Goal: Information Seeking & Learning: Compare options

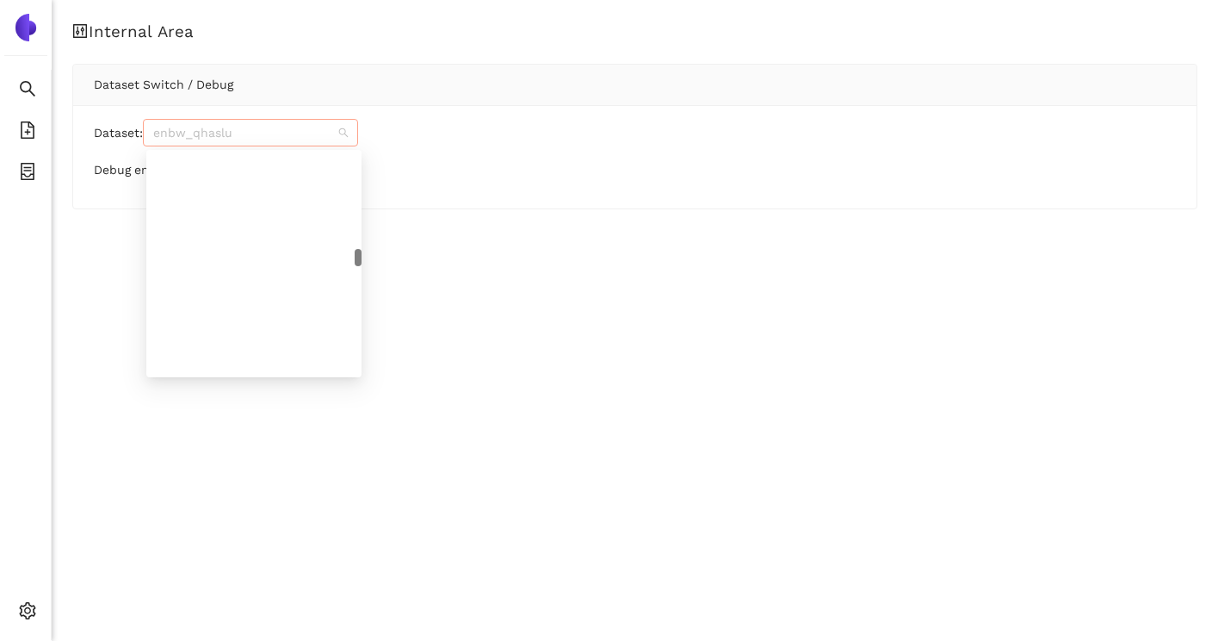
click at [276, 119] on div "enbw_qhaslu" at bounding box center [250, 133] width 215 height 28
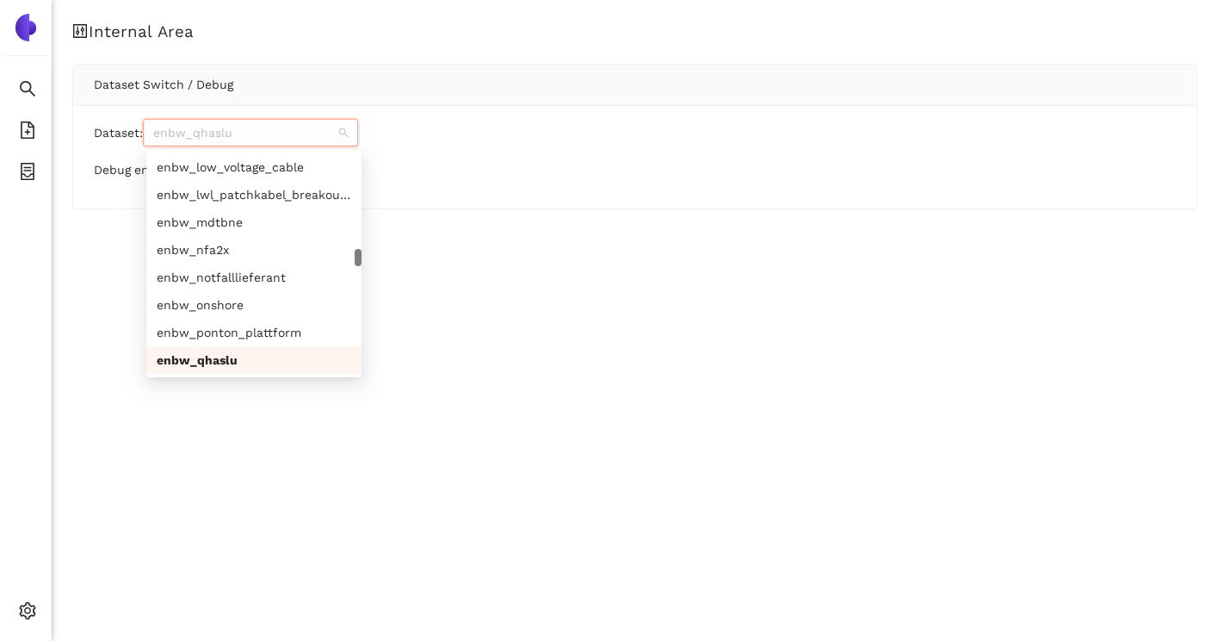
paste input "sbb_uubxba"
type input "sbb_uubxba"
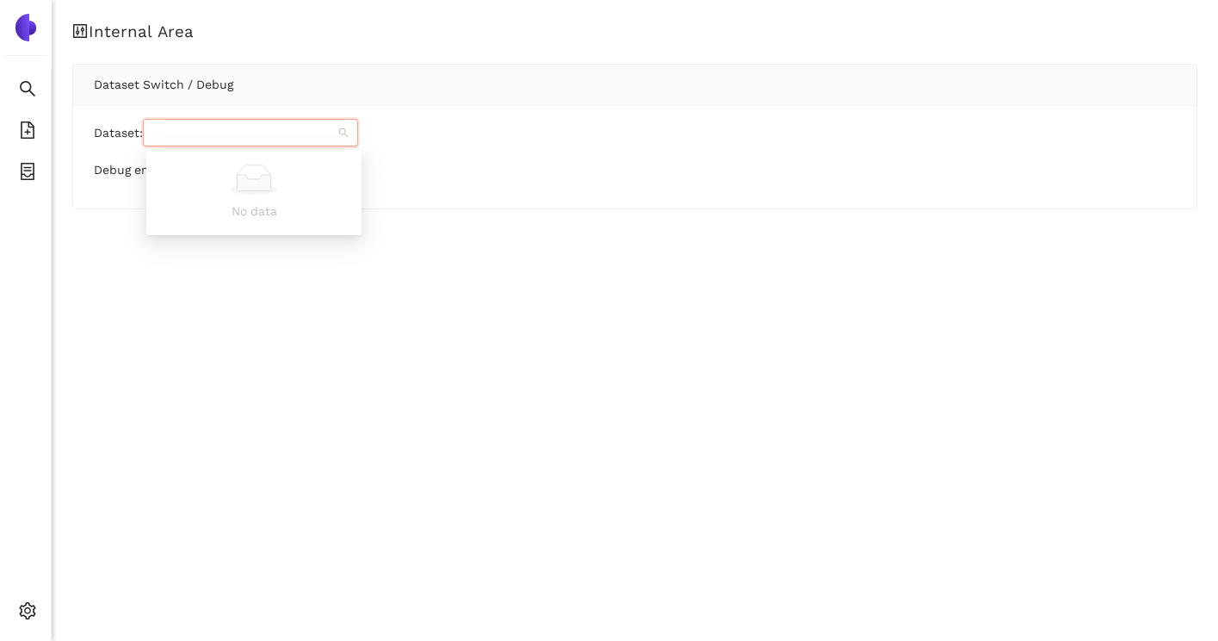
click at [205, 287] on div "Internal Area Dataset Switch / Debug Dataset: Debug enabled:" at bounding box center [635, 320] width 1167 height 641
click at [233, 133] on span "enbw_qhaslu" at bounding box center [250, 133] width 195 height 26
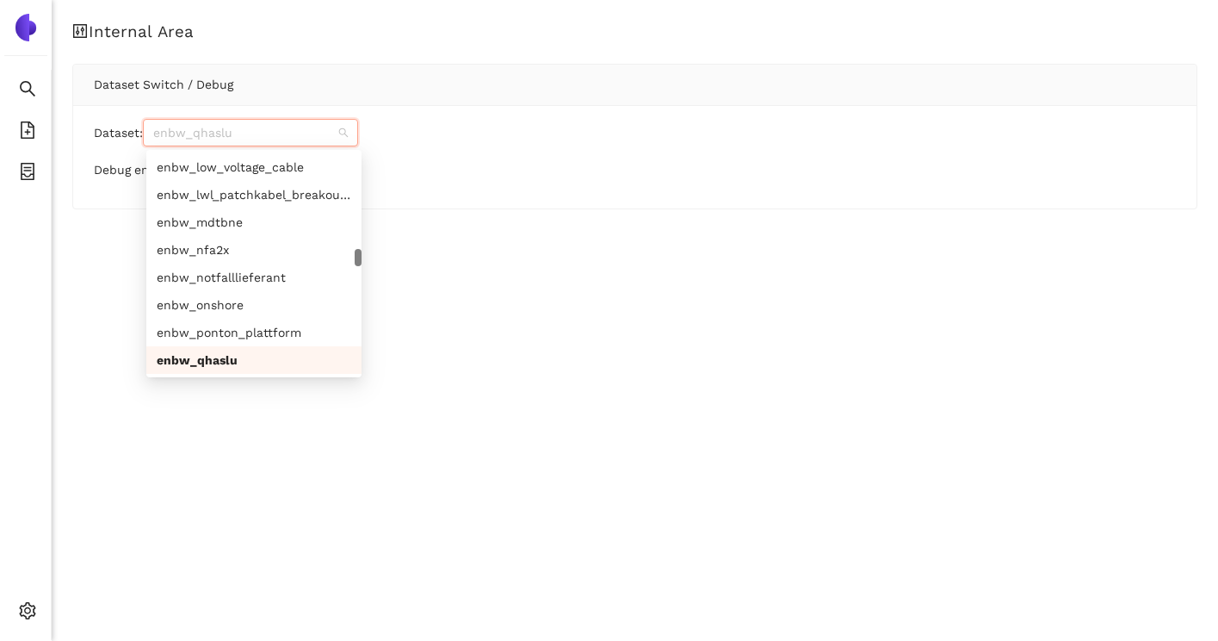
paste input "sbb_uubxba"
type input "sbb_uubxba"
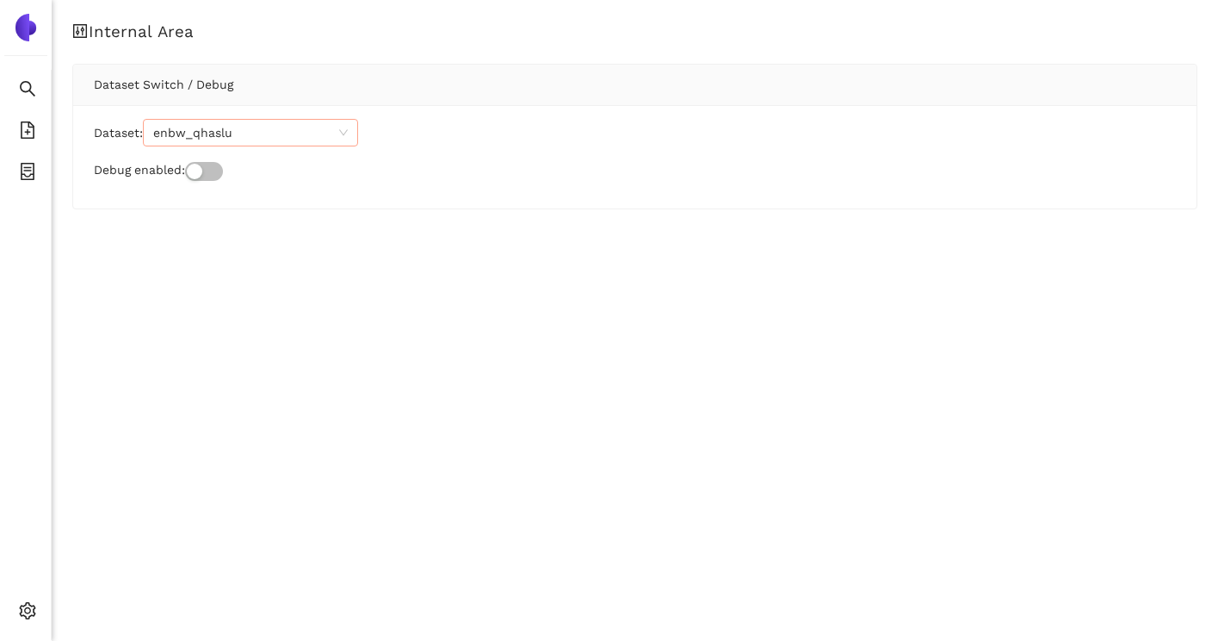
click at [231, 284] on div "Internal Area Dataset Switch / Debug Dataset: enbw_qhaslu Debug enabled:" at bounding box center [635, 320] width 1167 height 641
click at [302, 125] on span "enbw_qhaslu" at bounding box center [250, 133] width 195 height 26
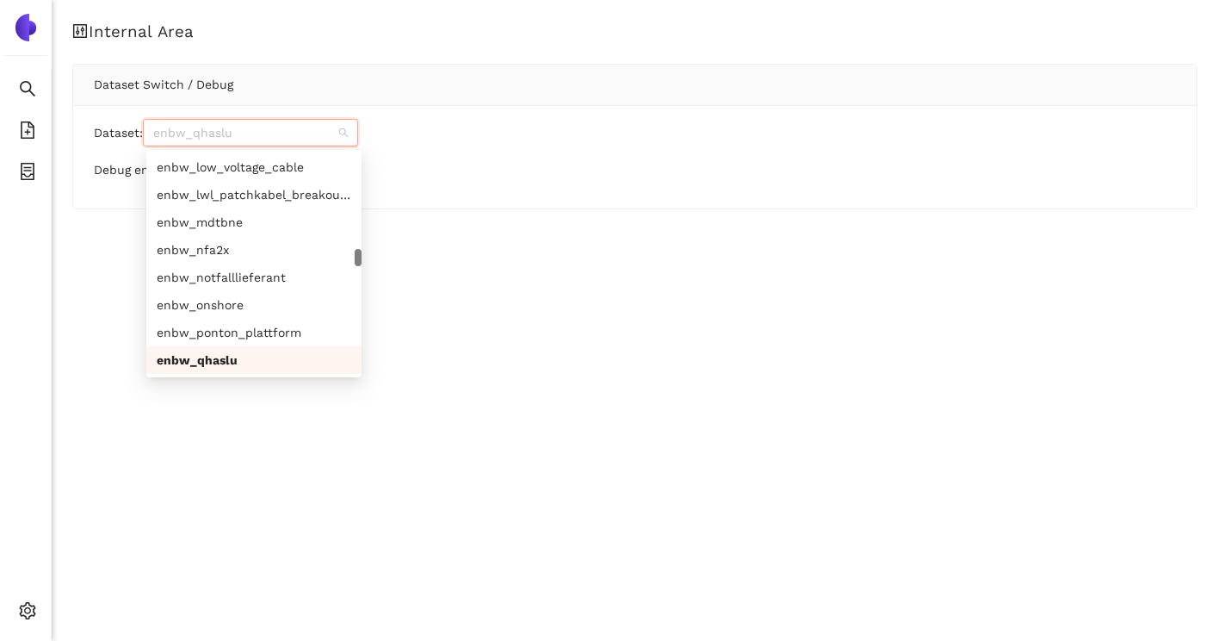
paste input "sbb_uubxba"
type input "sbb_uubxba"
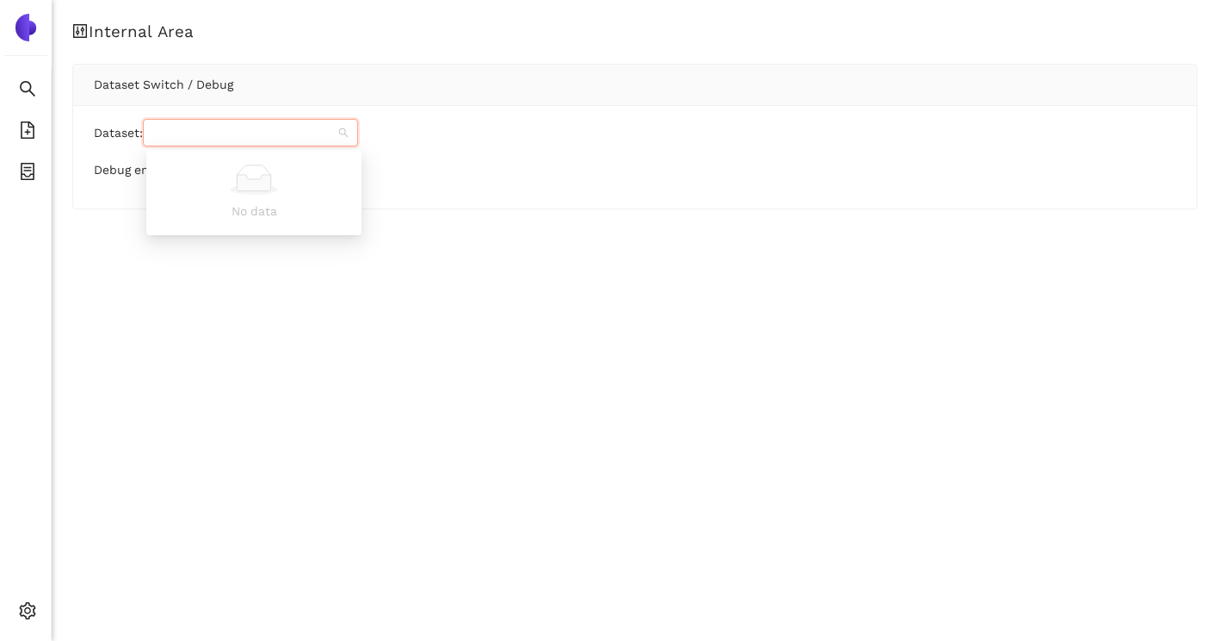
click at [501, 294] on div "Internal Area Dataset Switch / Debug Dataset: Debug enabled:" at bounding box center [635, 320] width 1167 height 641
click at [266, 126] on span "enbw_qhaslu" at bounding box center [250, 133] width 195 height 26
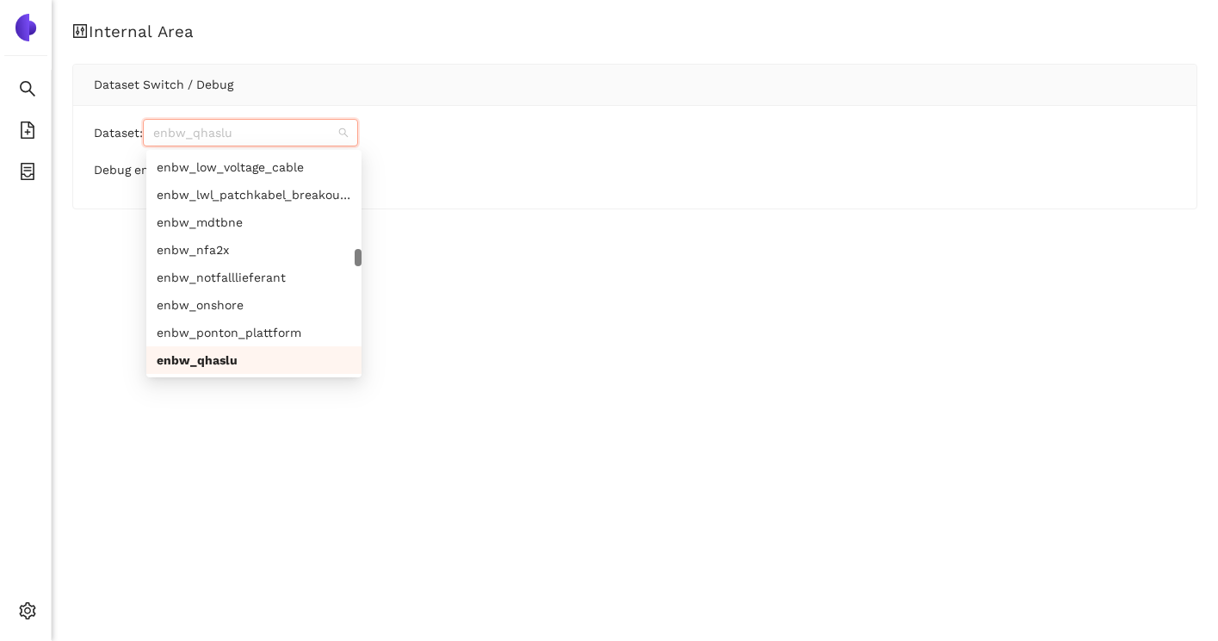
paste input "sbb_uubxba"
type input "sbb_uubxba"
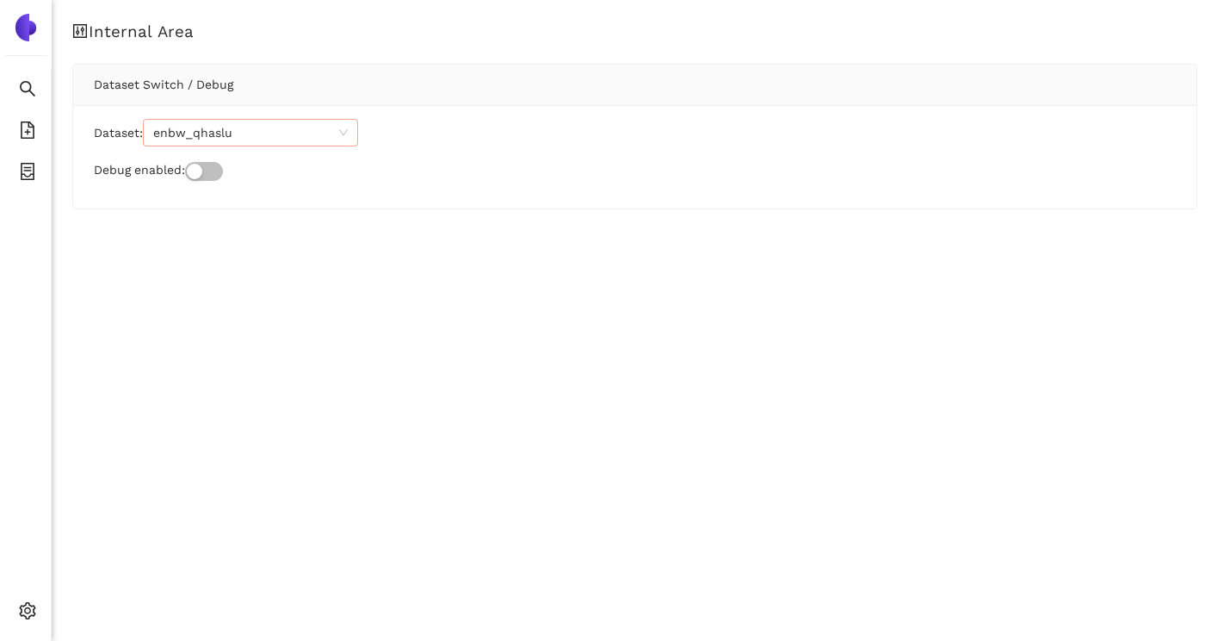
click at [250, 279] on div "Internal Area Dataset Switch / Debug Dataset: enbw_qhaslu Debug enabled:" at bounding box center [635, 320] width 1167 height 641
click at [239, 140] on span "enbw_qhaslu" at bounding box center [250, 133] width 195 height 26
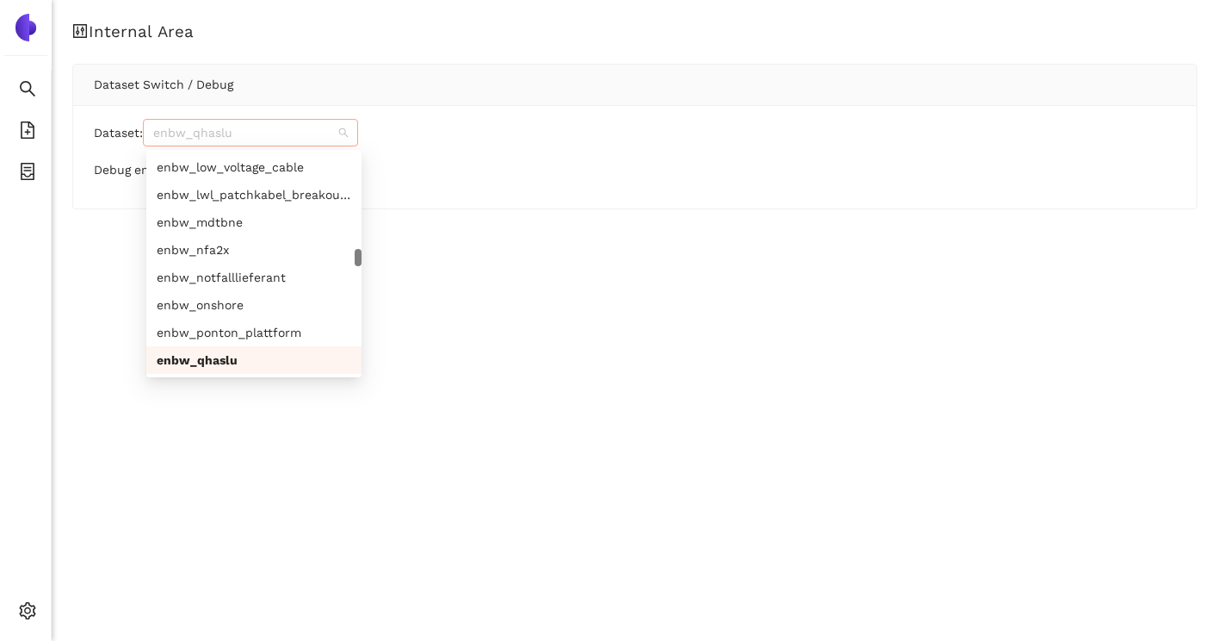
paste input "sbb_uubxba"
type input "sbb_uubxba"
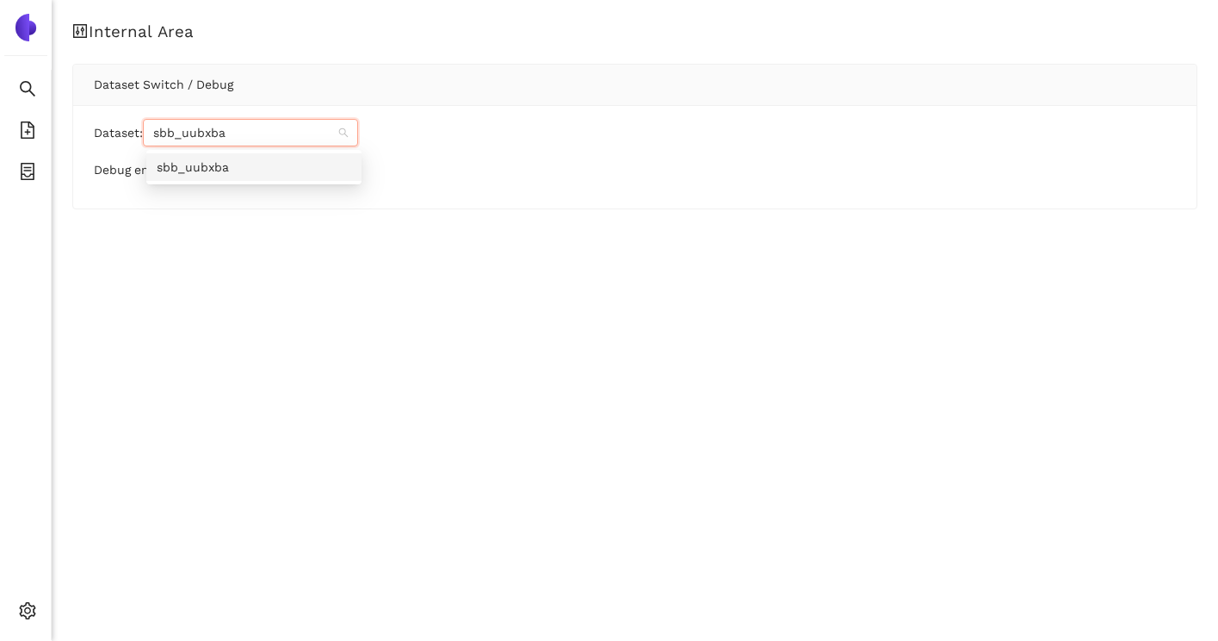
scroll to position [0, 0]
click at [201, 170] on div "sbb_uubxba" at bounding box center [254, 167] width 195 height 19
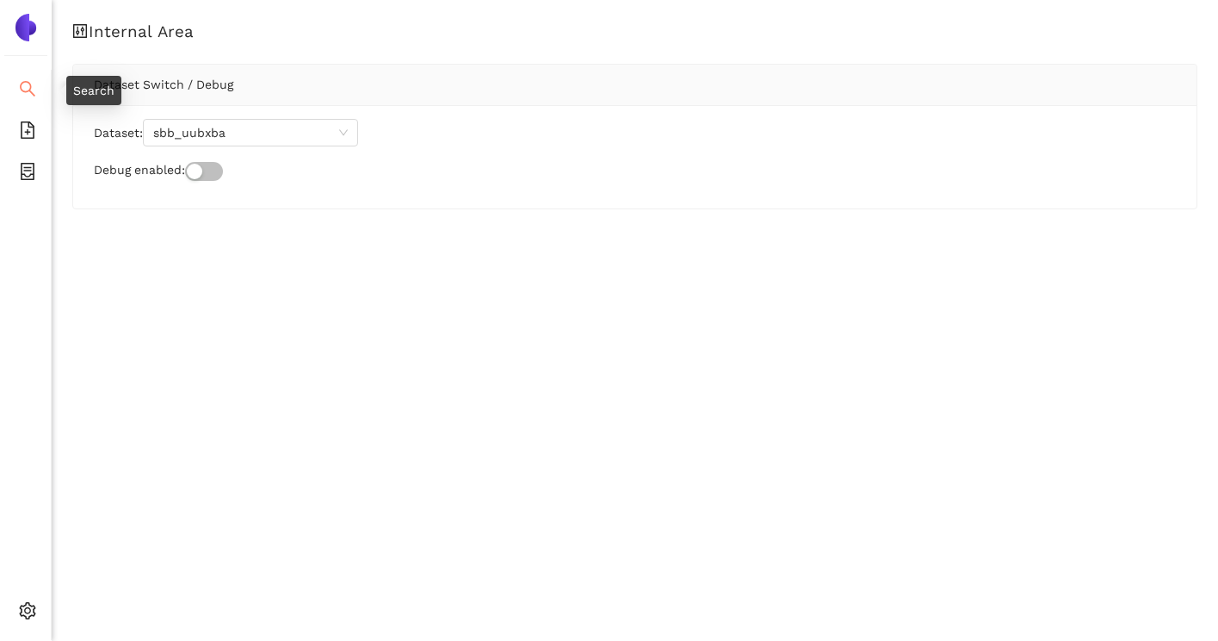
click at [27, 81] on icon "search" at bounding box center [27, 88] width 15 height 15
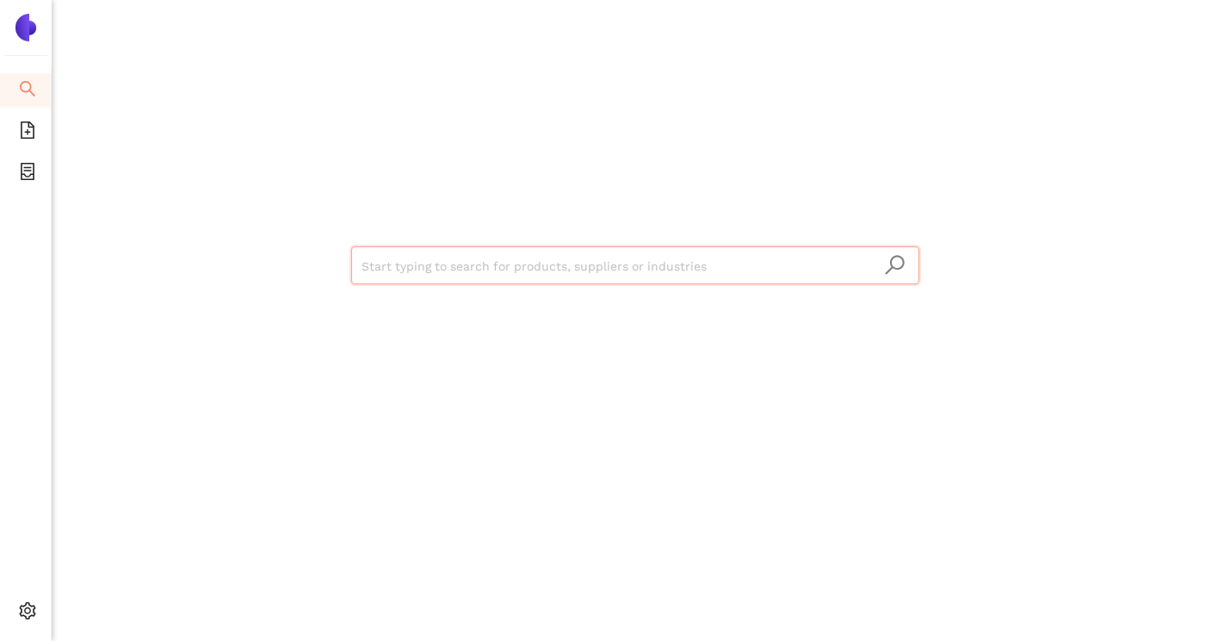
click at [455, 267] on input "search" at bounding box center [636, 266] width 548 height 38
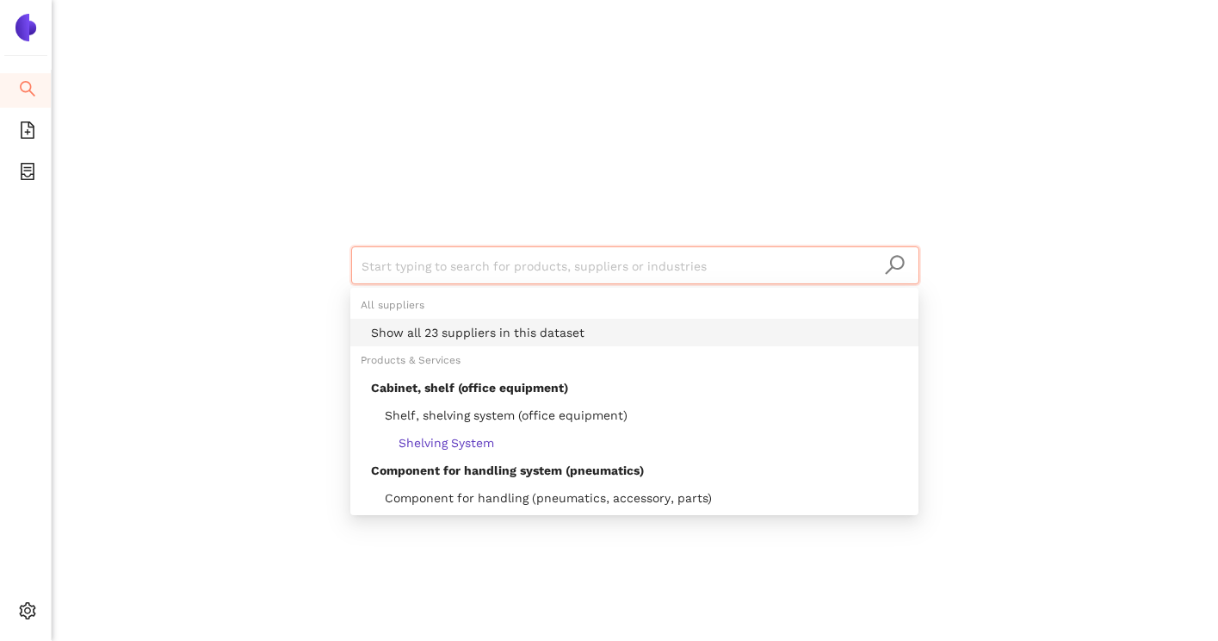
click at [467, 330] on div "Show all 23 suppliers in this dataset" at bounding box center [639, 332] width 537 height 19
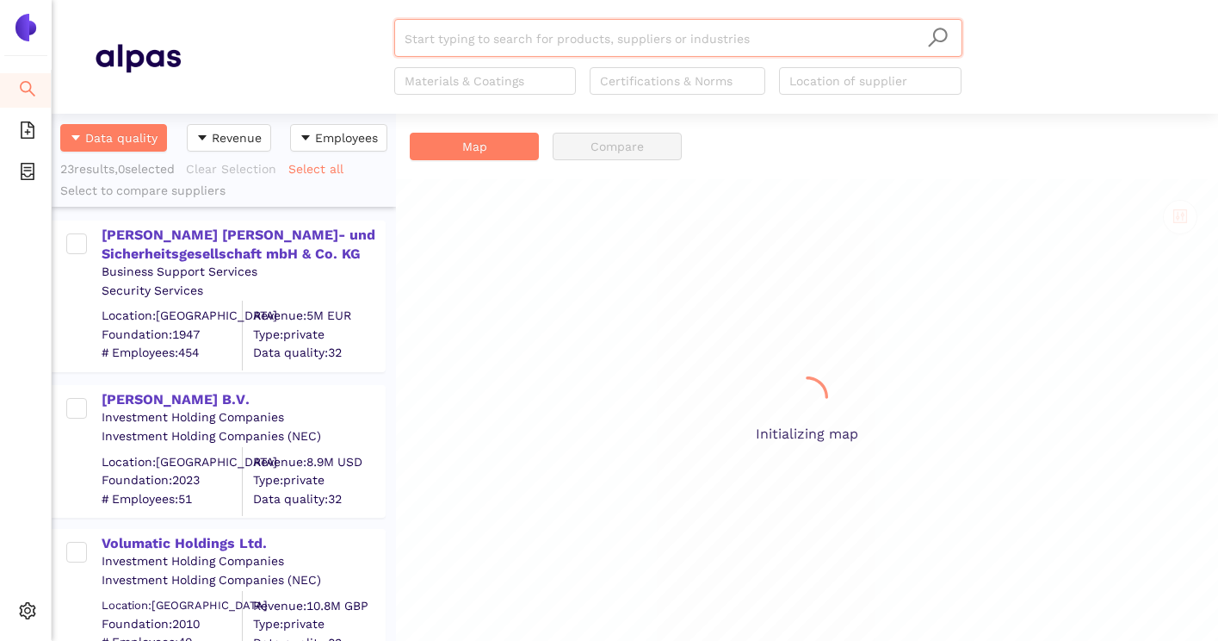
scroll to position [527, 344]
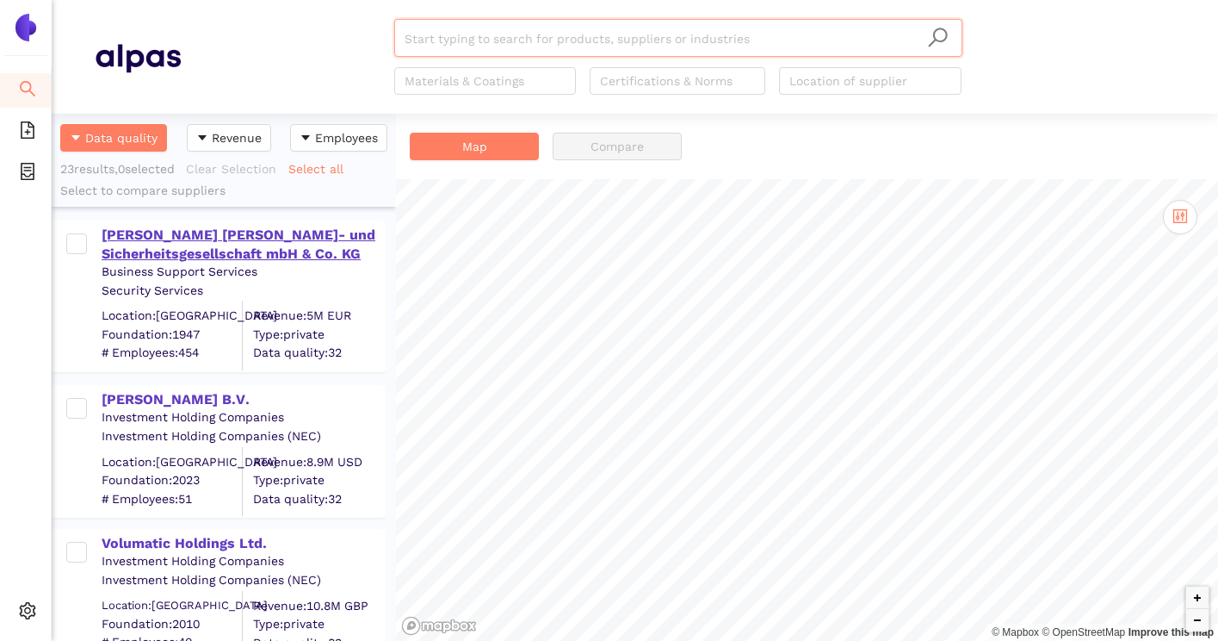
click at [237, 258] on div "Kieler Wach- und Sicherheitsgesellschaft mbH & Co. KG" at bounding box center [243, 245] width 282 height 39
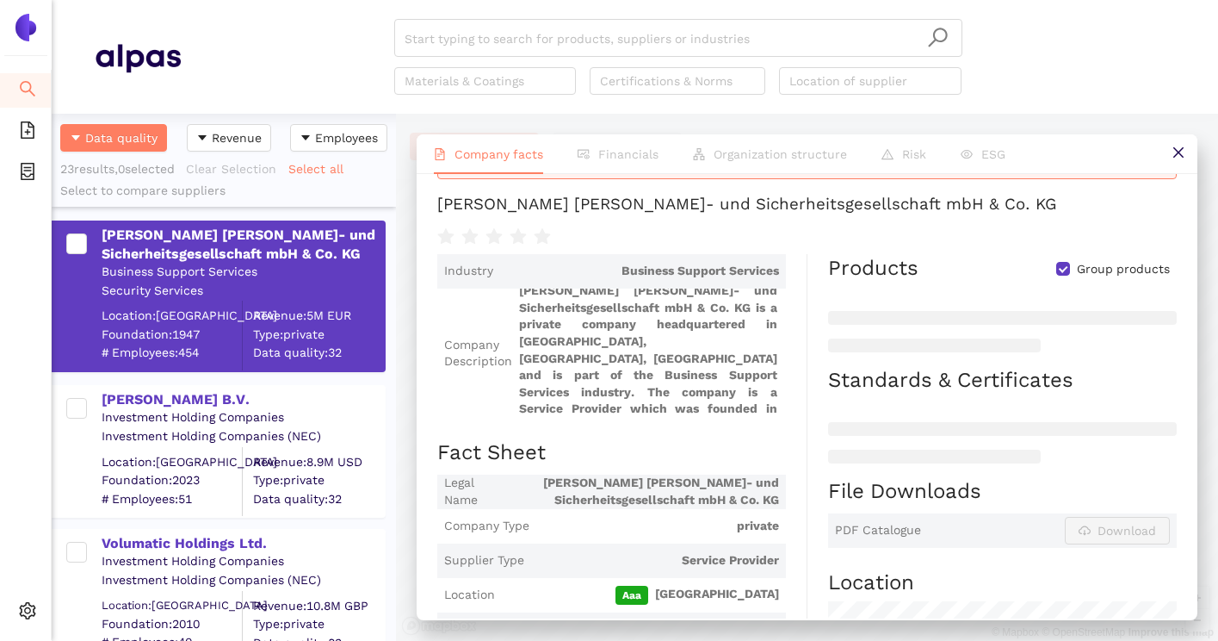
scroll to position [0, 0]
click at [629, 38] on input "search" at bounding box center [679, 39] width 548 height 38
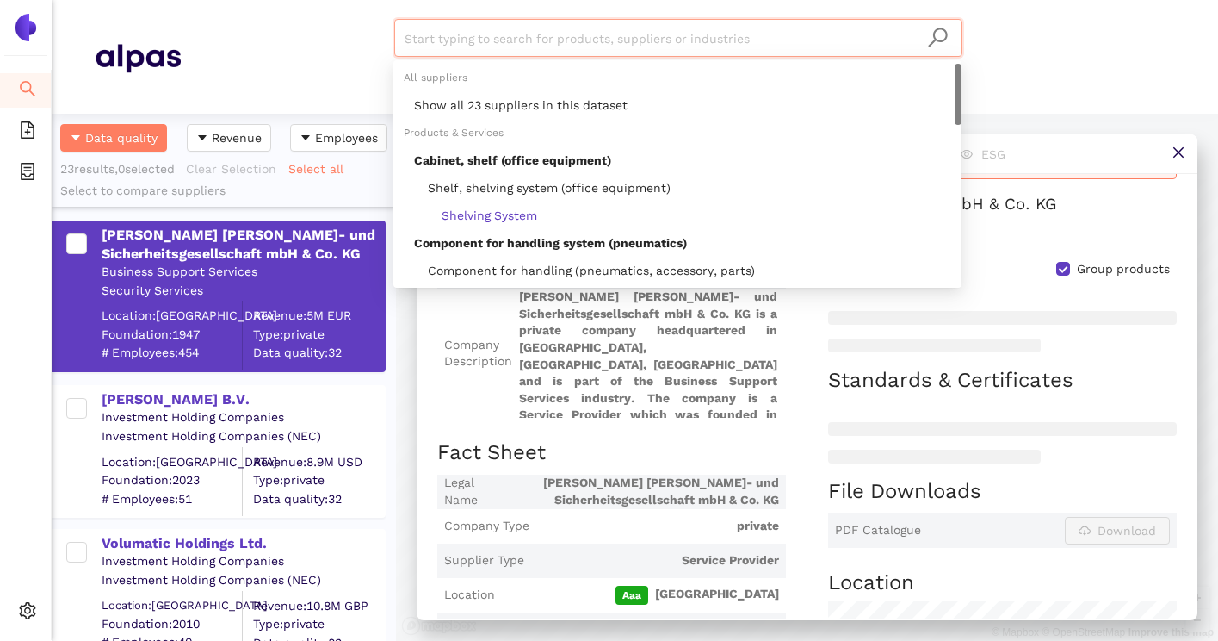
paste input "ZARGES GmbH"
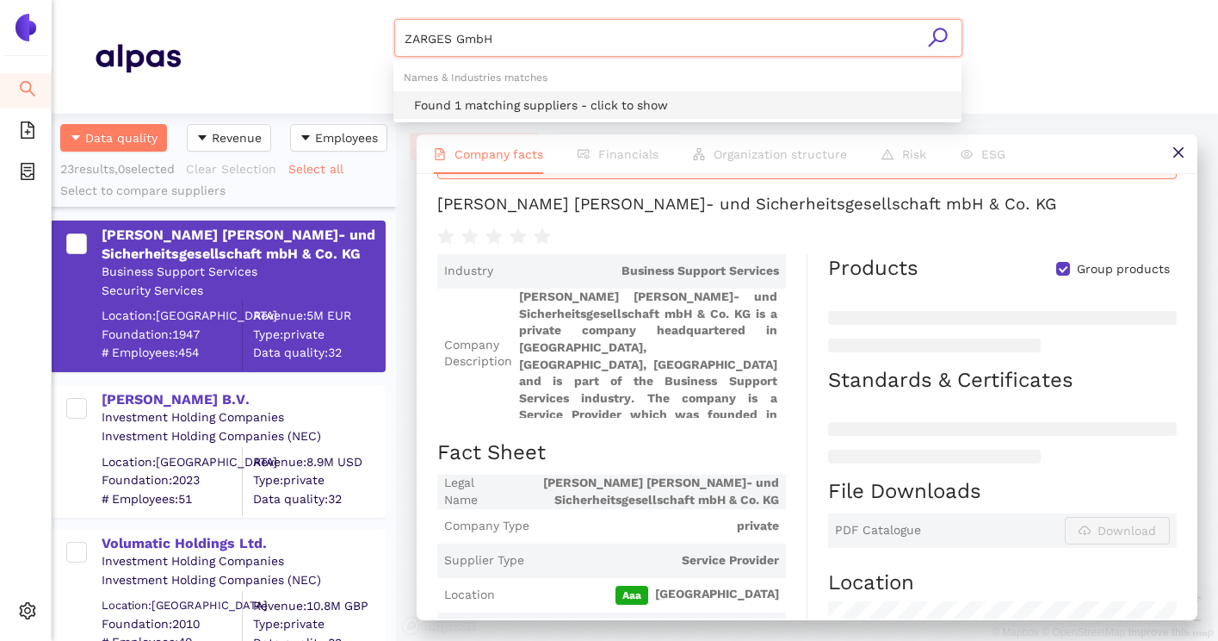
click at [524, 109] on div "Found 1 matching suppliers - click to show" at bounding box center [682, 105] width 537 height 19
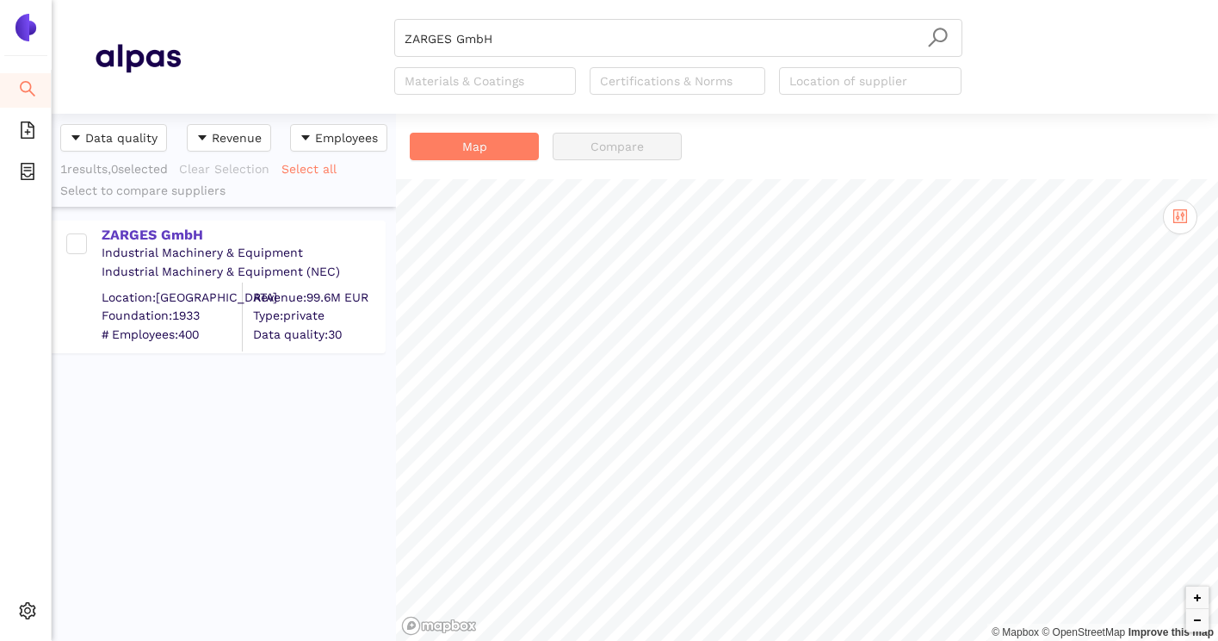
click at [187, 245] on div "Industrial Machinery & Equipment" at bounding box center [243, 253] width 282 height 17
click at [187, 237] on div "ZARGES GmbH" at bounding box center [243, 235] width 282 height 19
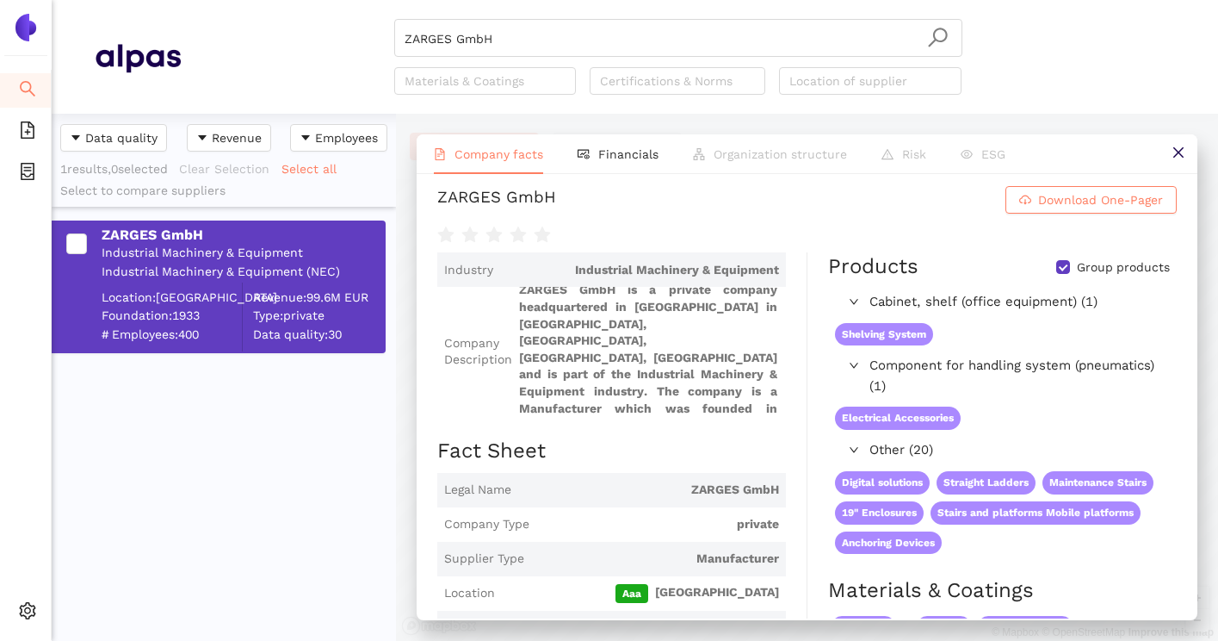
scroll to position [9, 0]
click at [708, 45] on input "ZARGES GmbH" at bounding box center [679, 39] width 548 height 38
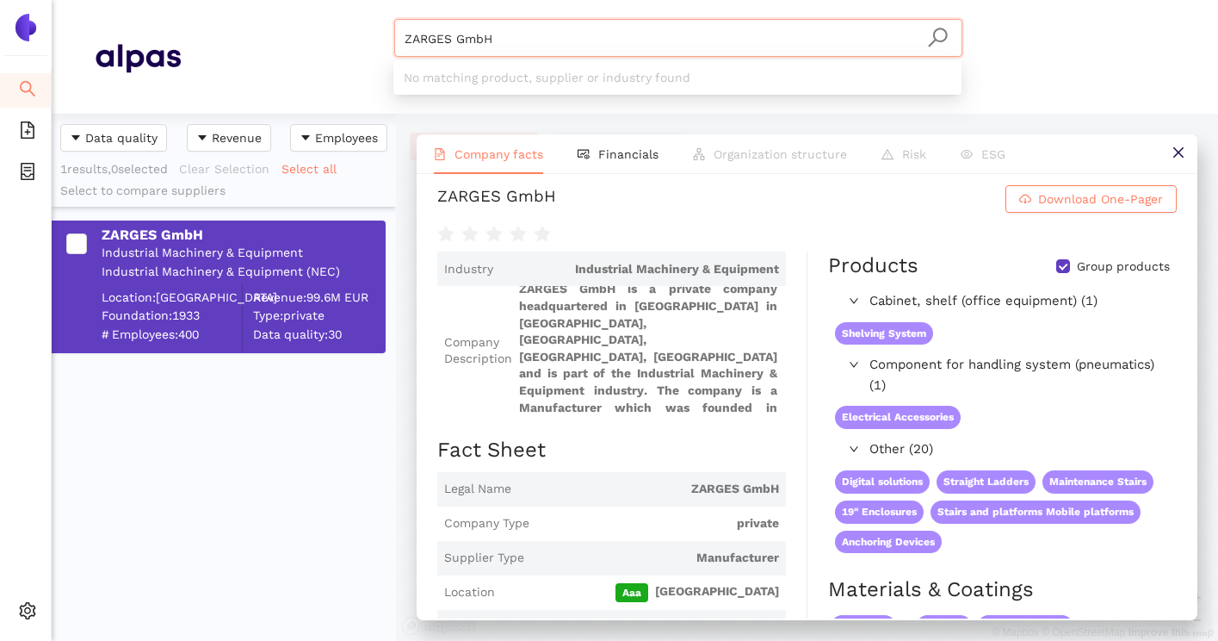
drag, startPoint x: 699, startPoint y: 44, endPoint x: 396, endPoint y: 38, distance: 303.1
click at [396, 38] on div "ZARGES GmbH" at bounding box center [678, 38] width 568 height 38
paste input "Versapak Europe"
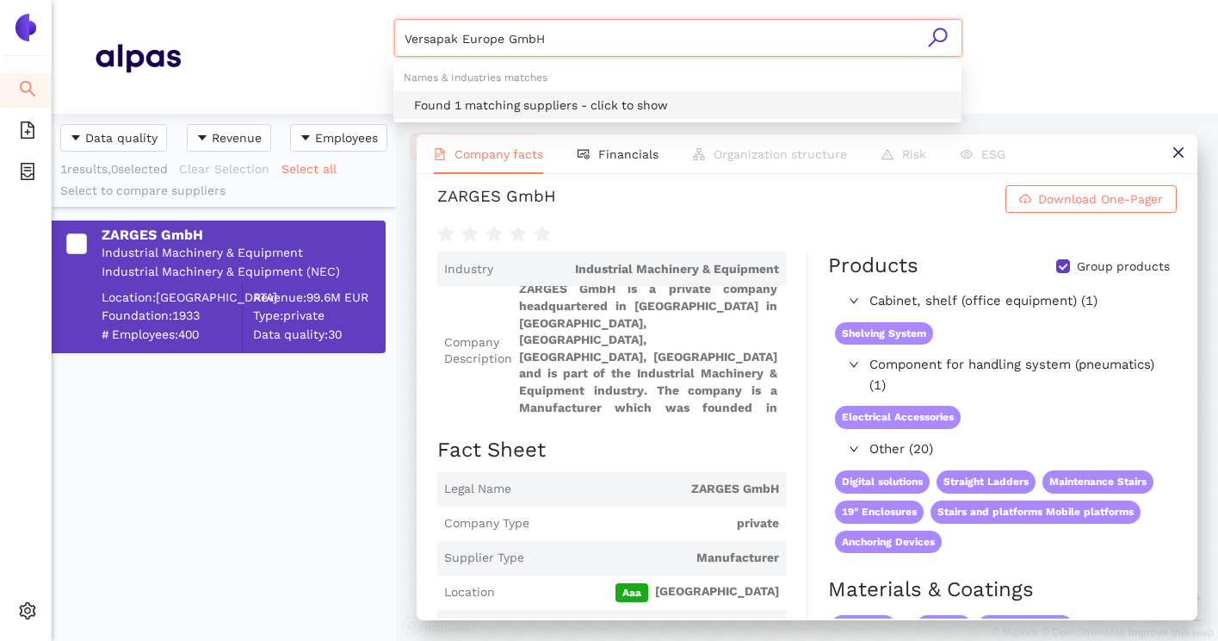
click at [505, 99] on div "Found 1 matching suppliers - click to show" at bounding box center [682, 105] width 537 height 19
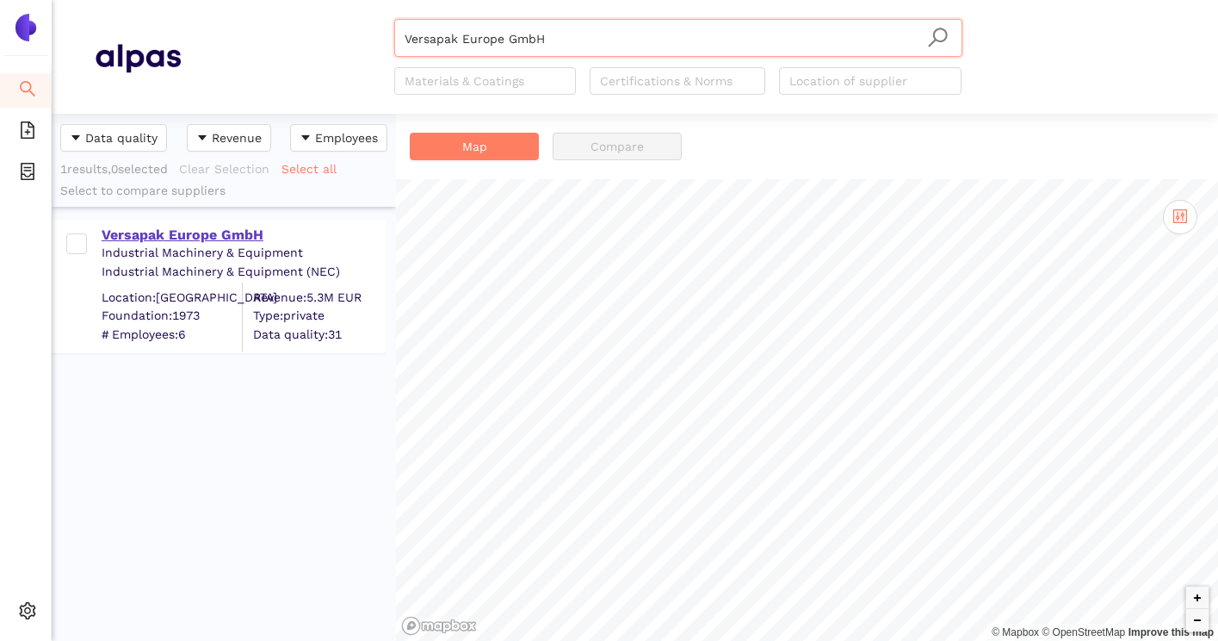
click at [245, 235] on div "Versapak Europe GmbH" at bounding box center [243, 235] width 282 height 19
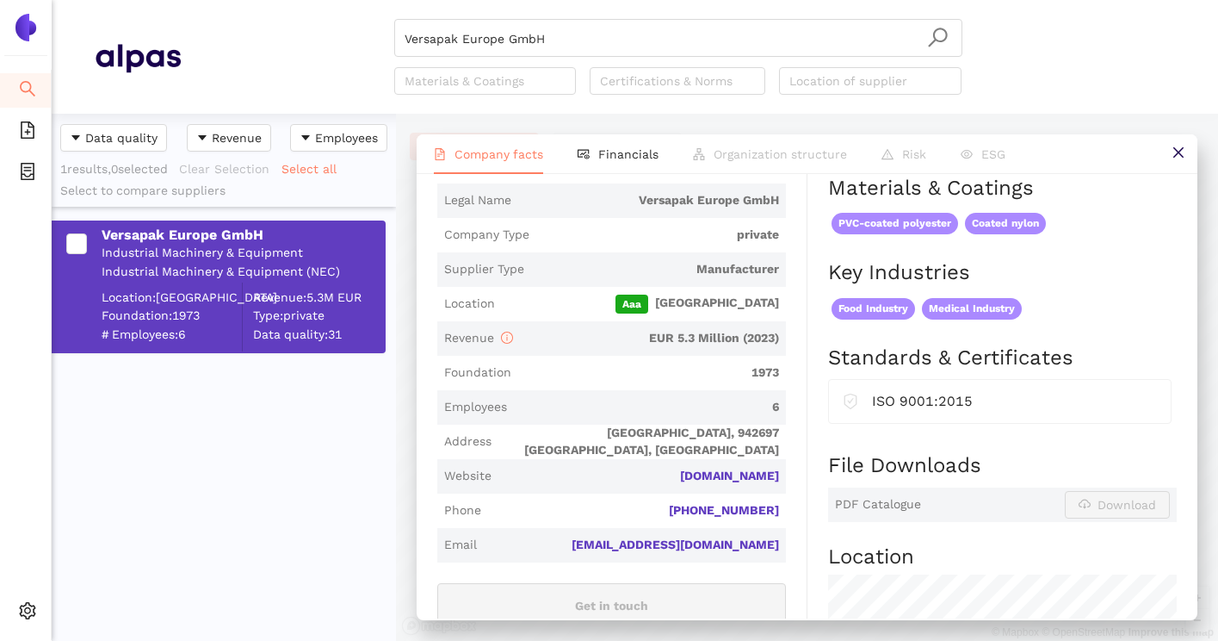
scroll to position [327, 0]
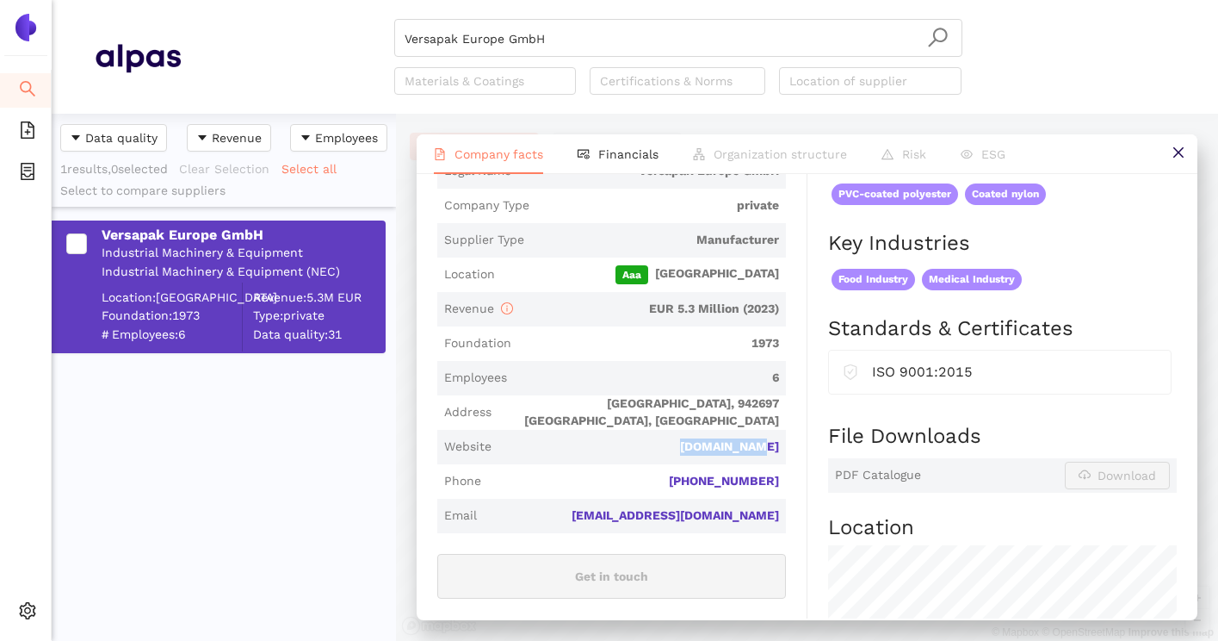
drag, startPoint x: 682, startPoint y: 451, endPoint x: 788, endPoint y: 451, distance: 105.9
copy link "versapak.de"
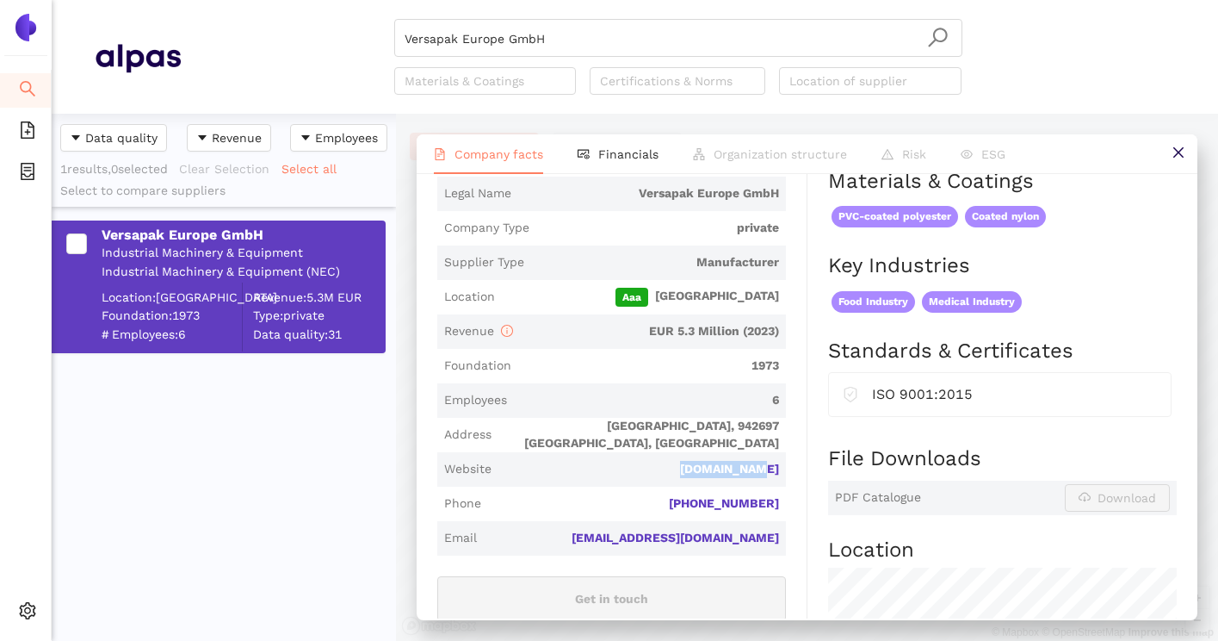
scroll to position [307, 0]
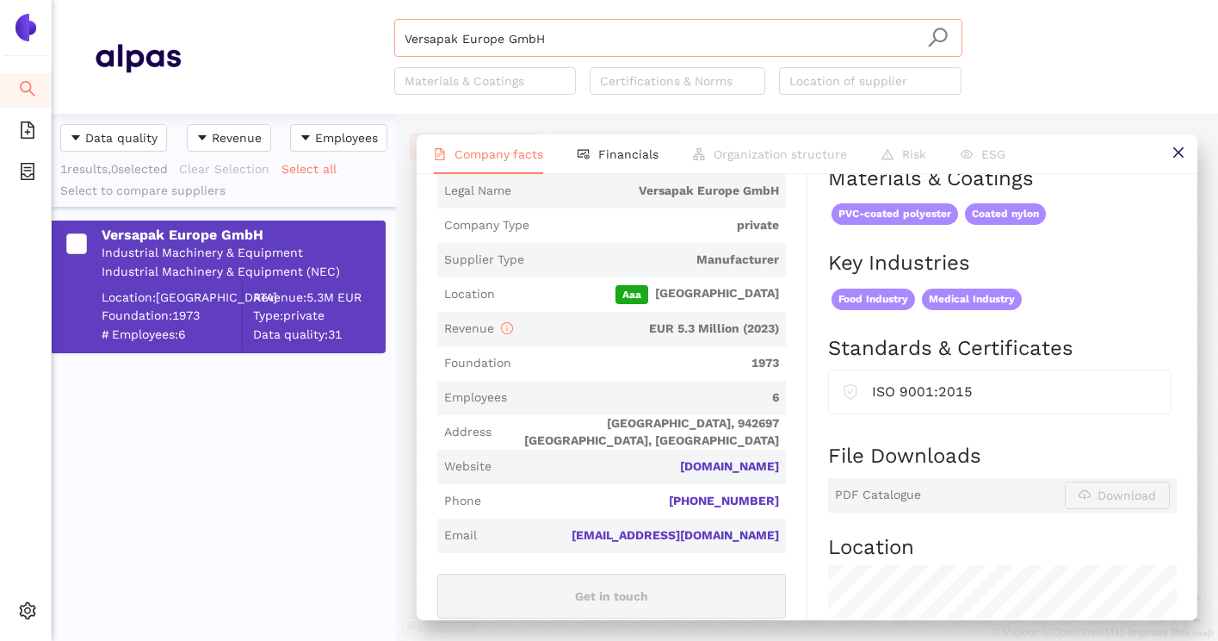
click at [665, 40] on input "Versapak Europe GmbH" at bounding box center [679, 39] width 548 height 38
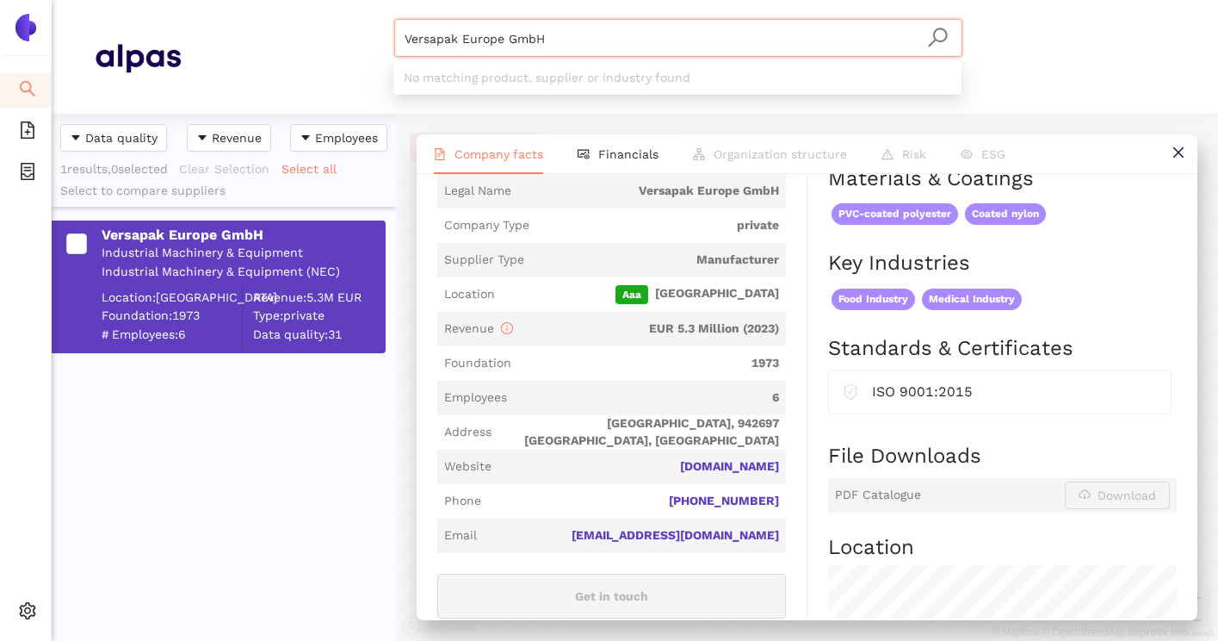
drag, startPoint x: 665, startPoint y: 40, endPoint x: 406, endPoint y: 40, distance: 259.1
click at [406, 40] on input "Versapak Europe GmbH" at bounding box center [679, 39] width 548 height 38
paste input "SP Sicherheitsprodukte Vertriebs-"
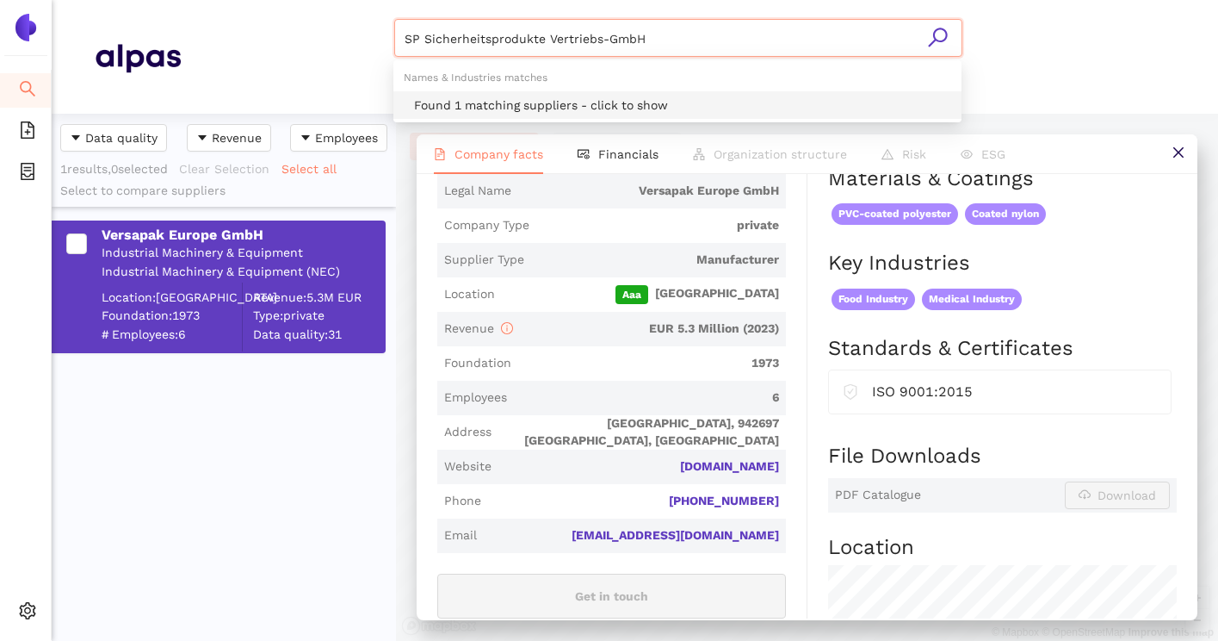
click at [514, 101] on div "Found 1 matching suppliers - click to show" at bounding box center [682, 105] width 537 height 19
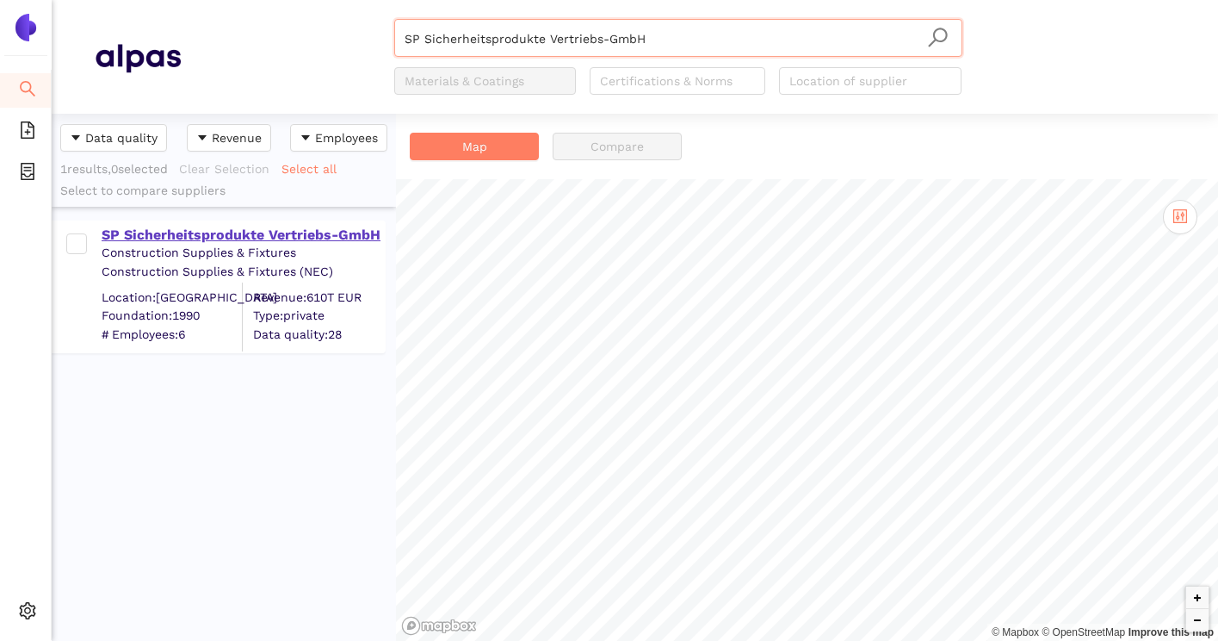
click at [306, 234] on div "SP Sicherheitsprodukte Vertriebs-GmbH" at bounding box center [243, 235] width 282 height 19
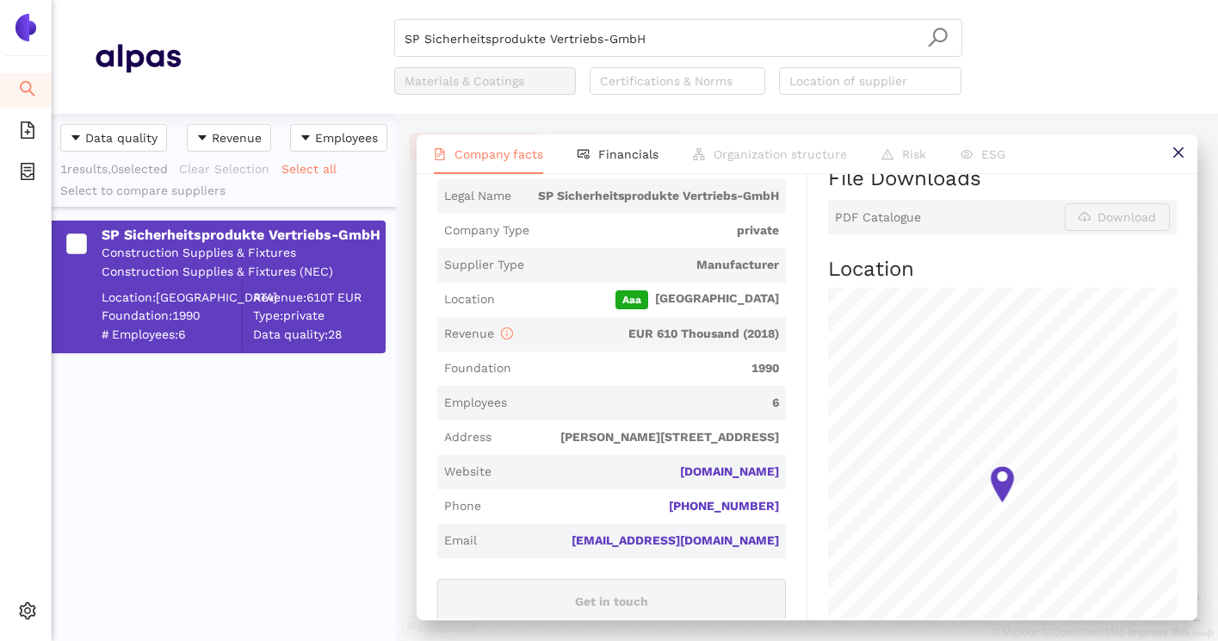
scroll to position [309, 0]
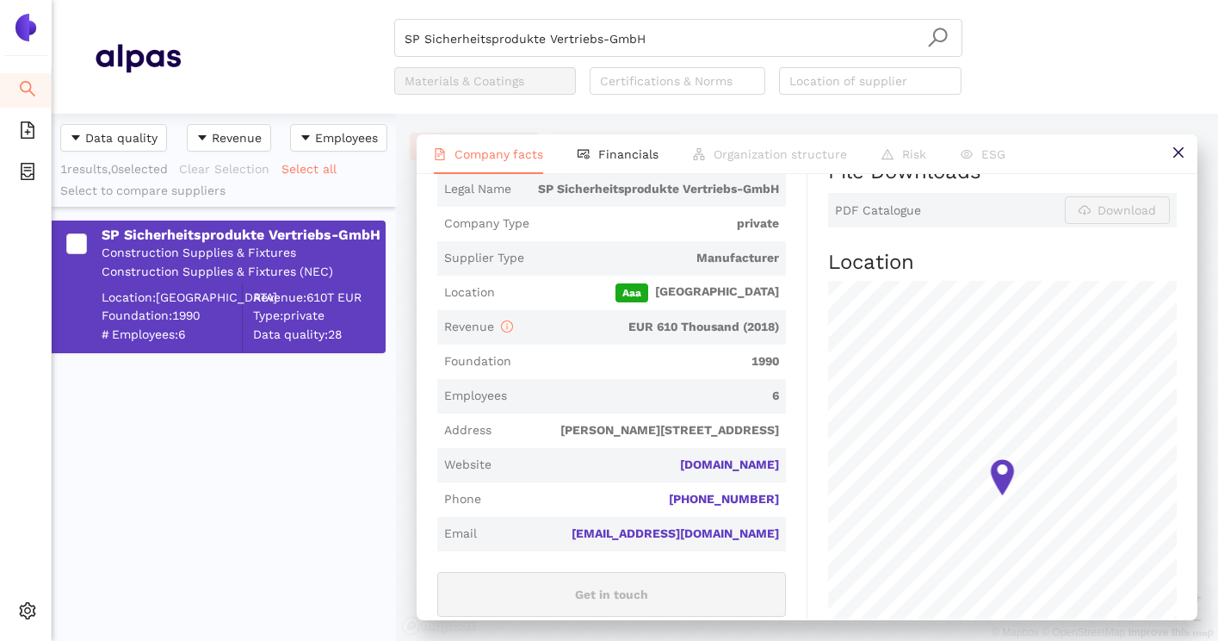
drag, startPoint x: 677, startPoint y: 468, endPoint x: 785, endPoint y: 468, distance: 108.5
click at [785, 468] on span "Website sp-vertrieb.de" at bounding box center [611, 465] width 349 height 34
copy link "sp-vertrieb.de"
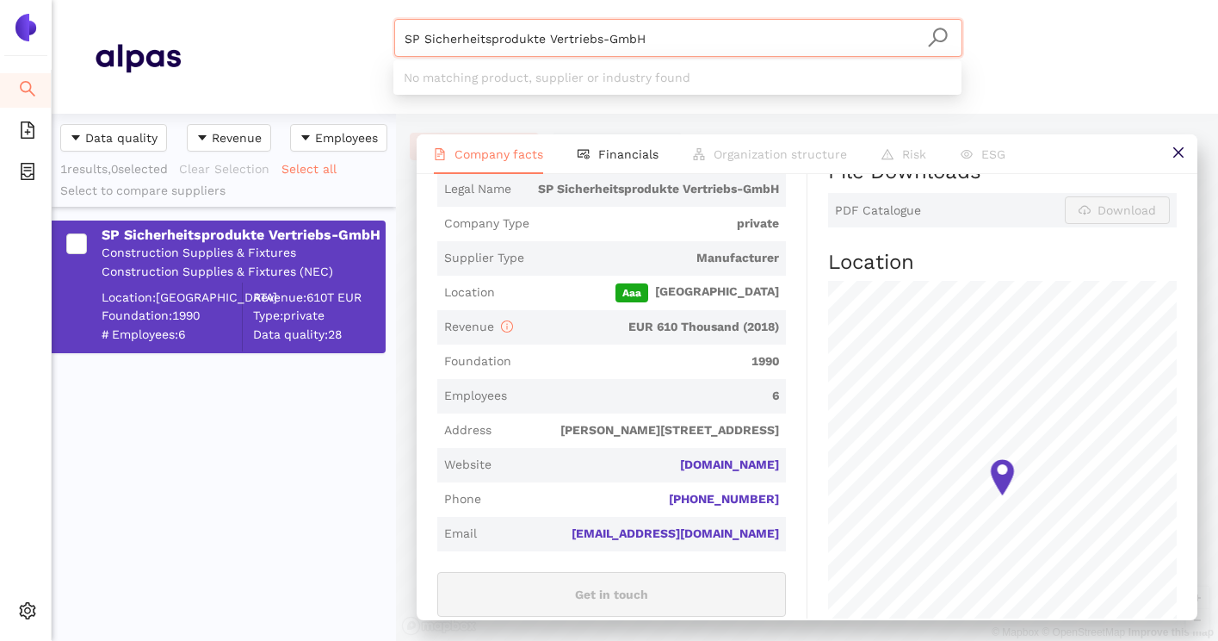
drag, startPoint x: 876, startPoint y: 28, endPoint x: 686, endPoint y: 30, distance: 189.4
click at [687, 31] on input "SP Sicherheitsprodukte Vertriebs-GmbH" at bounding box center [679, 39] width 548 height 38
paste input "itec Dienstleistungs"
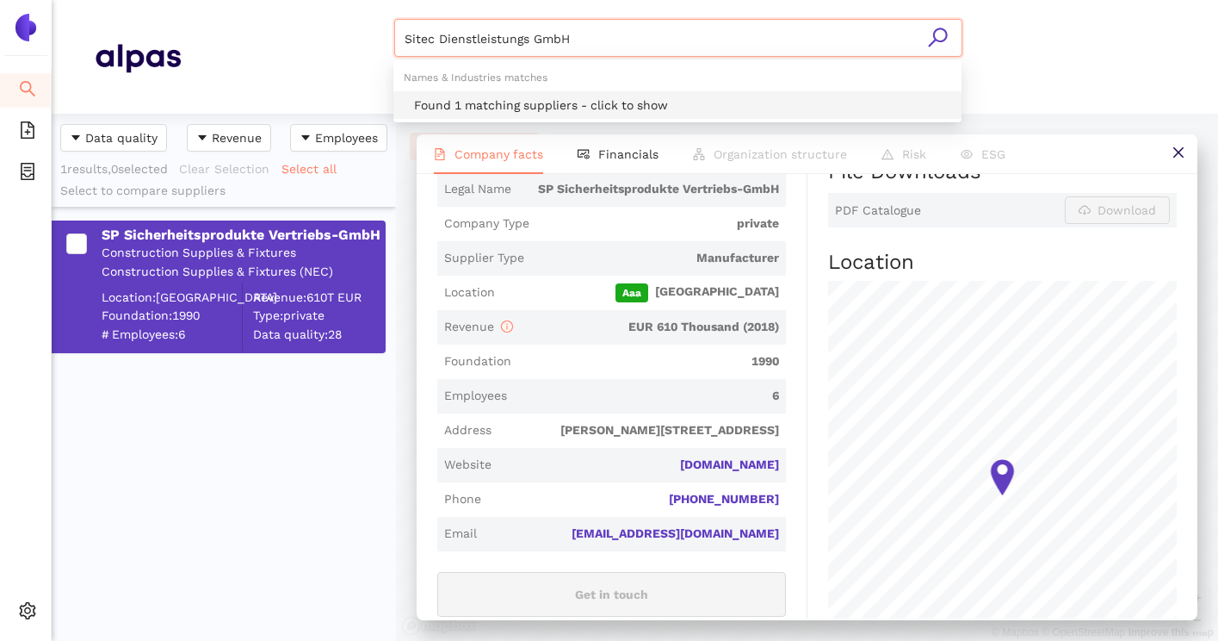
click at [530, 103] on div "Found 1 matching suppliers - click to show" at bounding box center [682, 105] width 537 height 19
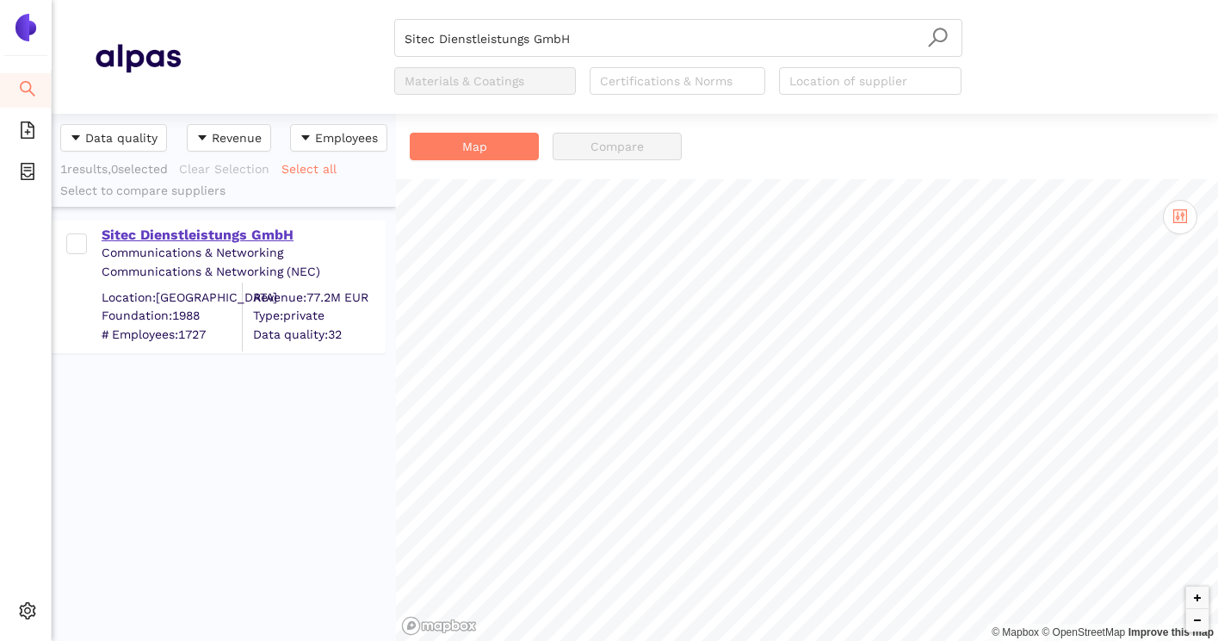
click at [238, 230] on div "Sitec Dienstleistungs GmbH" at bounding box center [243, 235] width 282 height 19
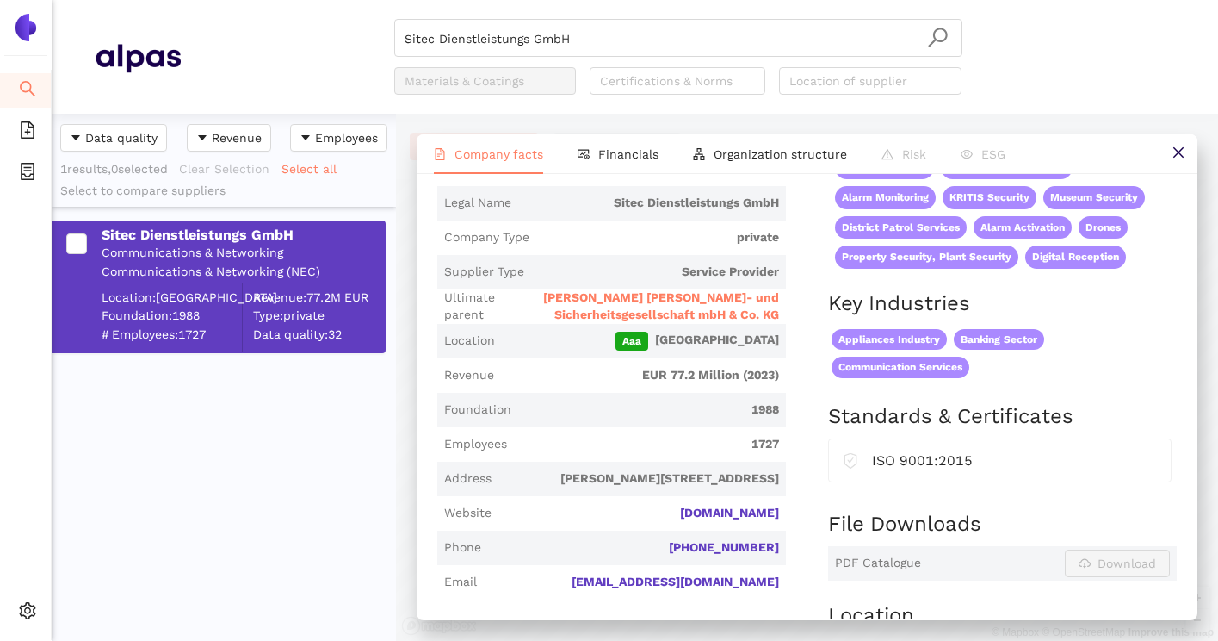
scroll to position [311, 0]
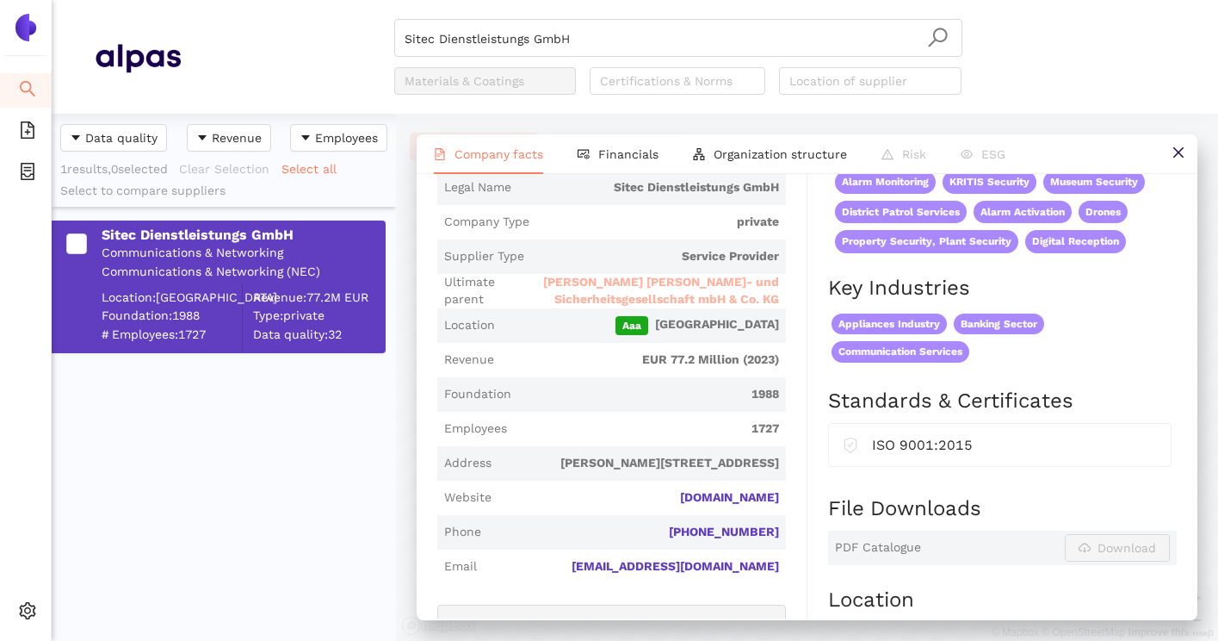
click at [748, 283] on span "Kieler Wach- und Sicherheitsgesellschaft mbH & Co. KG" at bounding box center [642, 291] width 273 height 34
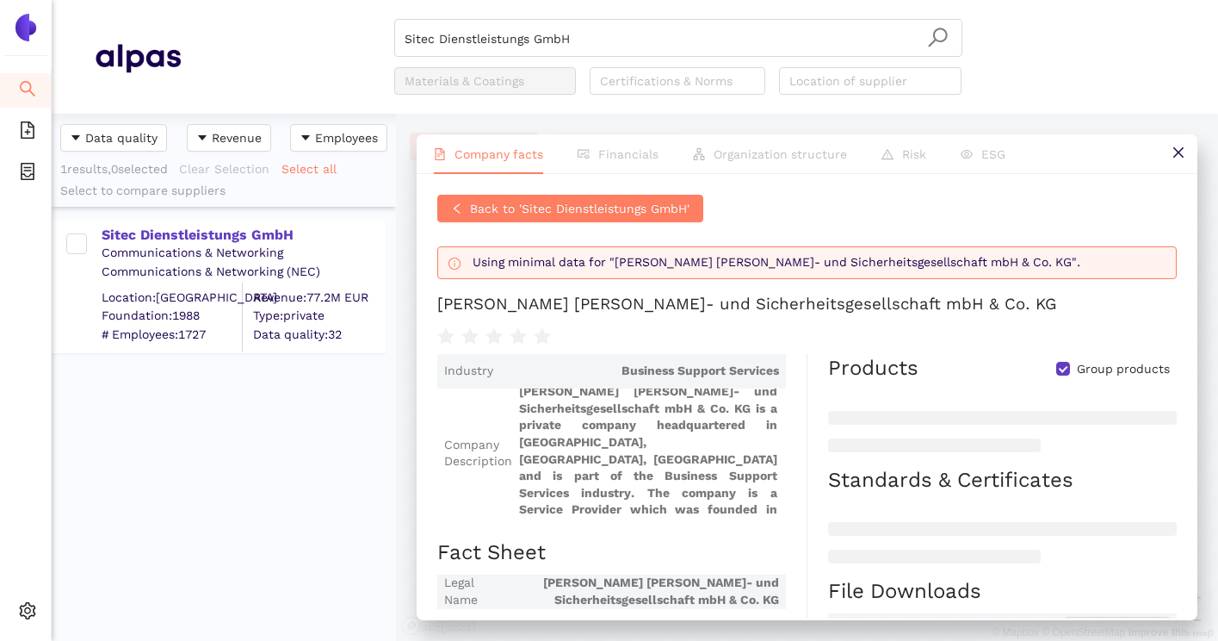
scroll to position [6, 0]
click at [279, 239] on div "Sitec Dienstleistungs GmbH" at bounding box center [243, 235] width 282 height 19
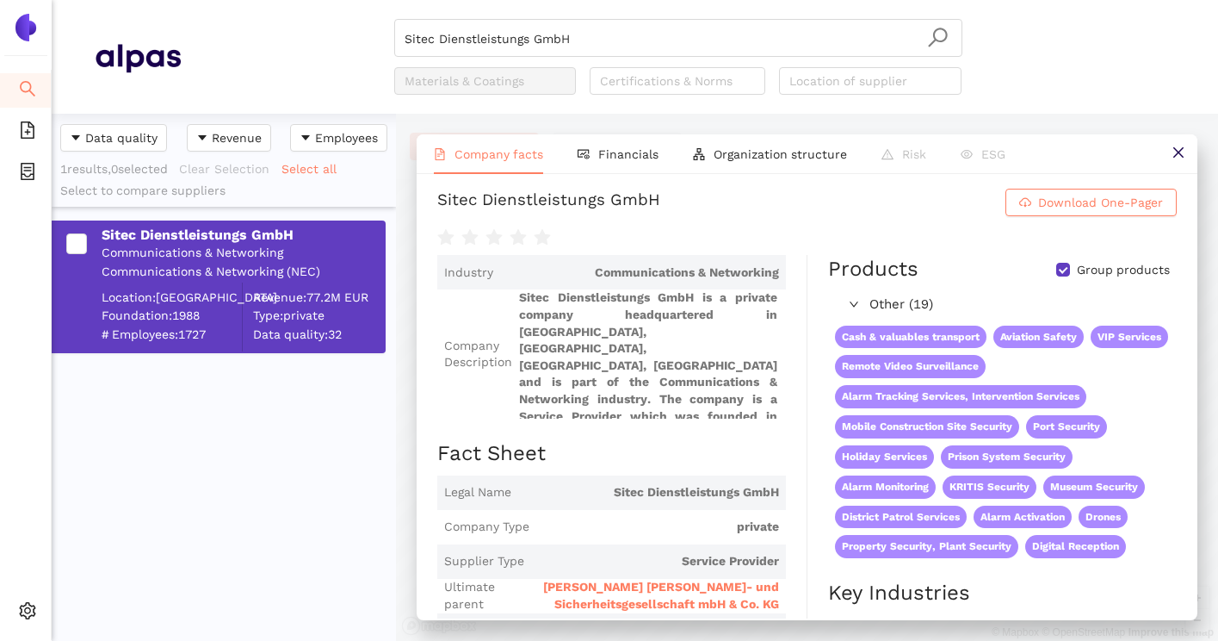
scroll to position [0, 0]
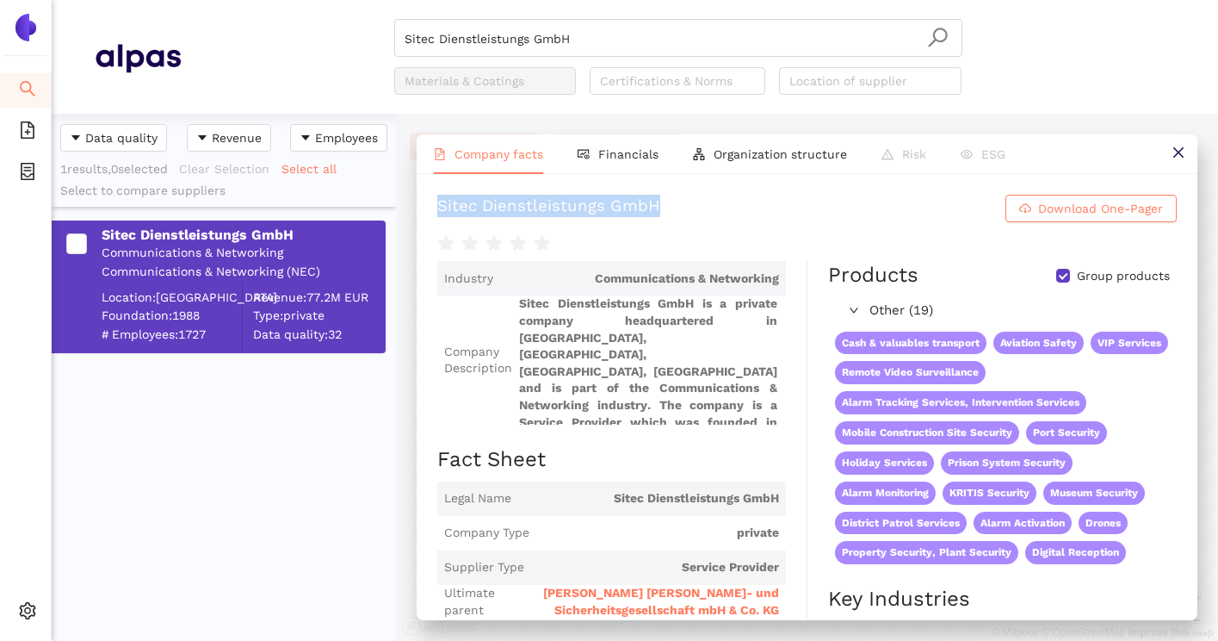
drag, startPoint x: 440, startPoint y: 207, endPoint x: 672, endPoint y: 209, distance: 232.5
click at [672, 209] on div "Sitec Dienstleistungs GmbH Download One-Pager Industry Communications & Network…" at bounding box center [807, 396] width 781 height 444
copy div "Sitec Dienstleistungs GmbH"
click at [480, 220] on div "Sitec Dienstleistungs GmbH" at bounding box center [548, 209] width 223 height 28
drag, startPoint x: 437, startPoint y: 209, endPoint x: 707, endPoint y: 208, distance: 269.5
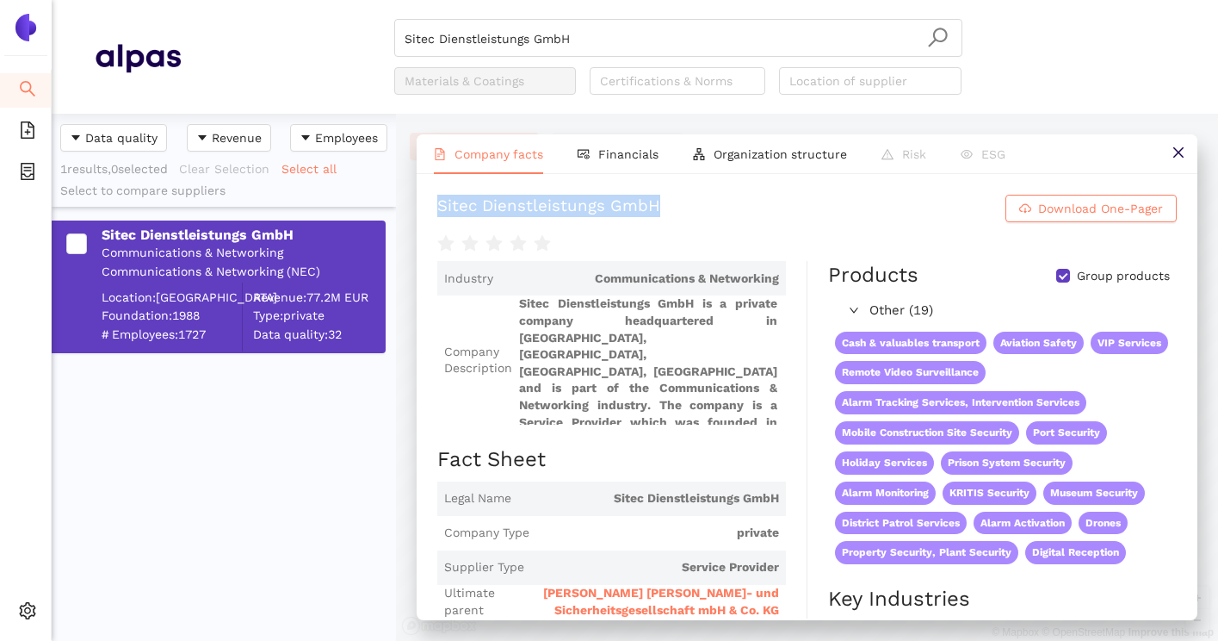
click at [707, 208] on h1 "Sitec Dienstleistungs GmbH Download One-Pager" at bounding box center [807, 209] width 740 height 28
copy div "Sitec Dienstleistungs GmbH"
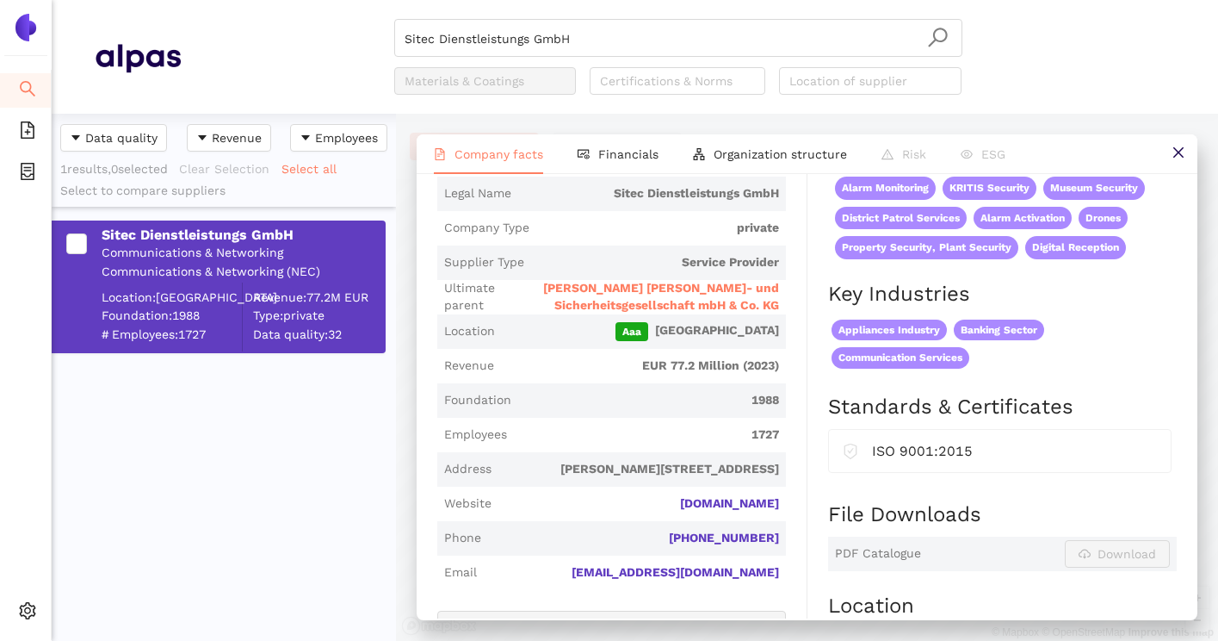
scroll to position [308, 0]
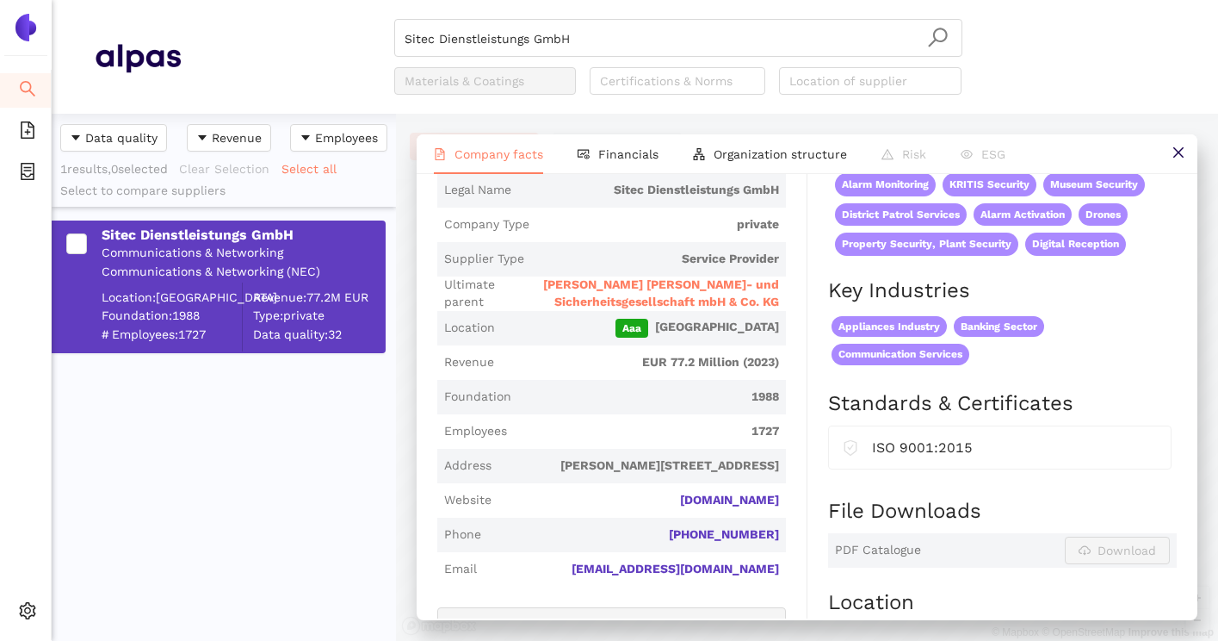
drag, startPoint x: 624, startPoint y: 501, endPoint x: 786, endPoint y: 502, distance: 161.9
click at [786, 502] on div "Industry Communications & Networking Company Description Sitec Dienstleistungs …" at bounding box center [622, 512] width 370 height 1118
copy link "[DOMAIN_NAME]"
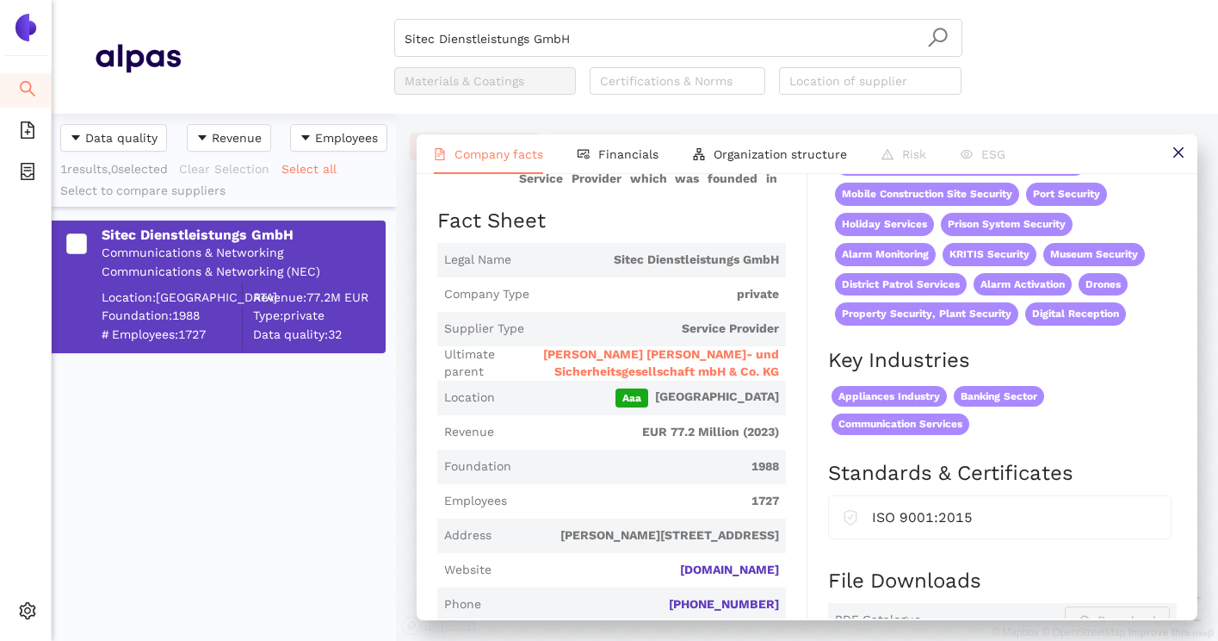
scroll to position [239, 0]
click at [693, 360] on span "Kieler Wach- und Sicherheitsgesellschaft mbH & Co. KG" at bounding box center [642, 362] width 273 height 34
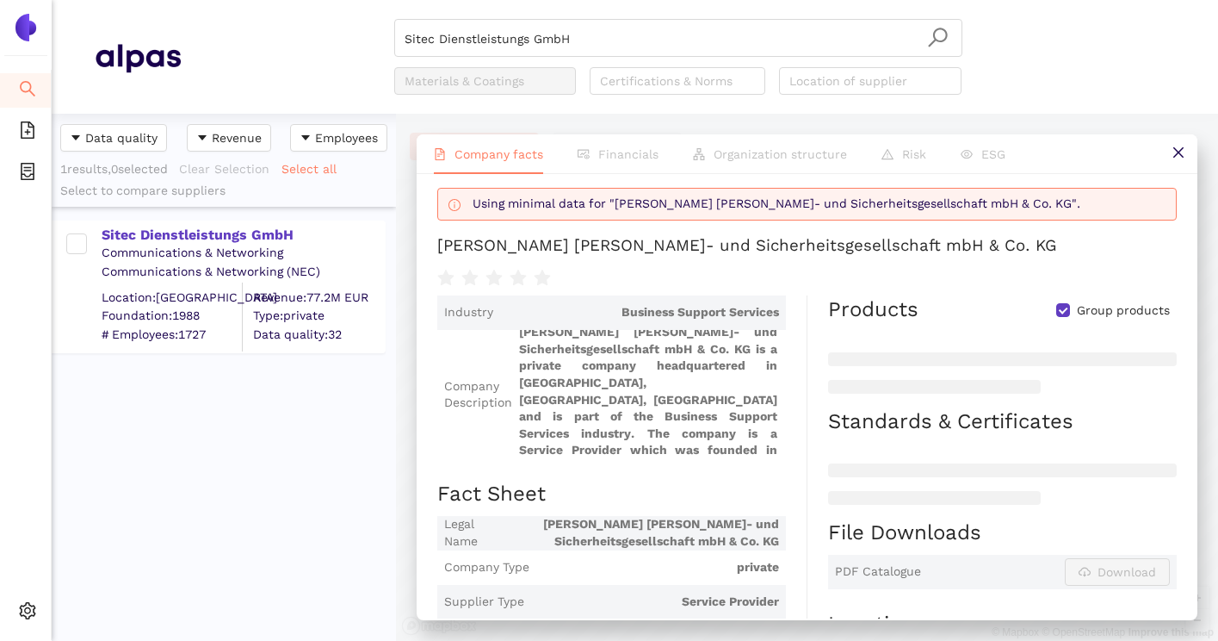
scroll to position [52, 0]
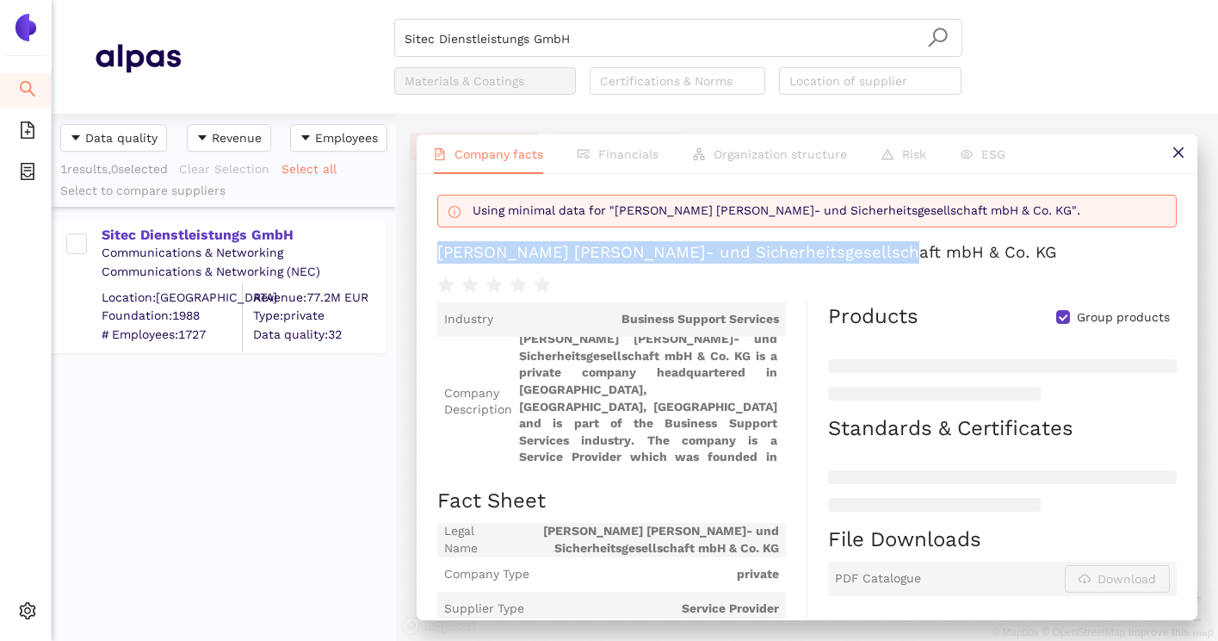
drag, startPoint x: 430, startPoint y: 247, endPoint x: 952, endPoint y: 245, distance: 521.7
click at [952, 245] on div "Back to 'Sitec Dienstleistungs GmbH' Using minimal data for "Kieler Wach- und S…" at bounding box center [807, 396] width 781 height 444
copy div "Kieler Wach- und Sicherheitsgesellschaft mbH & Co. KG"
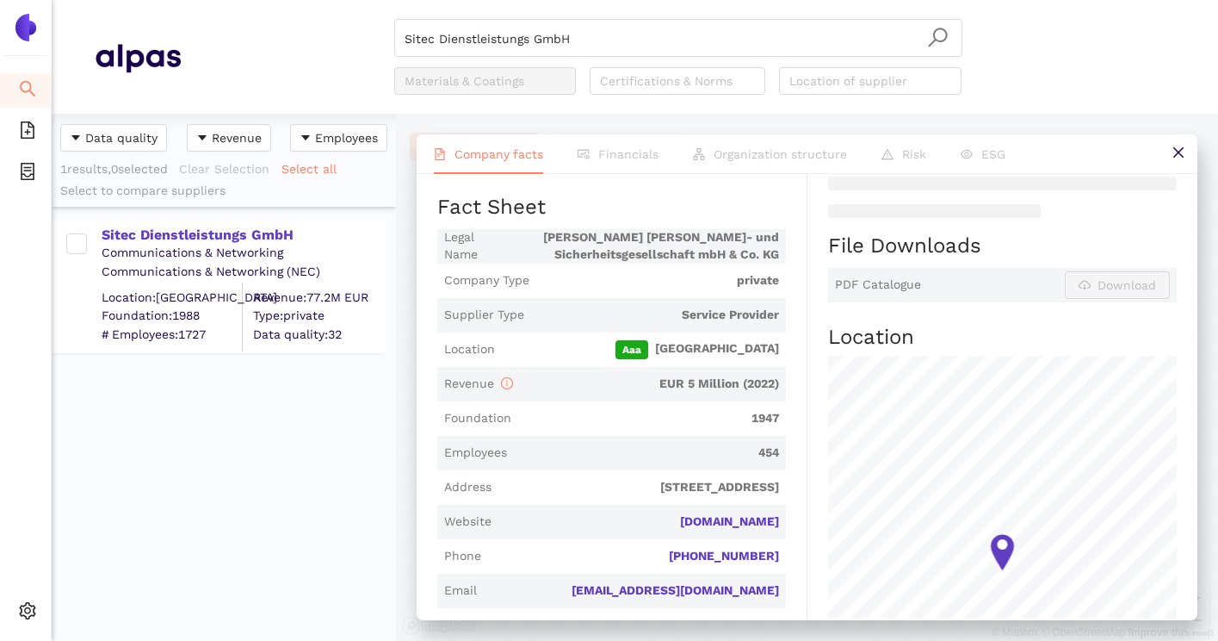
scroll to position [361, 0]
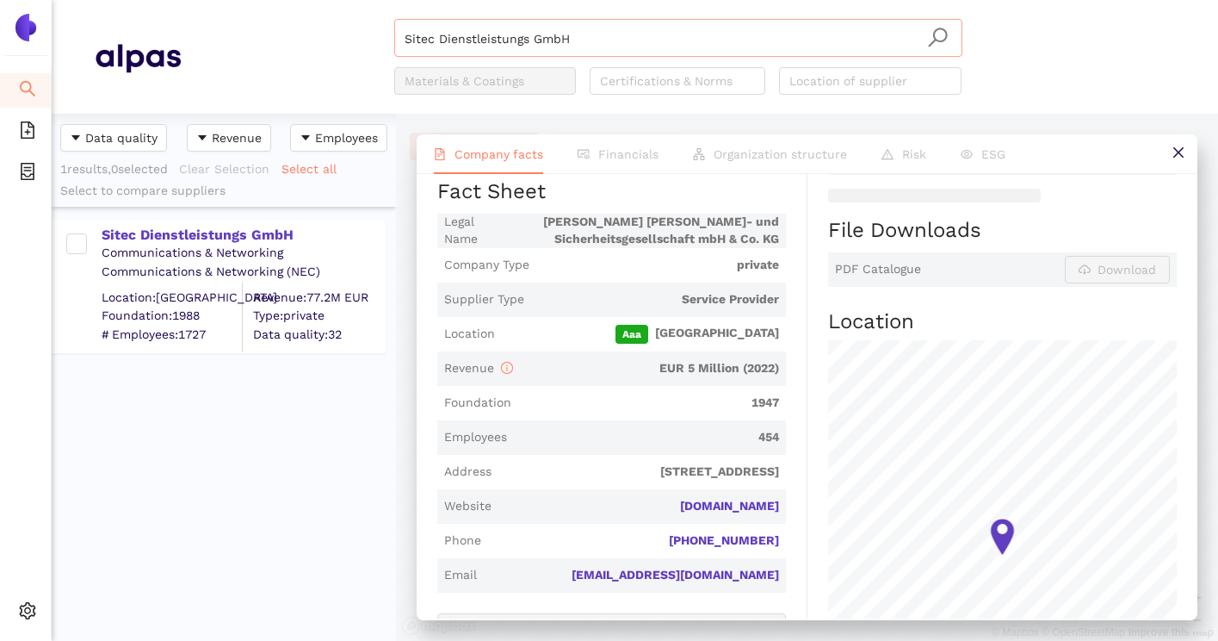
click at [854, 37] on input "Sitec Dienstleistungs GmbH" at bounding box center [679, 39] width 548 height 38
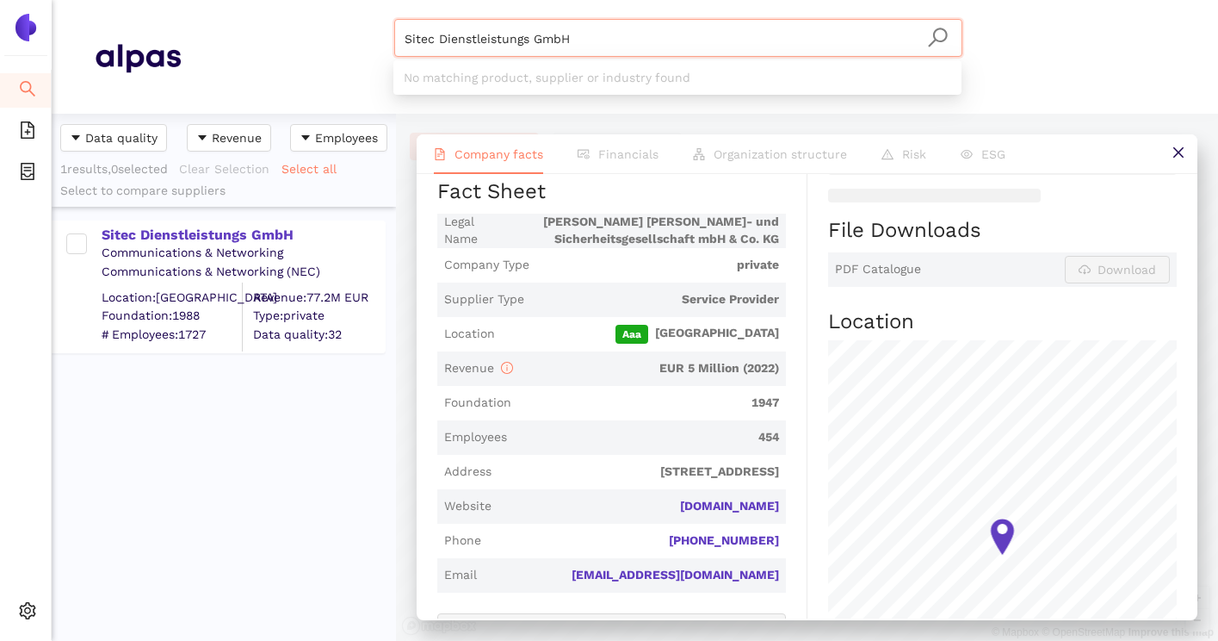
drag, startPoint x: 854, startPoint y: 37, endPoint x: 393, endPoint y: 35, distance: 460.6
click at [394, 35] on div "Sitec Dienstleistungs GmbH" at bounding box center [678, 38] width 568 height 38
paste input "ecure Innovation Ltd"
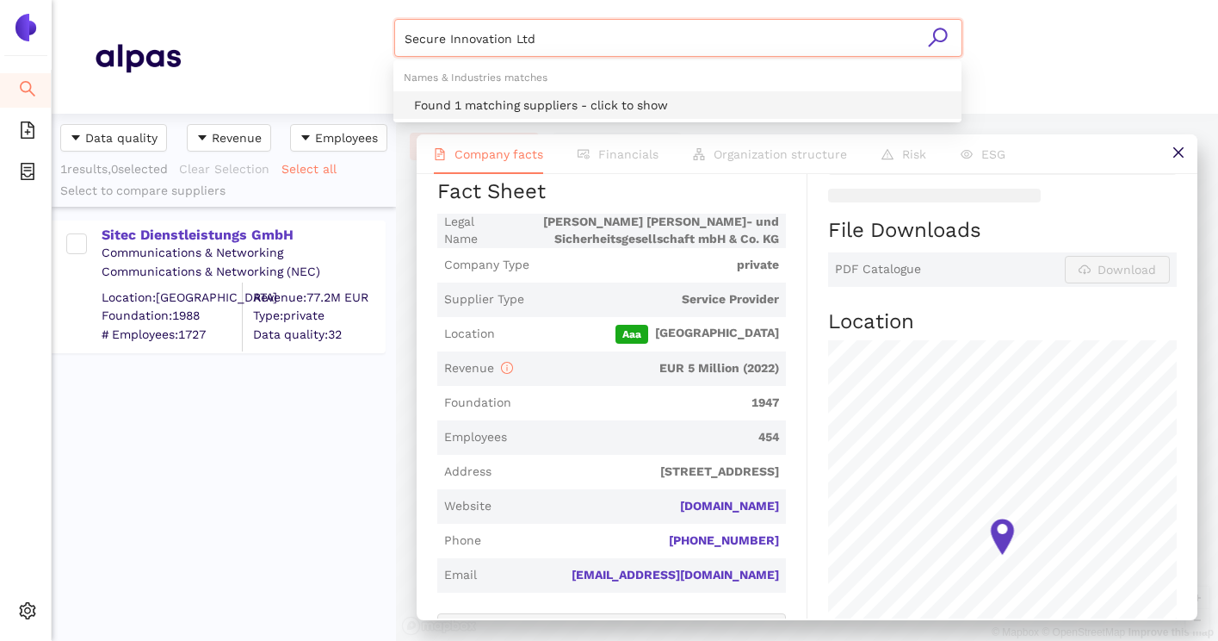
click at [453, 107] on div "Found 1 matching suppliers - click to show" at bounding box center [682, 105] width 537 height 19
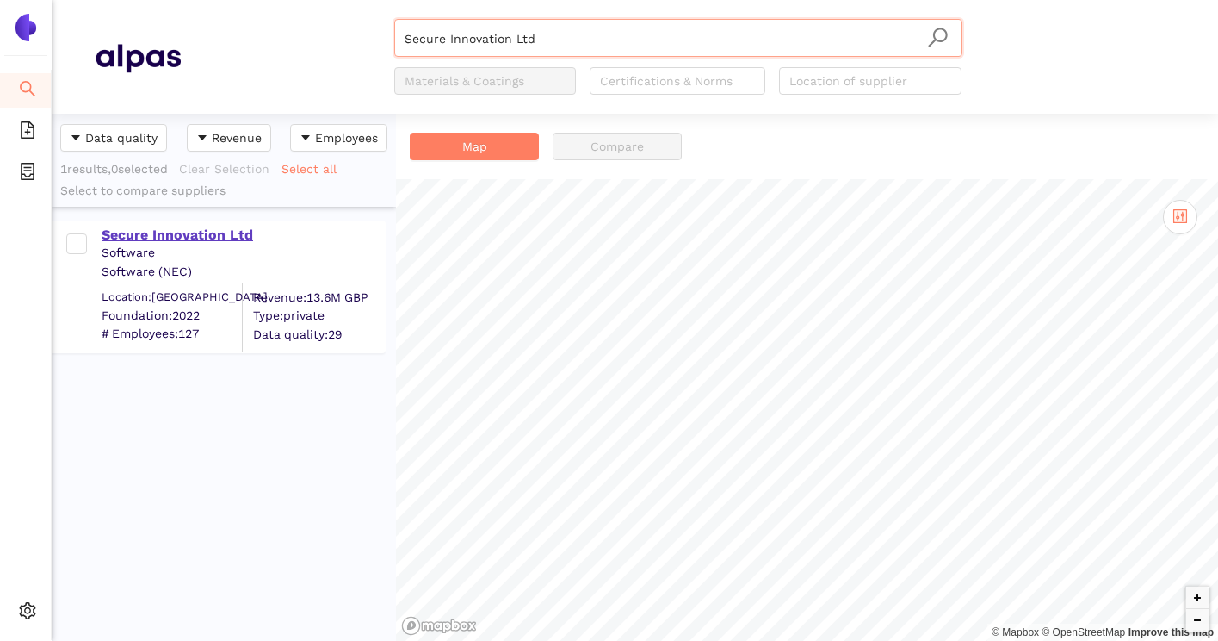
click at [231, 233] on div "Secure Innovation Ltd" at bounding box center [243, 235] width 282 height 19
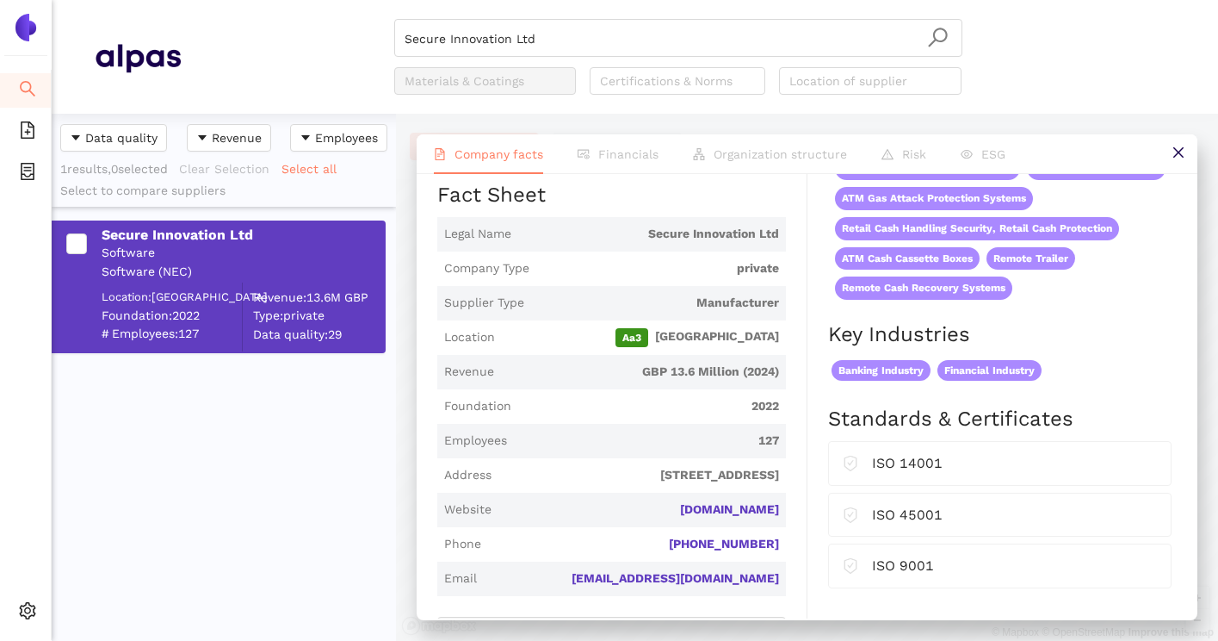
scroll to position [266, 0]
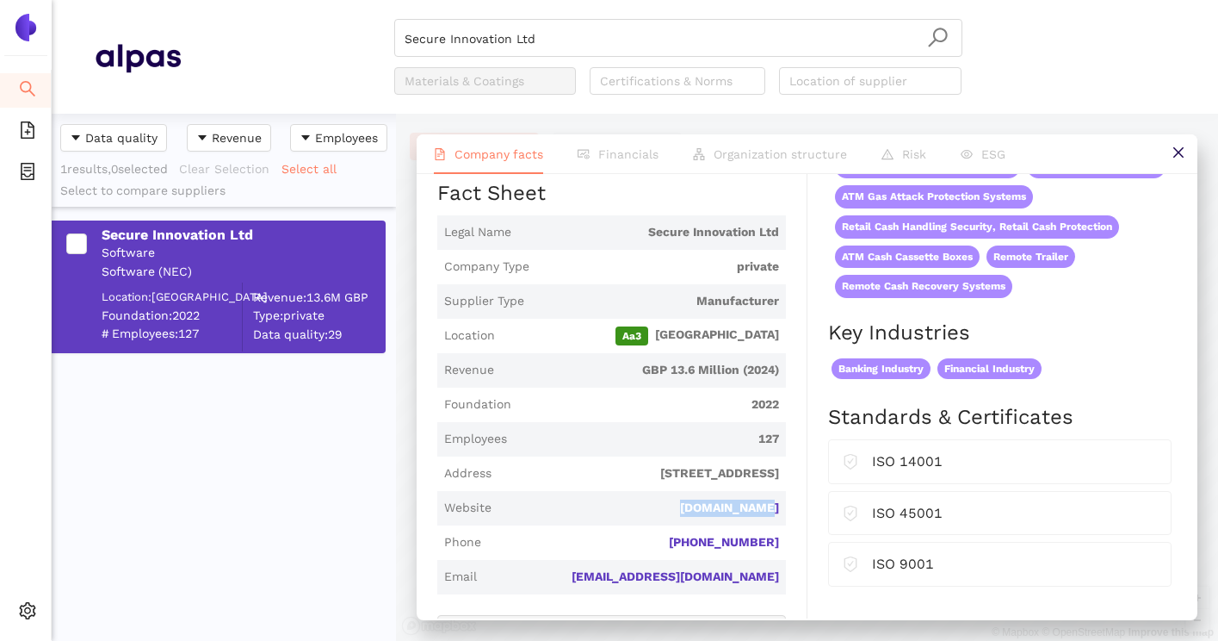
drag, startPoint x: 687, startPoint y: 499, endPoint x: 784, endPoint y: 501, distance: 97.3
click at [785, 501] on span "Website securein.com" at bounding box center [611, 508] width 349 height 34
copy link "securein.com"
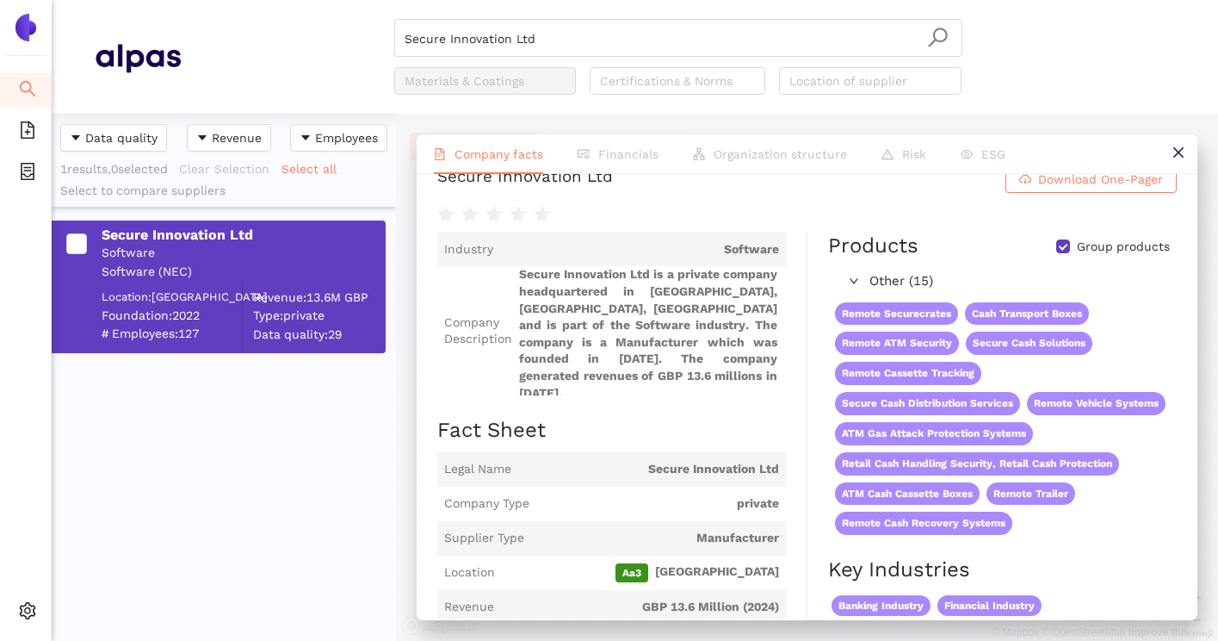
scroll to position [0, 0]
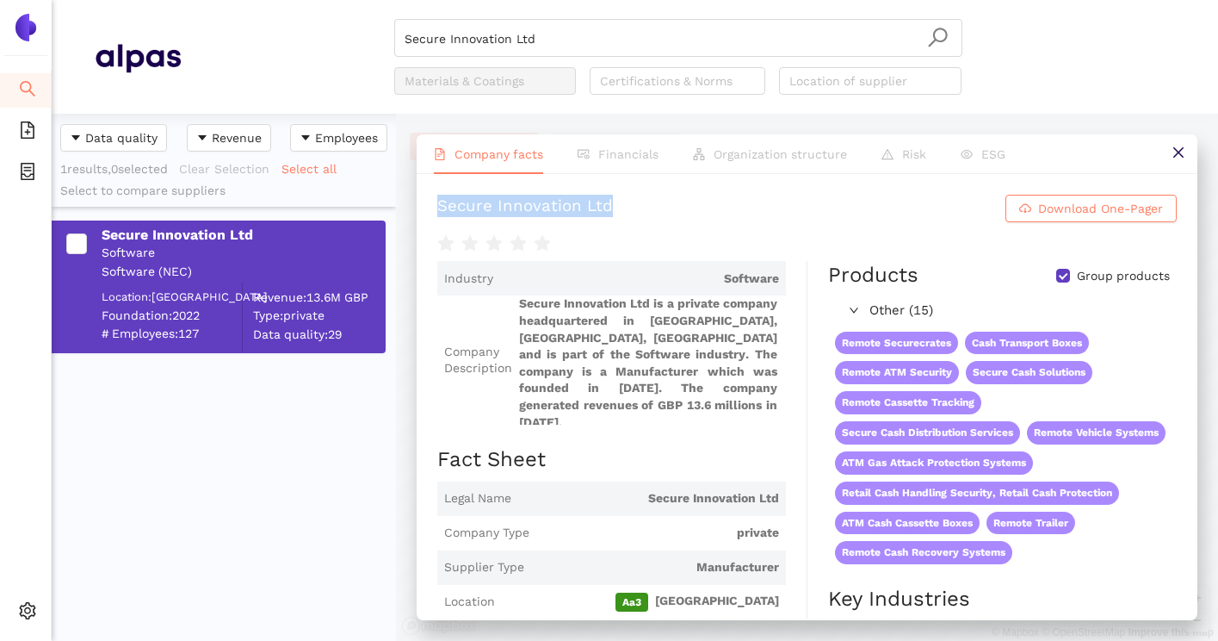
drag, startPoint x: 436, startPoint y: 208, endPoint x: 641, endPoint y: 216, distance: 205.9
click at [641, 216] on div "Secure Innovation Ltd Download One-Pager Industry Software Company Description …" at bounding box center [807, 396] width 781 height 444
copy div "Secure Innovation Ltd"
click at [738, 329] on span "Secure Innovation Ltd is a private company headquartered in Cornwall, England, …" at bounding box center [649, 359] width 260 height 129
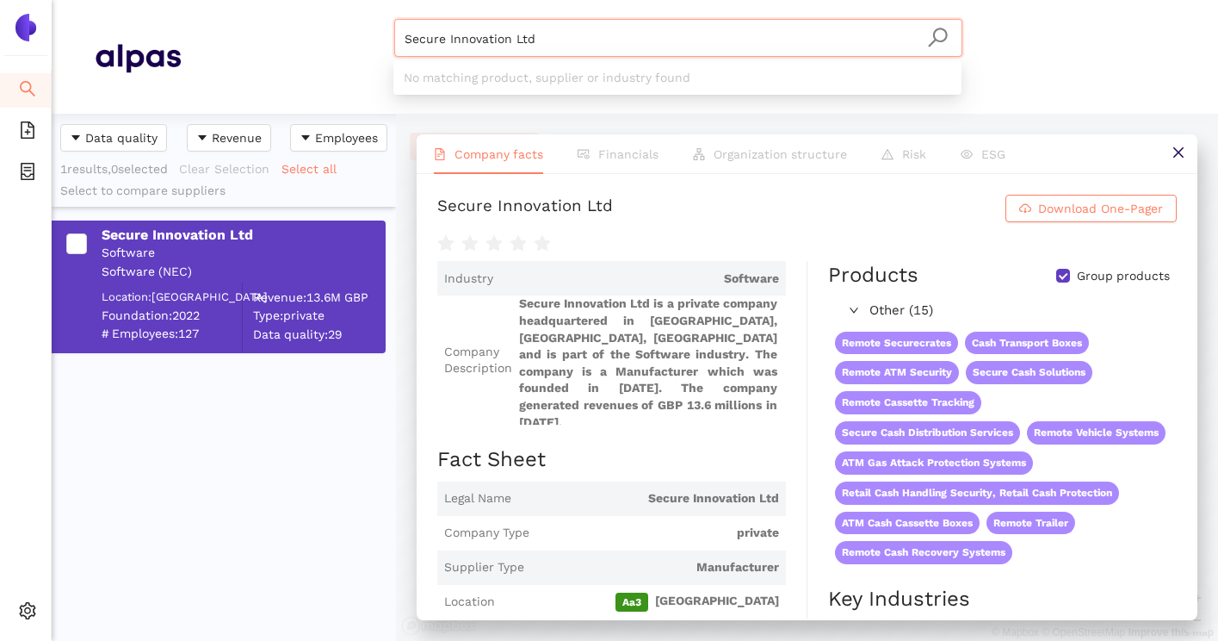
drag, startPoint x: 628, startPoint y: 36, endPoint x: 388, endPoint y: 38, distance: 240.2
click at [387, 37] on div "Secure Innovation Ltd Materials & Coatings Certifications & Norms Location of s…" at bounding box center [678, 57] width 994 height 76
paste input "PULSA GmbH"
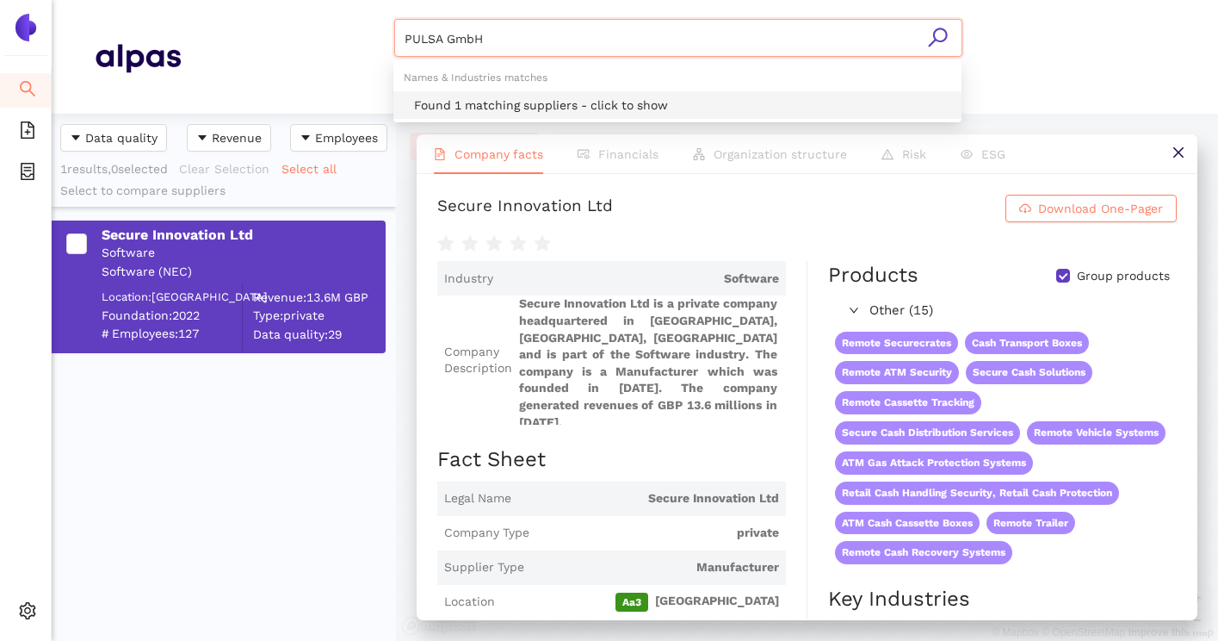
click at [486, 107] on div "Found 1 matching suppliers - click to show" at bounding box center [682, 105] width 537 height 19
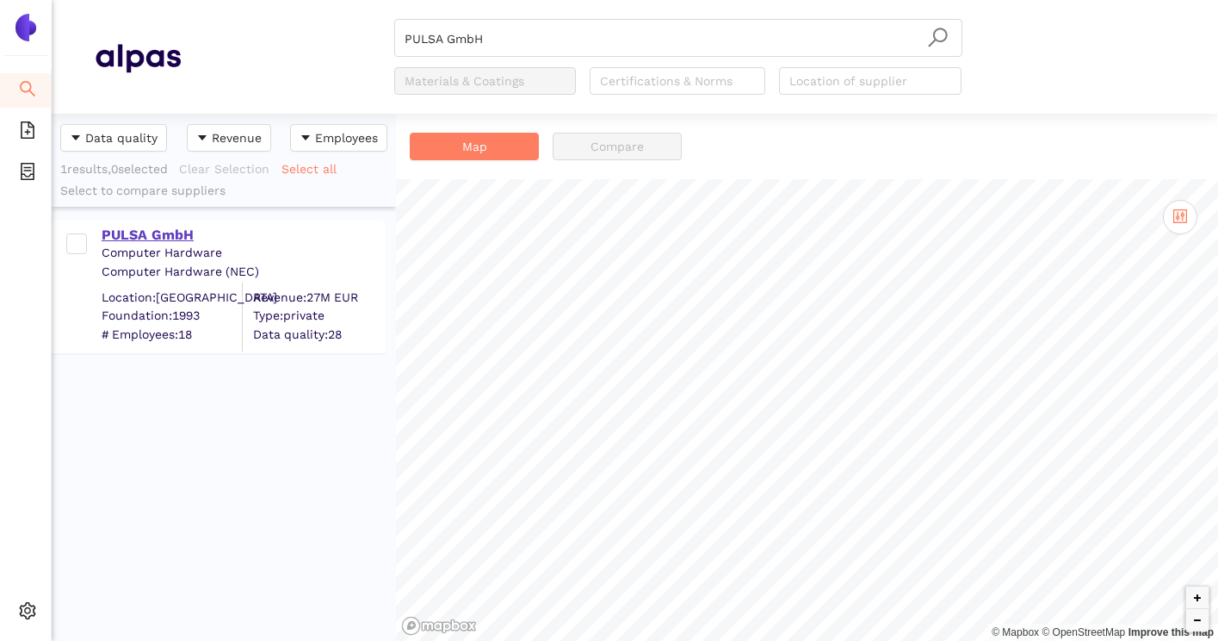
click at [156, 238] on div "PULSA GmbH" at bounding box center [243, 235] width 282 height 19
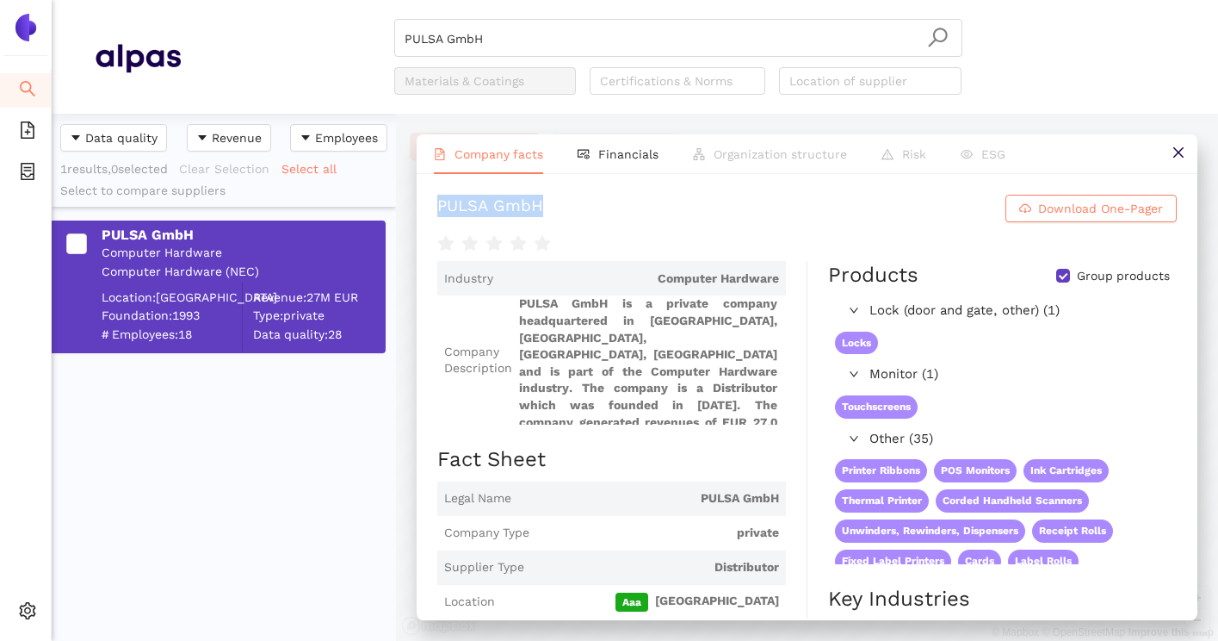
drag, startPoint x: 436, startPoint y: 208, endPoint x: 587, endPoint y: 209, distance: 151.5
click at [587, 209] on div "PULSA GmbH Download One-Pager Industry Computer Hardware Company Description PU…" at bounding box center [807, 396] width 781 height 444
copy div "PULSA GmbH"
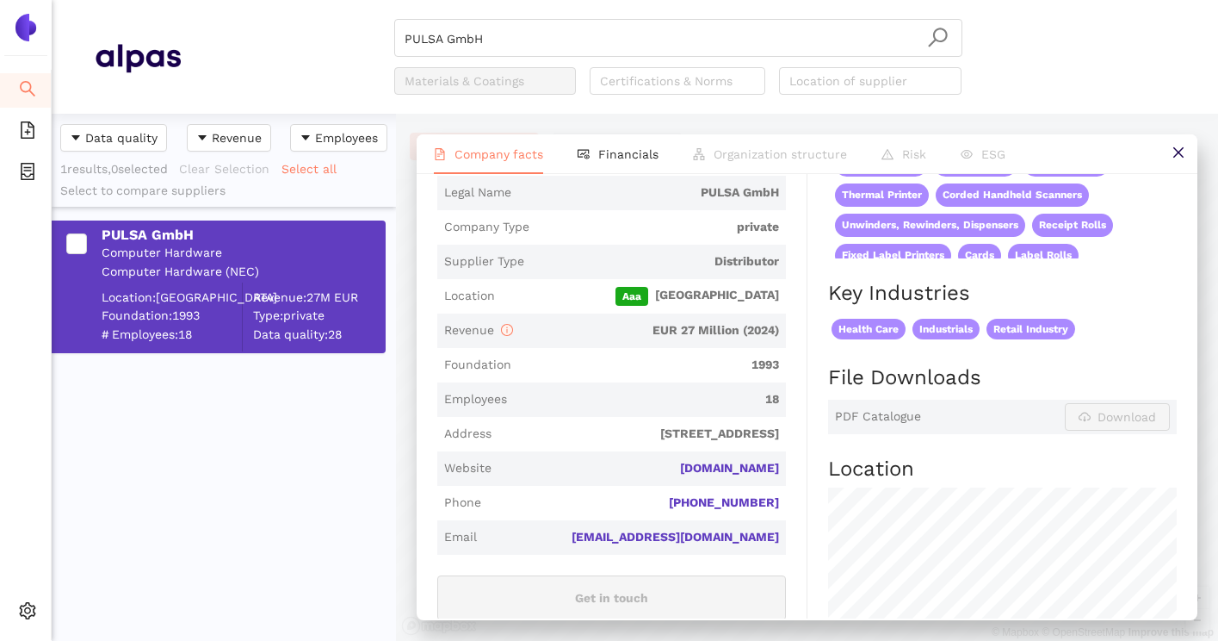
scroll to position [311, 0]
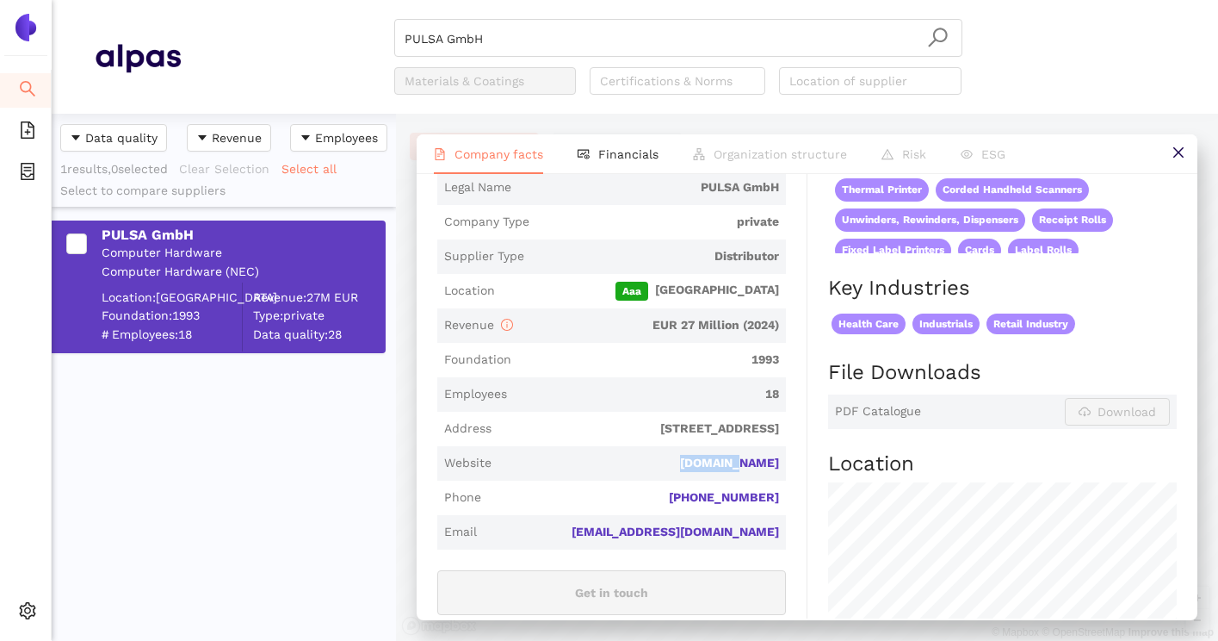
drag, startPoint x: 713, startPoint y: 457, endPoint x: 784, endPoint y: 459, distance: 71.5
click at [784, 459] on span "Website pulsa.de" at bounding box center [611, 463] width 349 height 34
copy link "pulsa.de"
click at [524, 377] on span "Employees 18" at bounding box center [611, 394] width 349 height 34
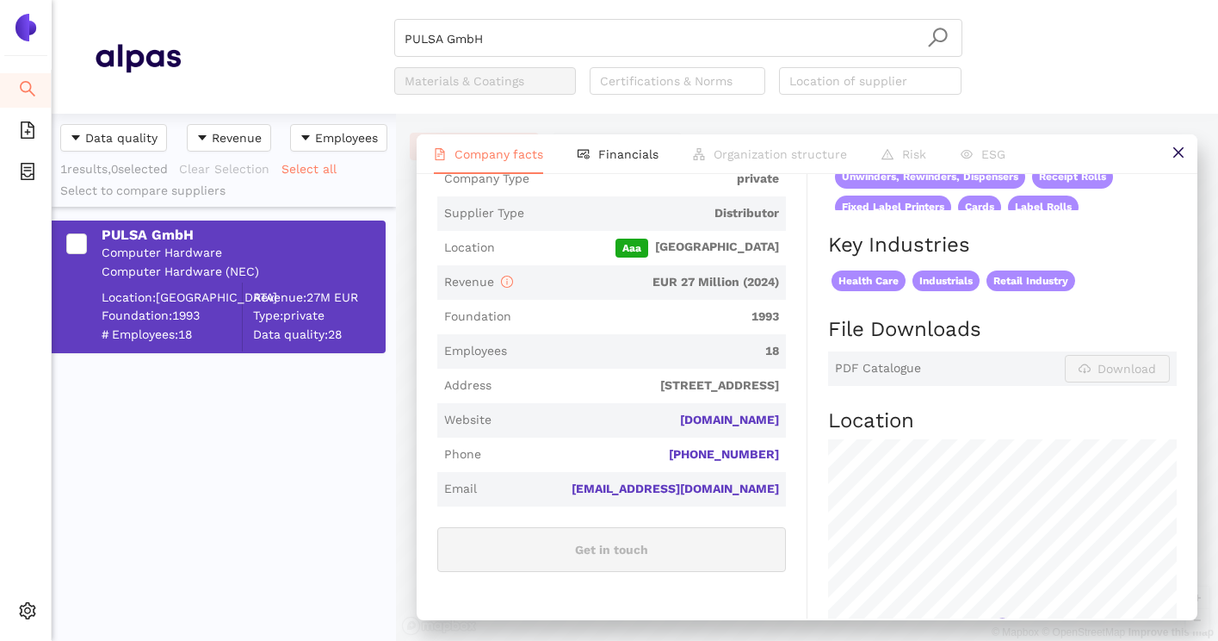
scroll to position [300, 0]
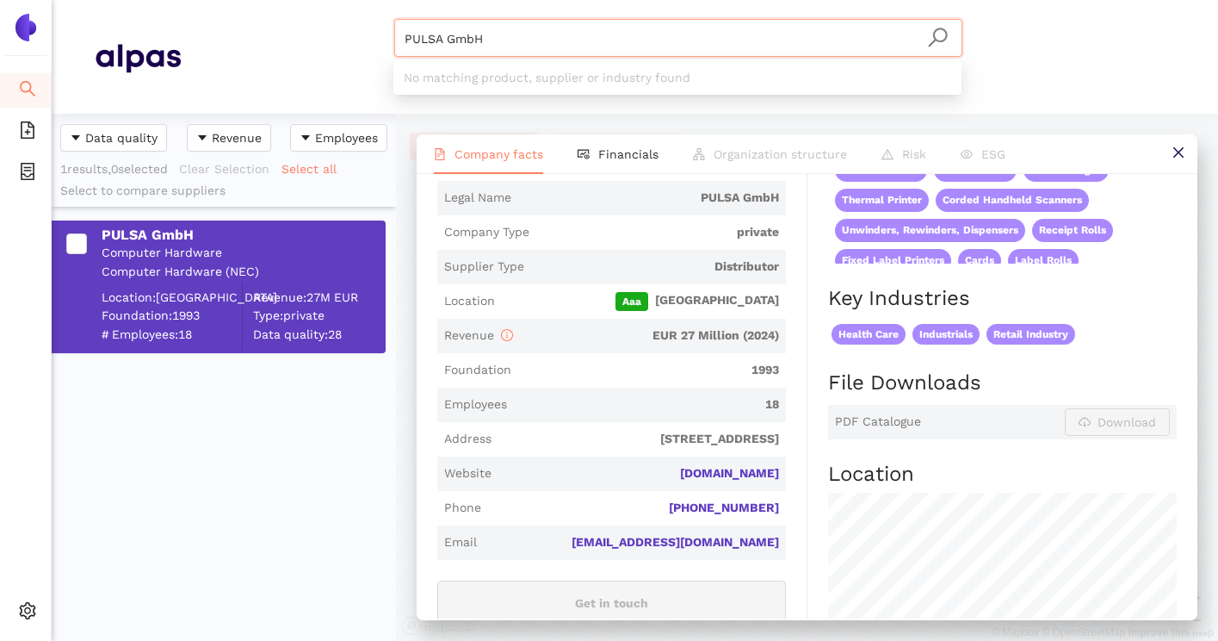
drag, startPoint x: 694, startPoint y: 46, endPoint x: 393, endPoint y: 36, distance: 301.5
click at [393, 36] on div "PULSA GmbH Materials & Coatings Certifications & Norms Location of supplier" at bounding box center [678, 57] width 994 height 76
paste input "ETERSEN-BACH A/S"
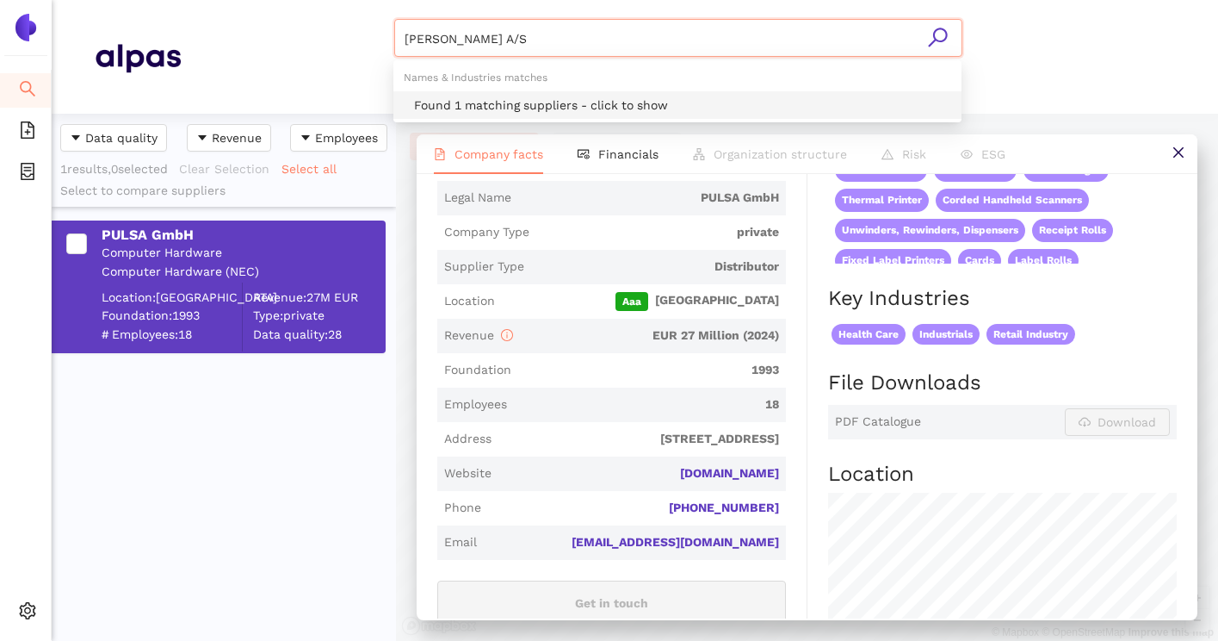
click at [506, 116] on div "Found 1 matching suppliers - click to show" at bounding box center [677, 105] width 568 height 28
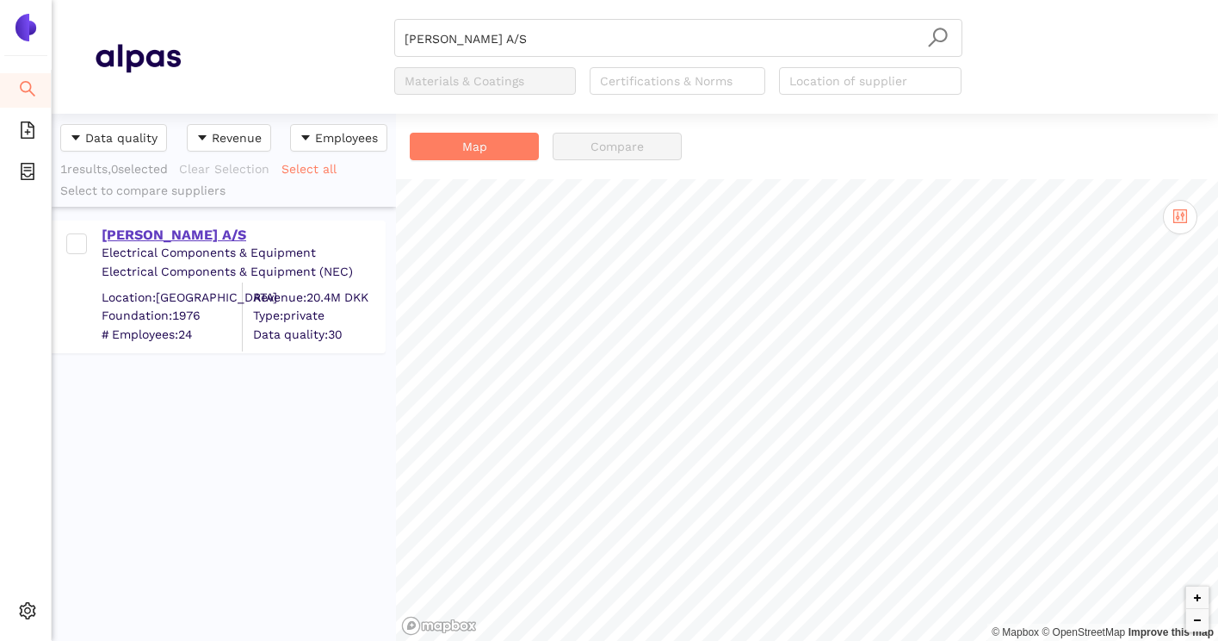
click at [220, 241] on div "PETERSEN-BACH A/S" at bounding box center [243, 235] width 282 height 19
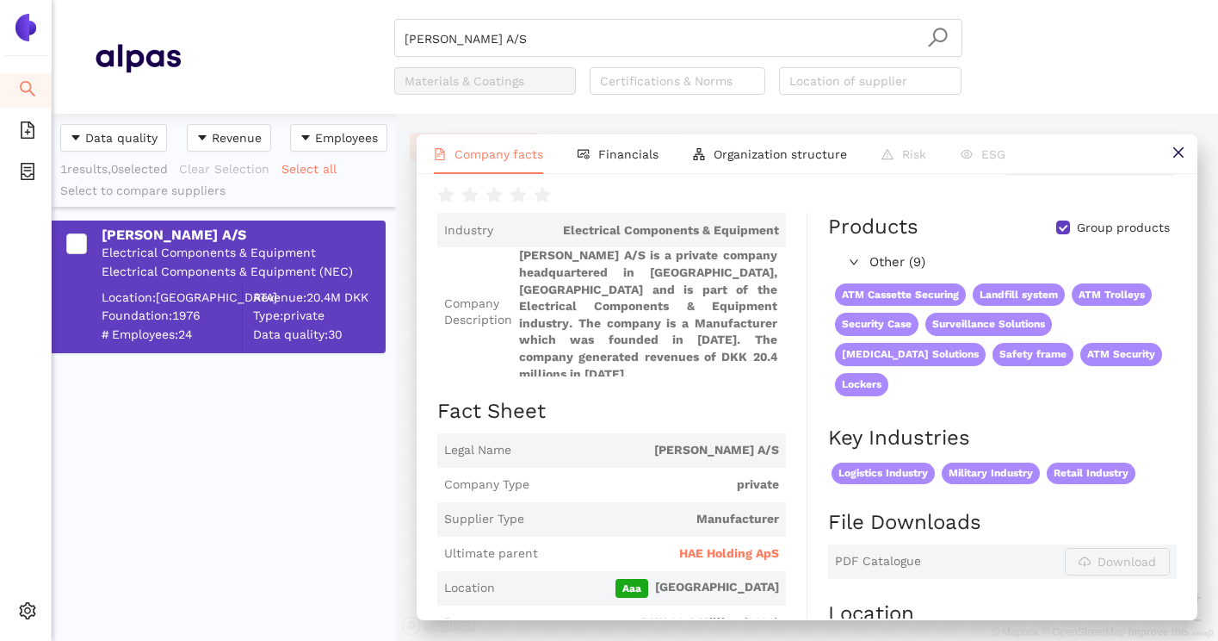
scroll to position [52, 0]
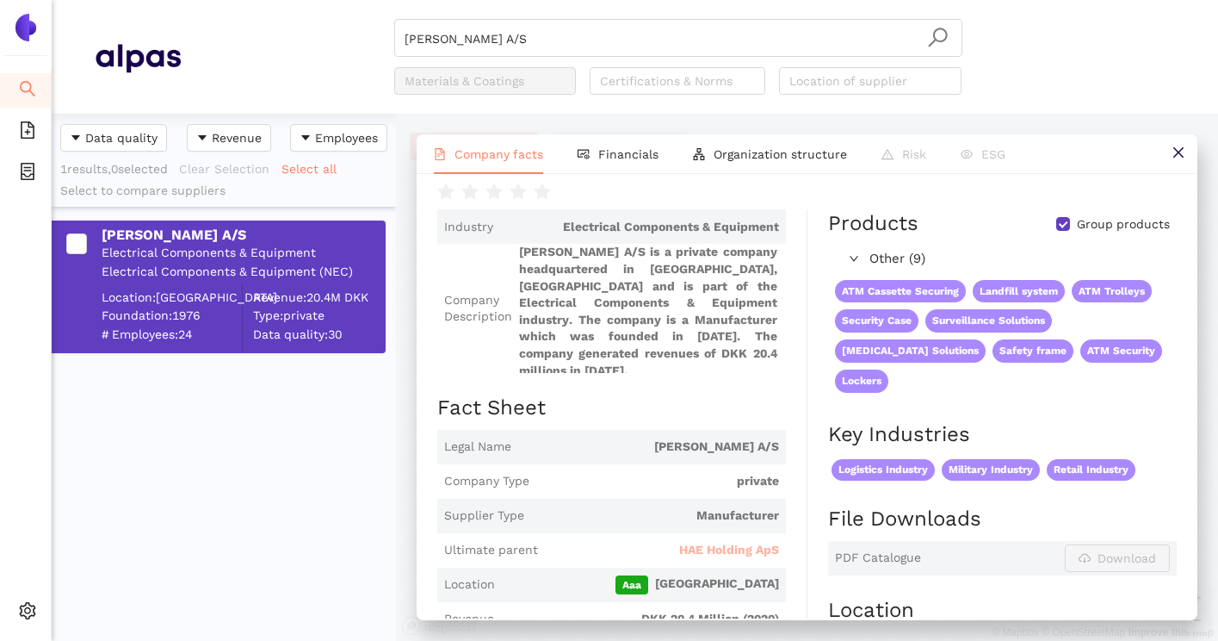
click at [721, 547] on span "Ultimate parent HAE Holding ApS" at bounding box center [611, 550] width 349 height 34
click at [728, 542] on span "HAE Holding ApS" at bounding box center [729, 550] width 100 height 17
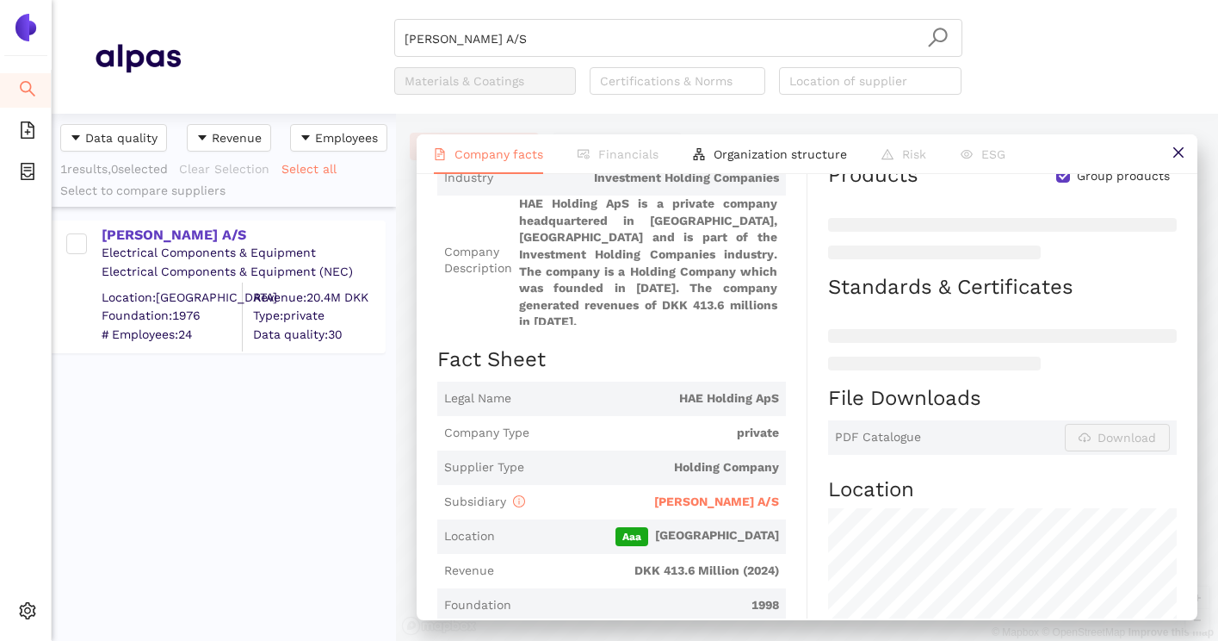
scroll to position [207, 0]
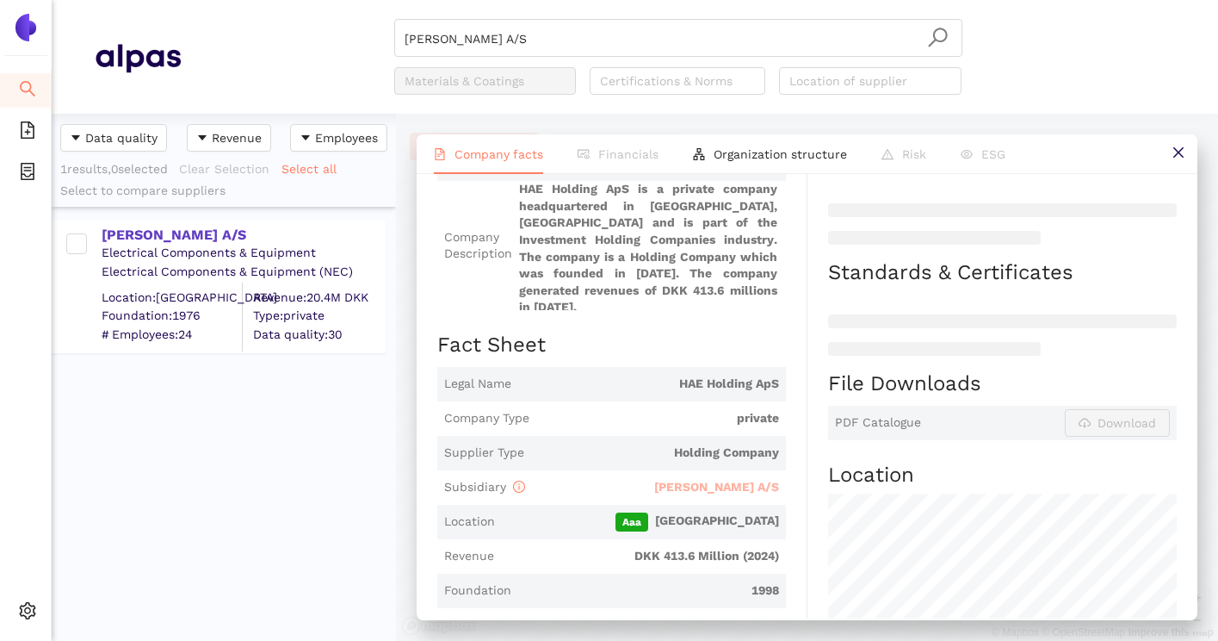
click at [742, 480] on span "PETERSEN-BACH A/S" at bounding box center [716, 487] width 125 height 14
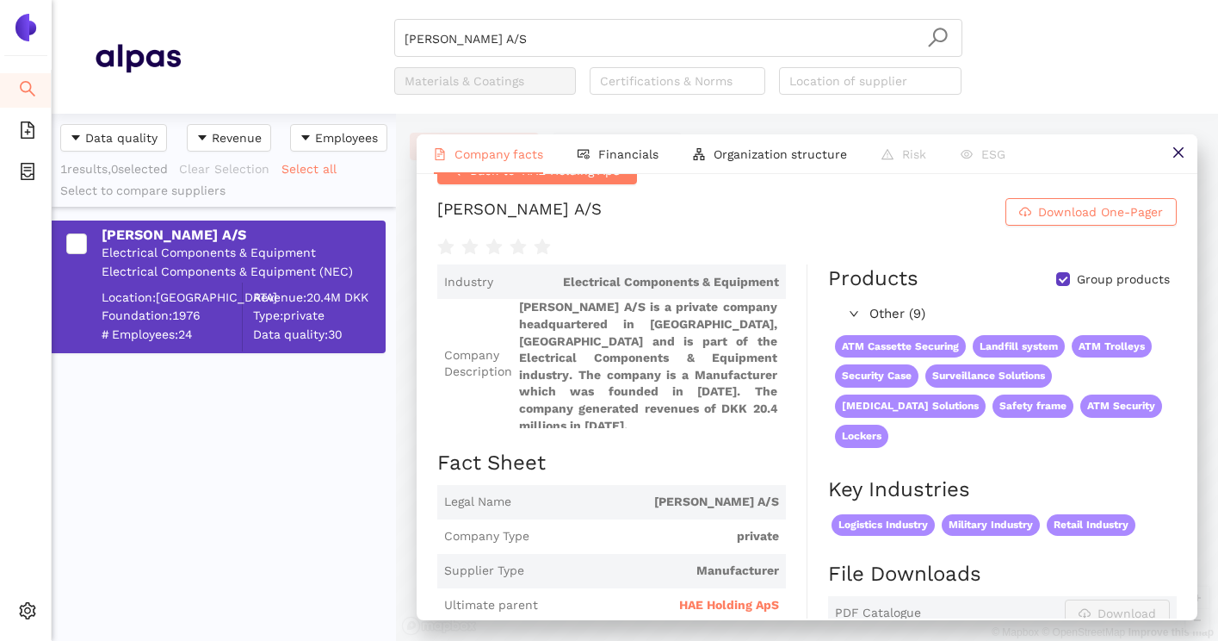
scroll to position [22, 0]
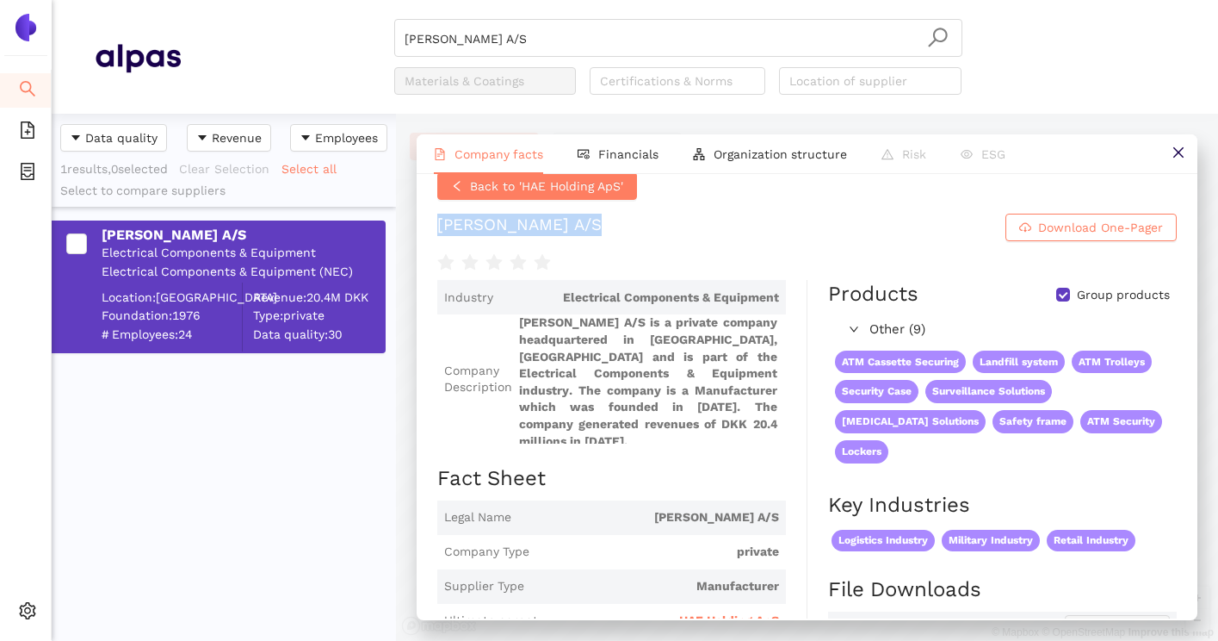
drag, startPoint x: 435, startPoint y: 219, endPoint x: 616, endPoint y: 221, distance: 181.7
click at [616, 221] on div "Back to 'HAE Holding ApS' PETERSEN-BACH A/S Download One-Pager Industry Electri…" at bounding box center [807, 396] width 781 height 444
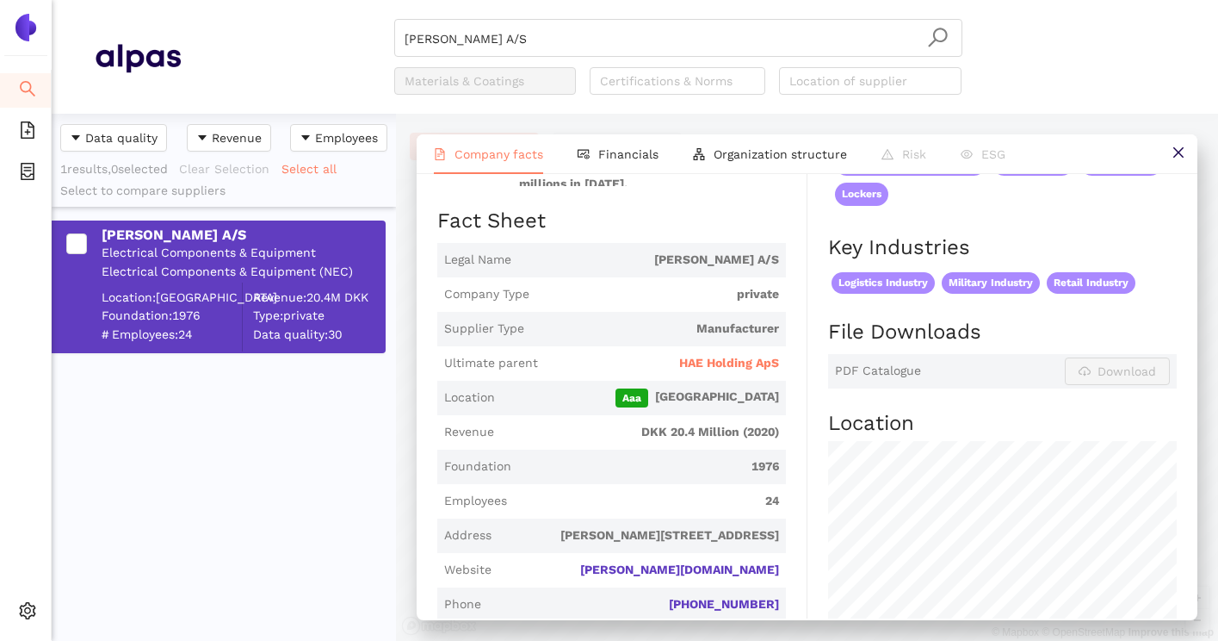
scroll to position [290, 0]
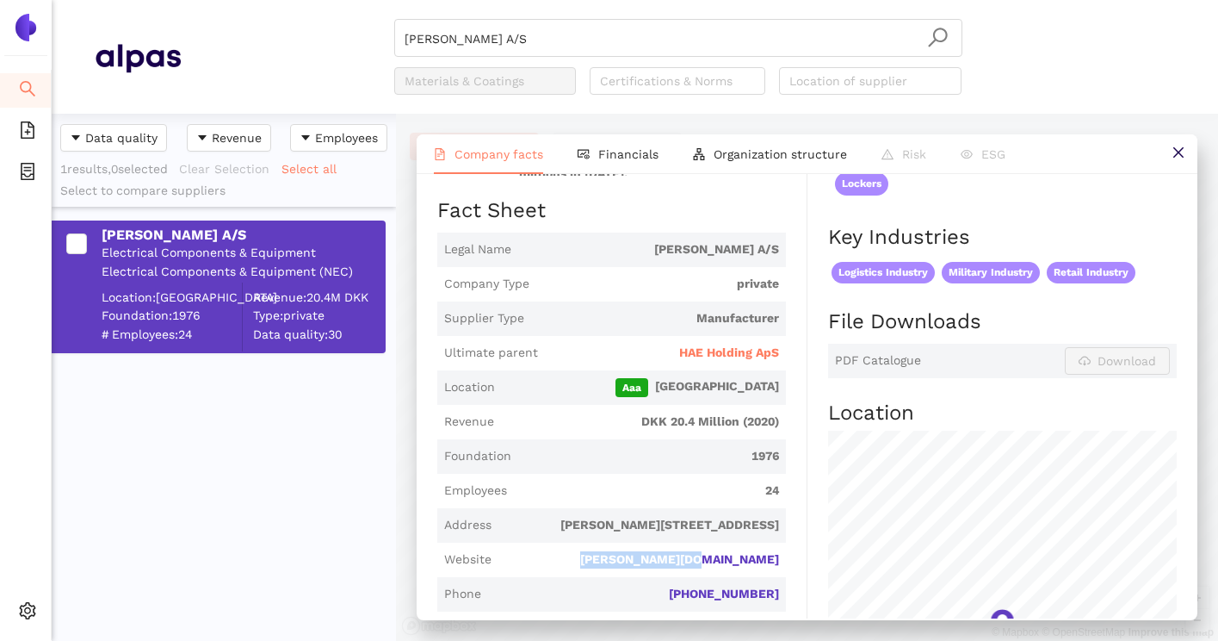
drag, startPoint x: 653, startPoint y: 549, endPoint x: 783, endPoint y: 551, distance: 130.9
click at [783, 551] on span "Website petersen-bach.de" at bounding box center [611, 559] width 349 height 34
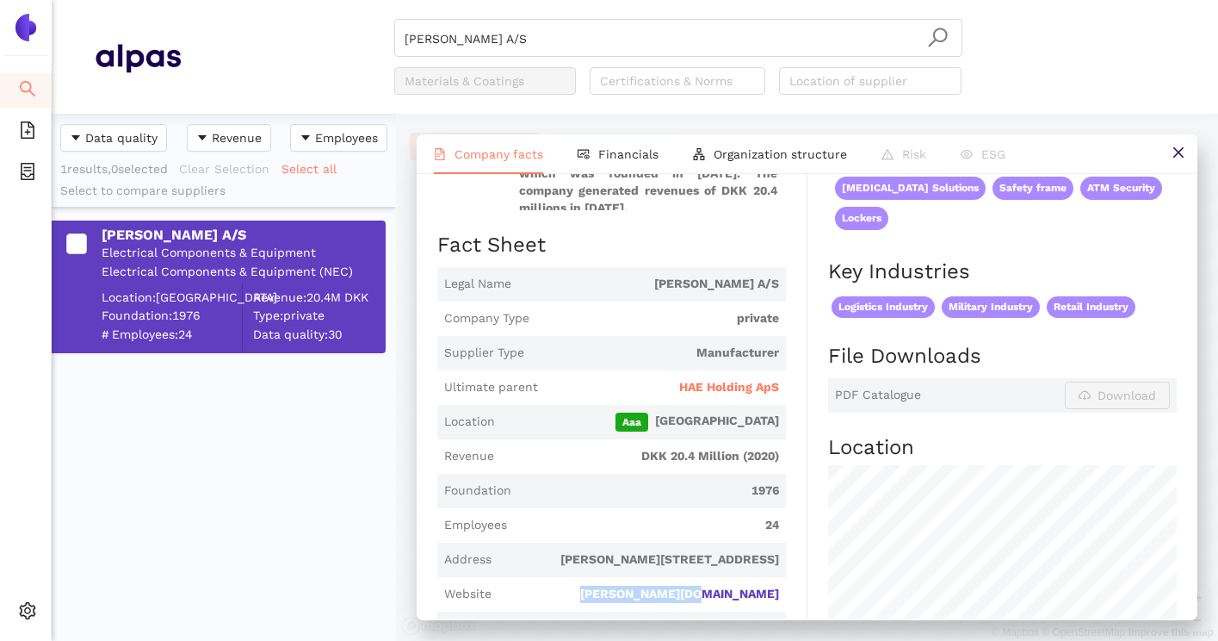
scroll to position [254, 0]
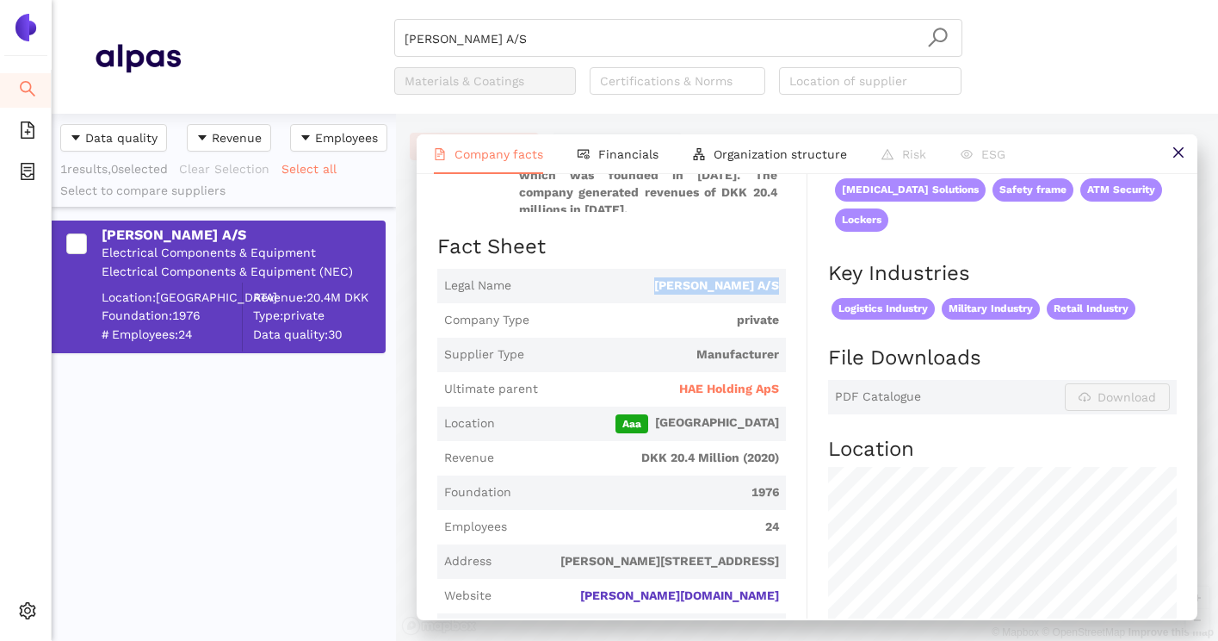
drag, startPoint x: 637, startPoint y: 282, endPoint x: 788, endPoint y: 280, distance: 150.7
click at [788, 280] on div "Industry Electrical Components & Equipment Company Description PETERSEN-BACH A/…" at bounding box center [622, 503] width 370 height 911
click at [612, 424] on span "Location Aaa Denmark" at bounding box center [611, 423] width 349 height 34
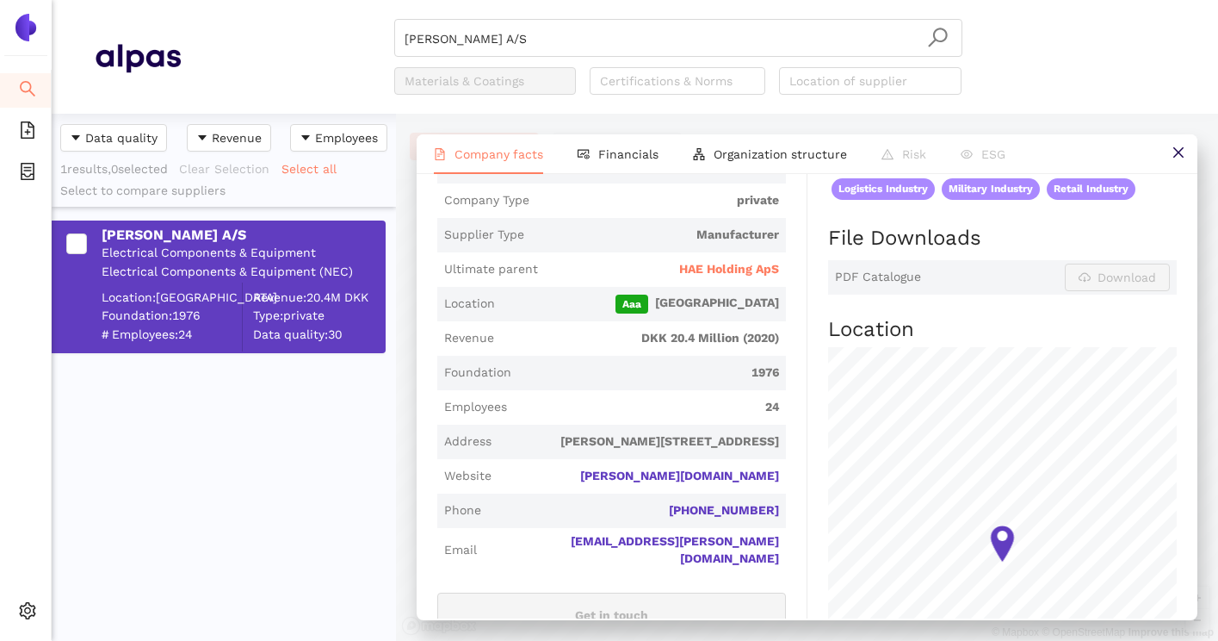
scroll to position [372, 0]
click at [746, 267] on span "HAE Holding ApS" at bounding box center [729, 271] width 100 height 17
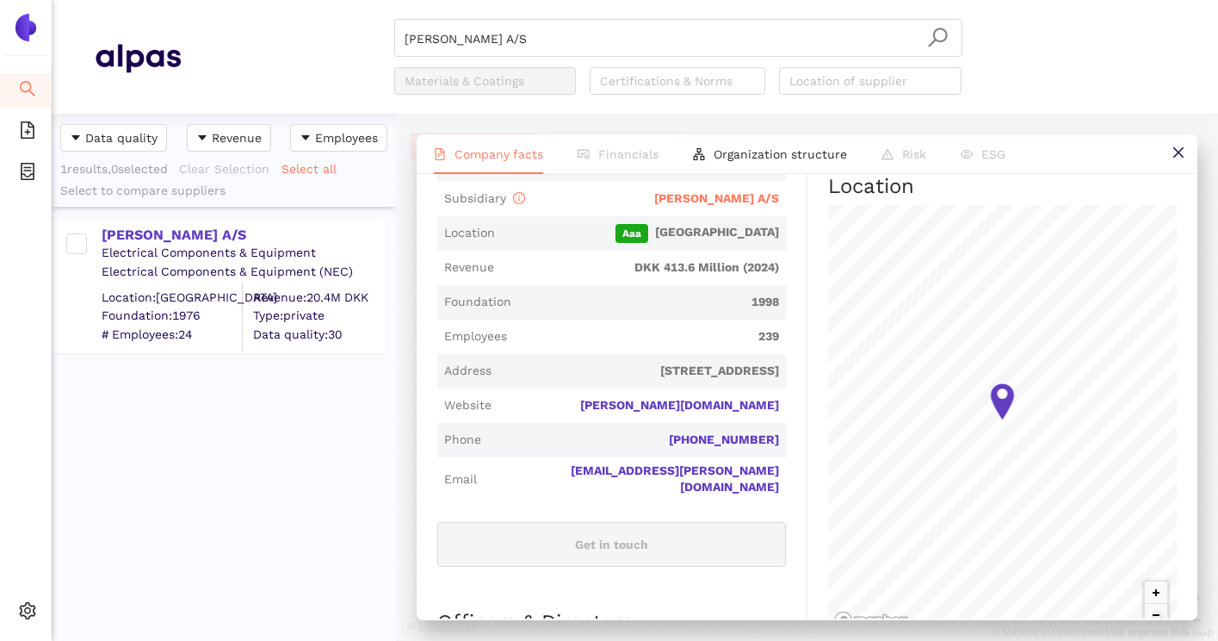
scroll to position [480, 0]
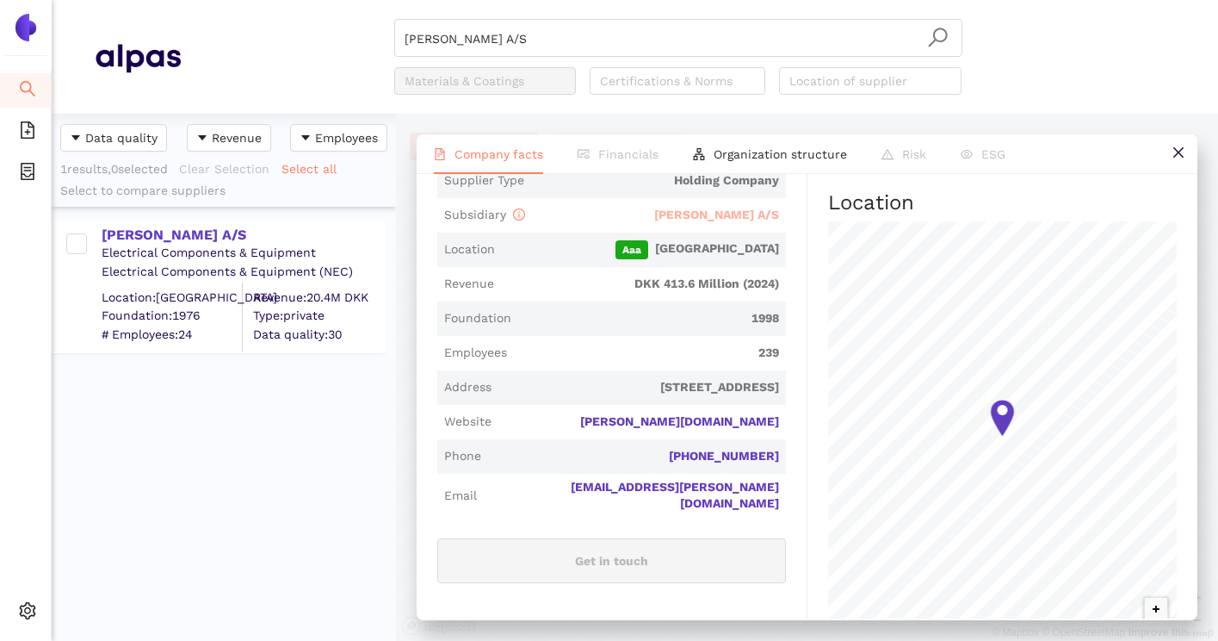
click at [753, 209] on span "PETERSEN-BACH A/S" at bounding box center [716, 214] width 125 height 14
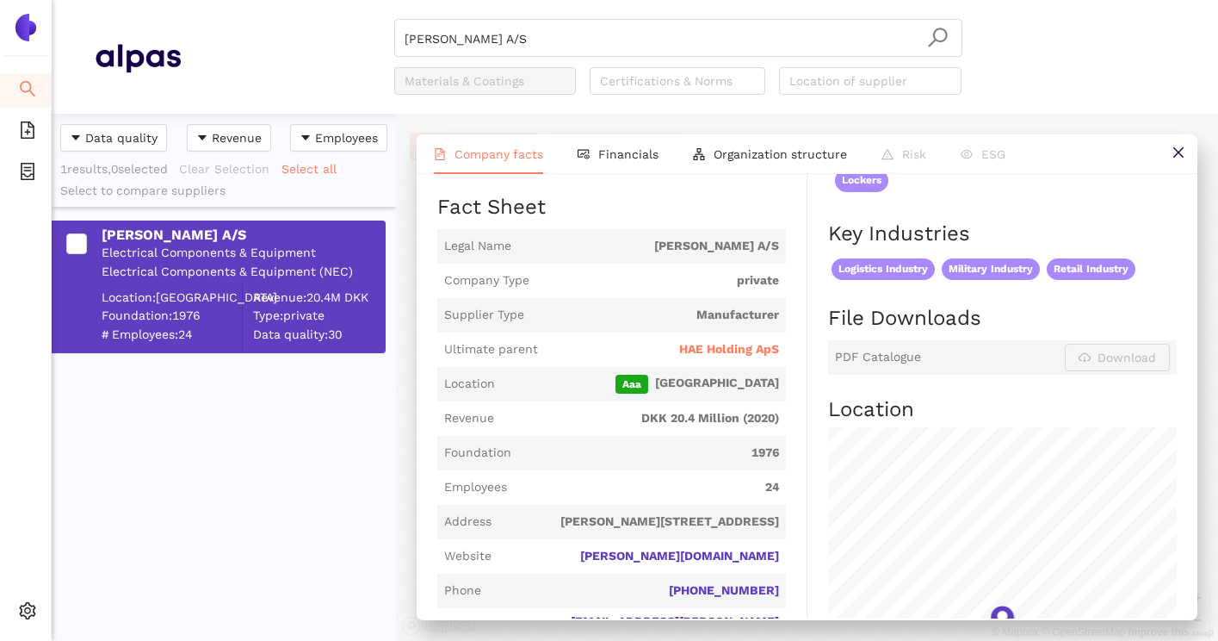
scroll to position [300, 0]
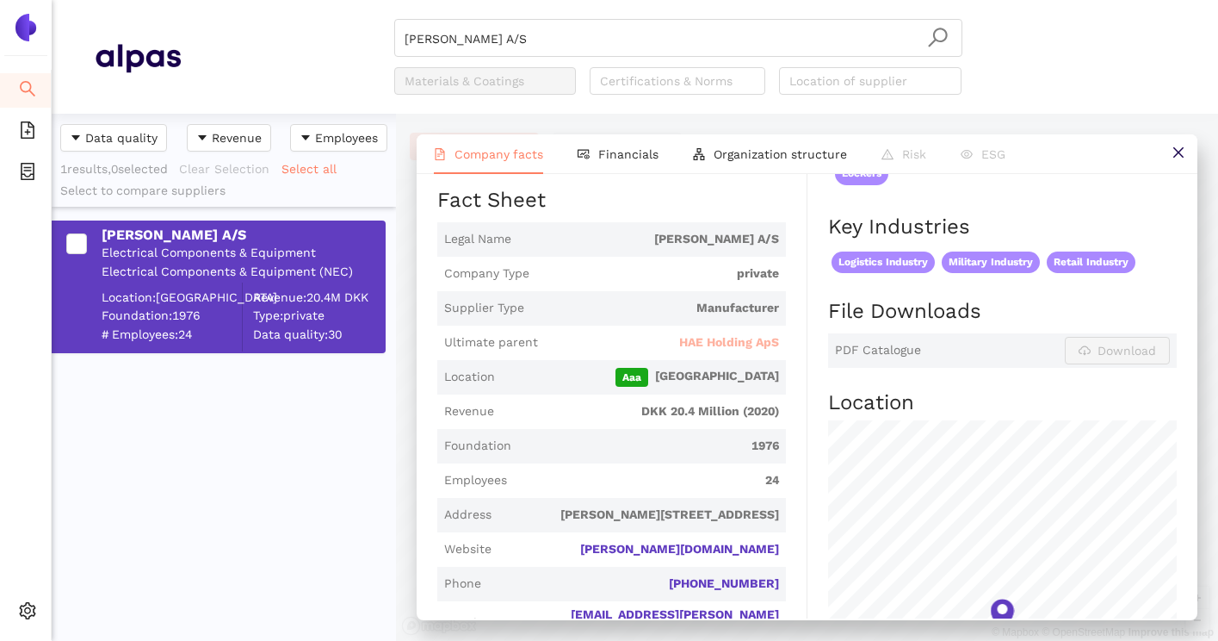
click at [722, 334] on span "HAE Holding ApS" at bounding box center [729, 342] width 100 height 17
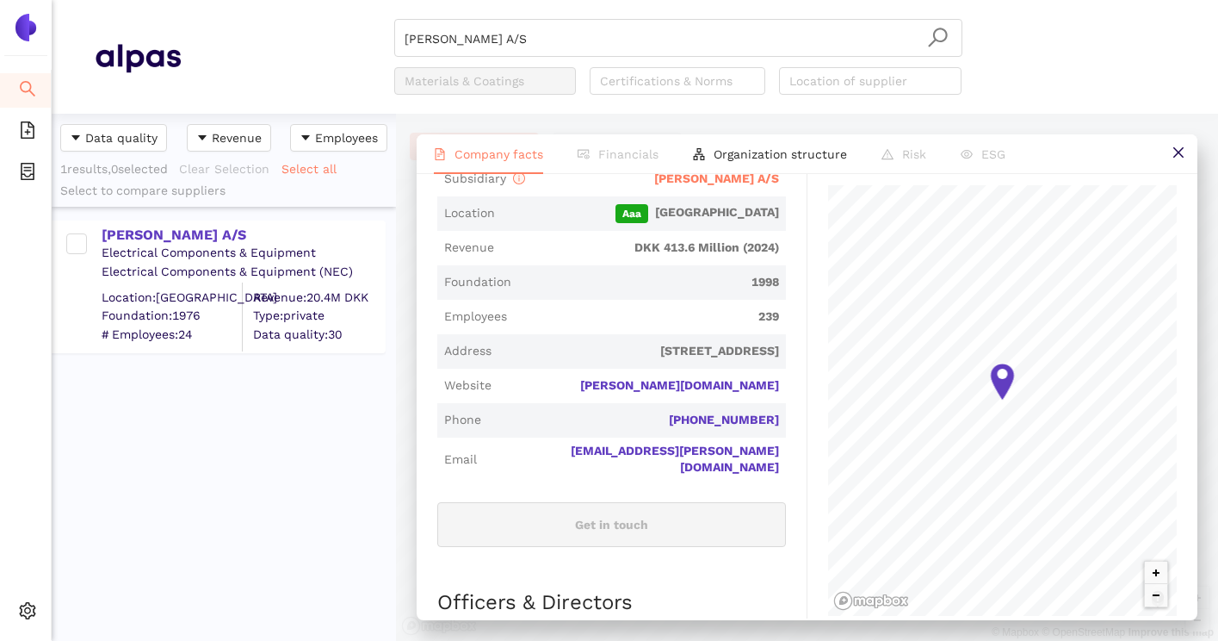
scroll to position [499, 0]
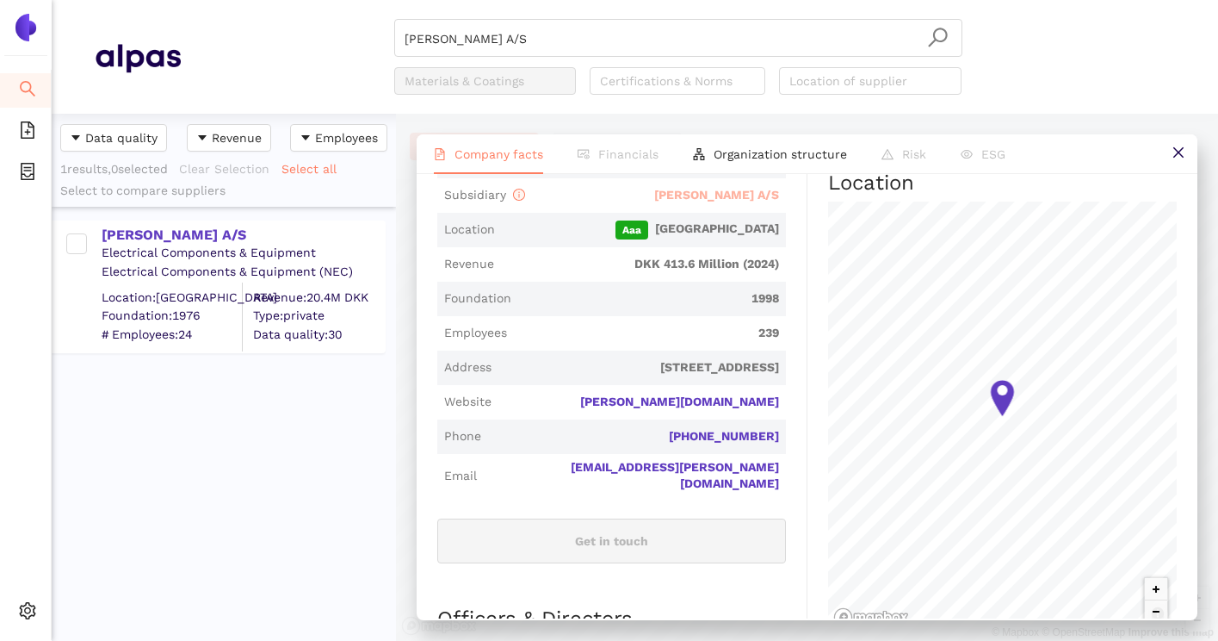
click at [723, 189] on span "PETERSEN-BACH A/S" at bounding box center [716, 195] width 125 height 14
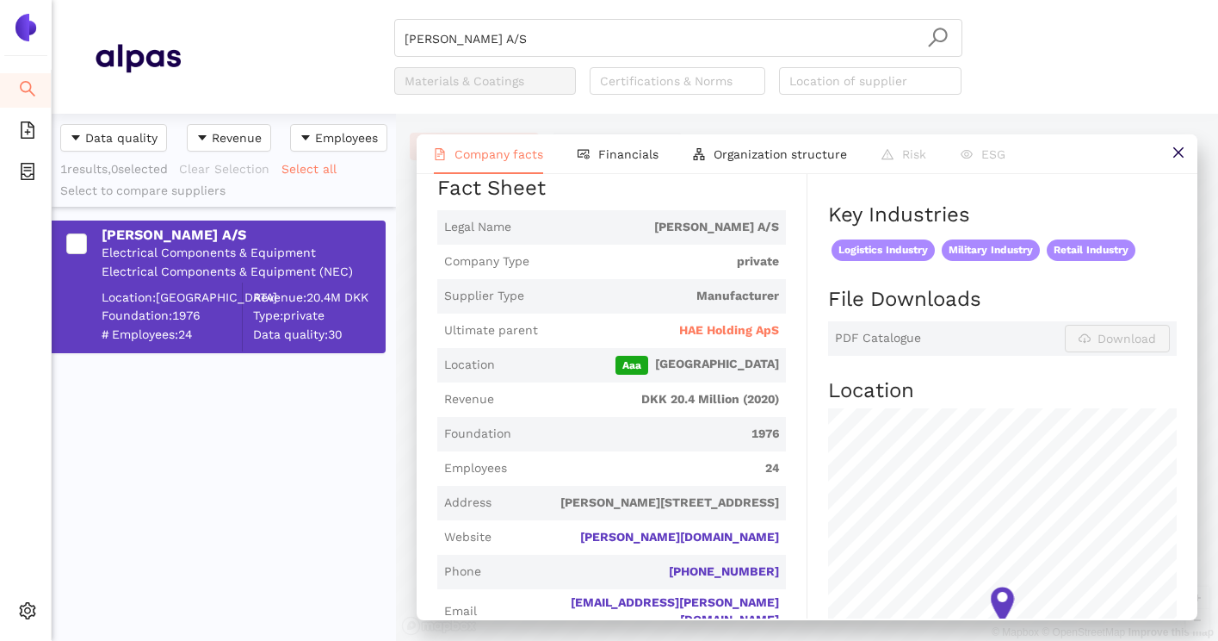
scroll to position [306, 0]
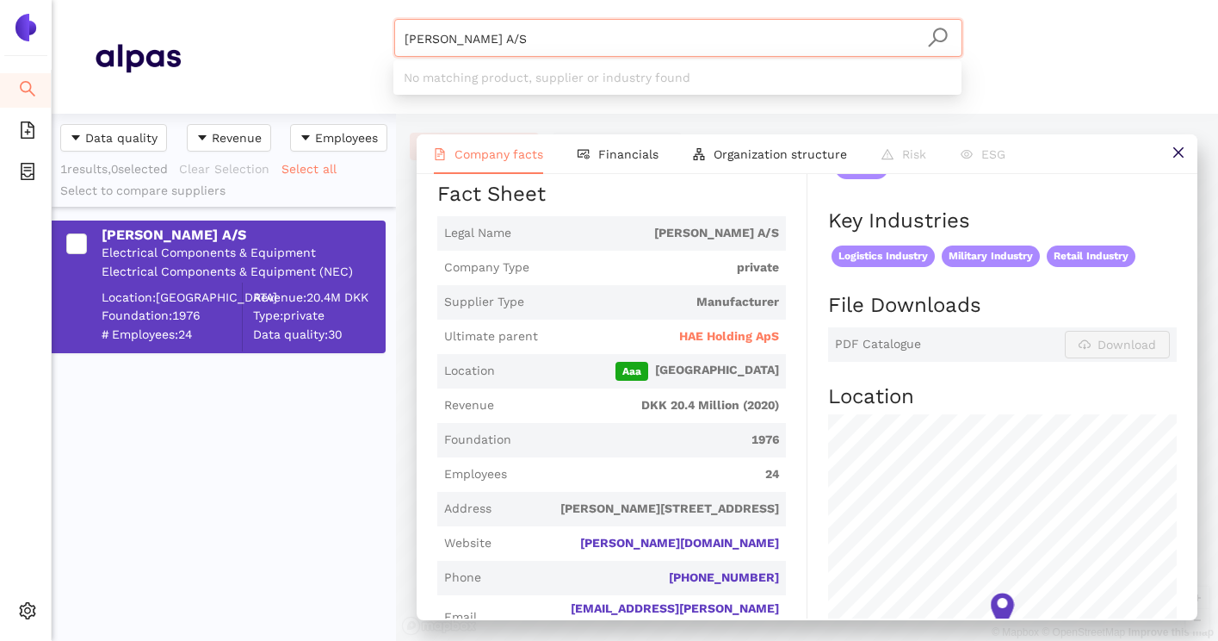
drag, startPoint x: 820, startPoint y: 53, endPoint x: 385, endPoint y: 34, distance: 435.2
click at [385, 34] on div "PETERSEN-BACH A/S Materials & Coatings Certifications & Norms Location of suppl…" at bounding box center [678, 57] width 994 height 76
paste input "Mactwin Security B.V."
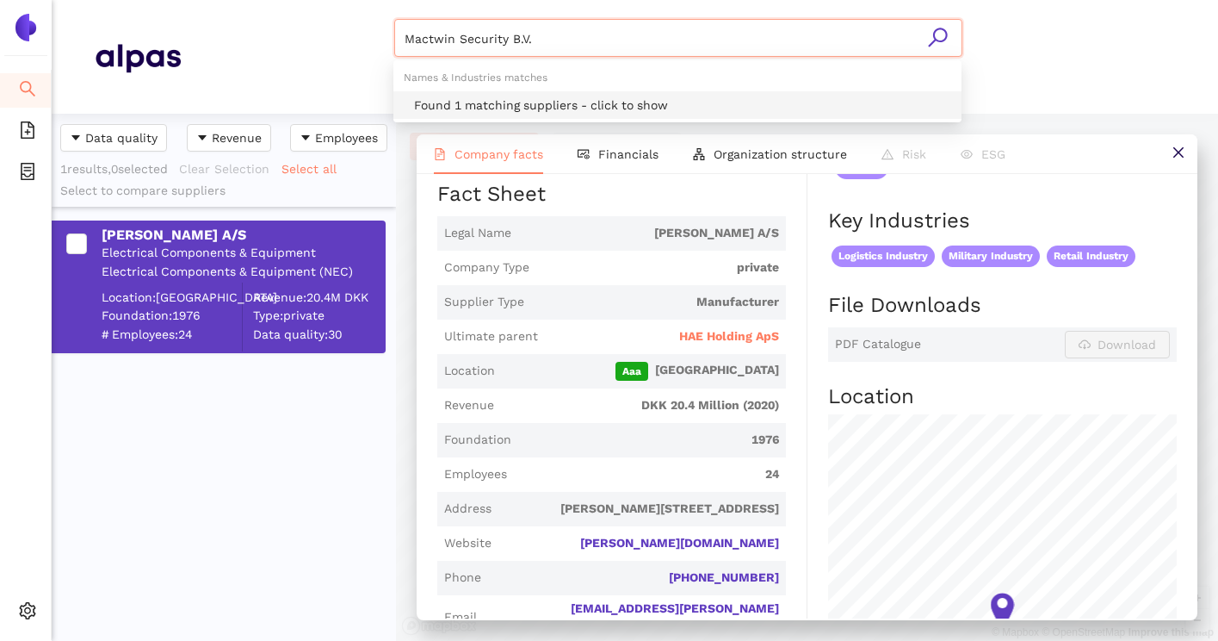
click at [448, 93] on div "Found 1 matching suppliers - click to show" at bounding box center [677, 105] width 568 height 28
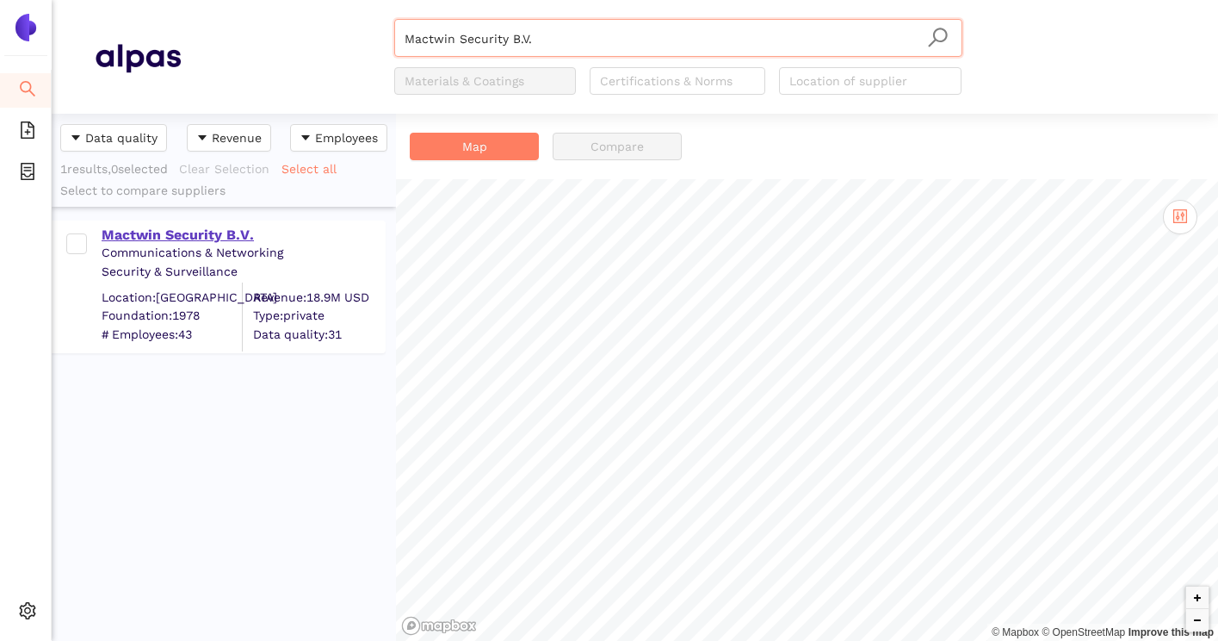
type input "Mactwin Security B.V."
click at [233, 235] on div "Mactwin Security B.V." at bounding box center [243, 235] width 282 height 19
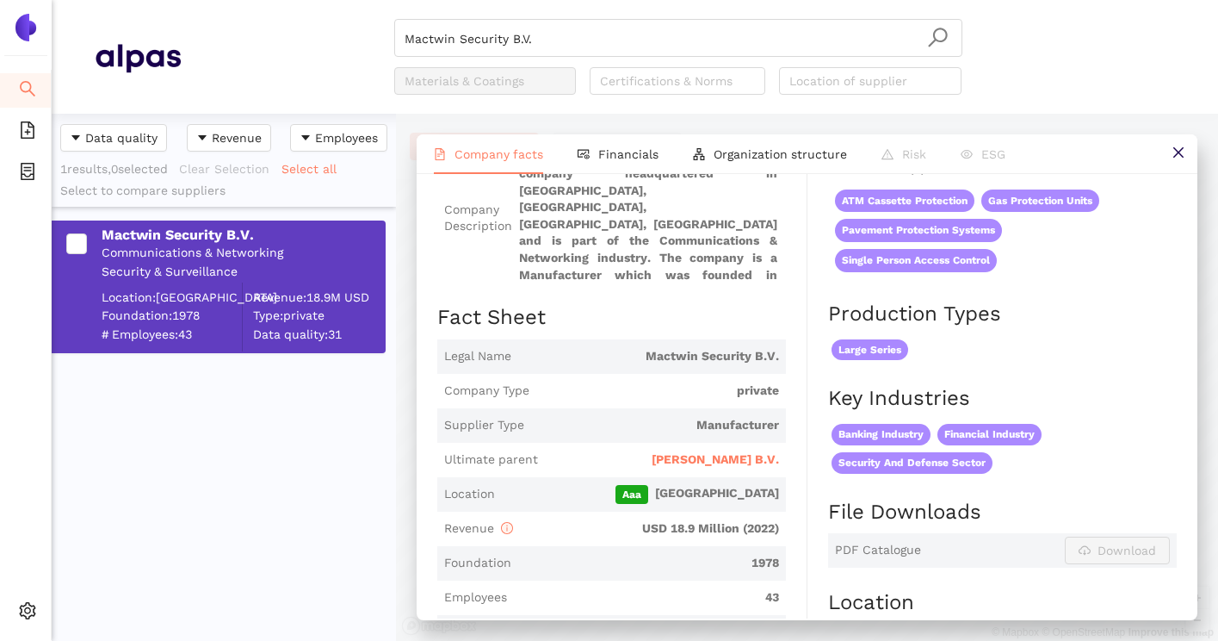
scroll to position [155, 0]
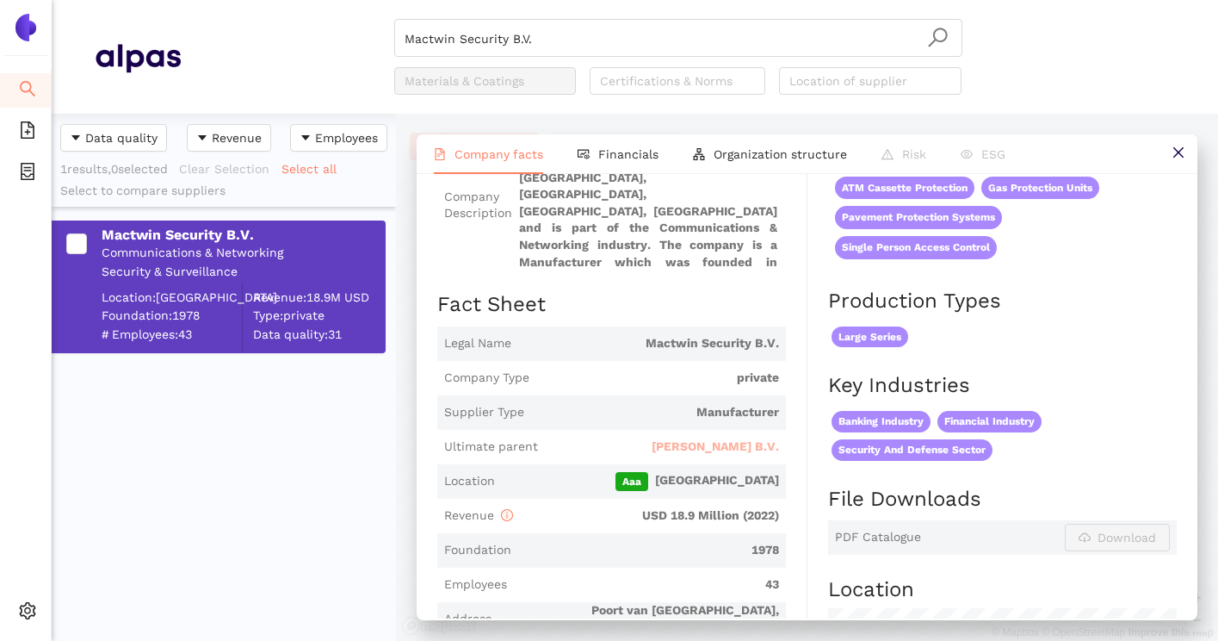
click at [746, 448] on span "Asaro B.V." at bounding box center [715, 446] width 127 height 17
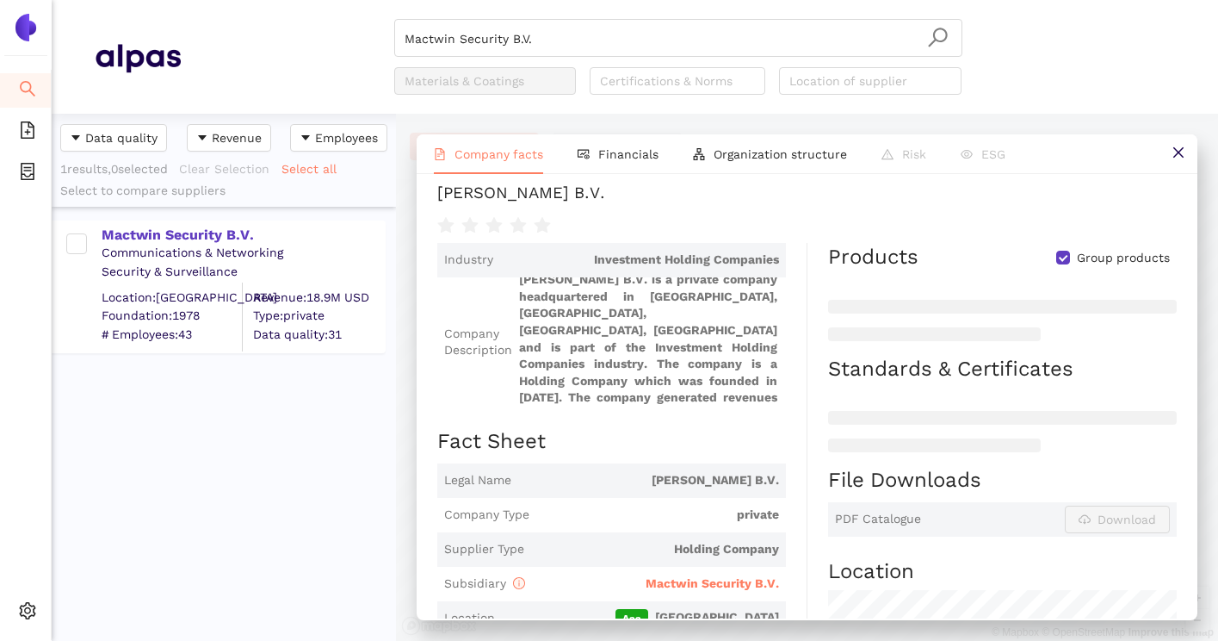
scroll to position [139, 0]
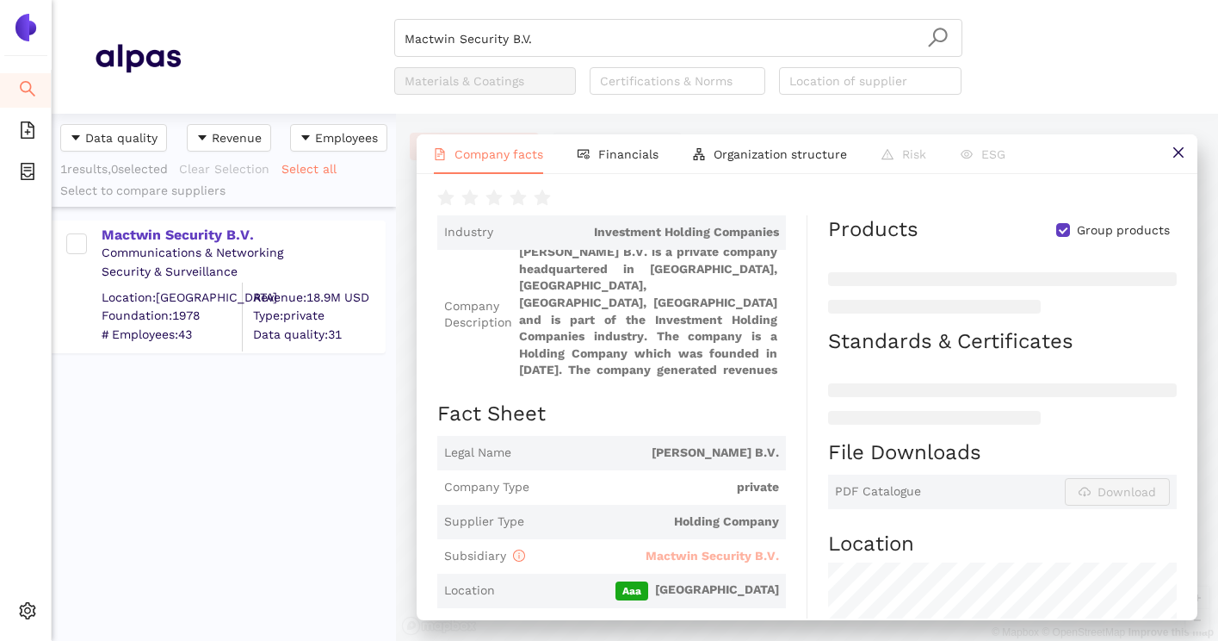
click at [735, 558] on span "Mactwin Security B.V." at bounding box center [712, 555] width 133 height 14
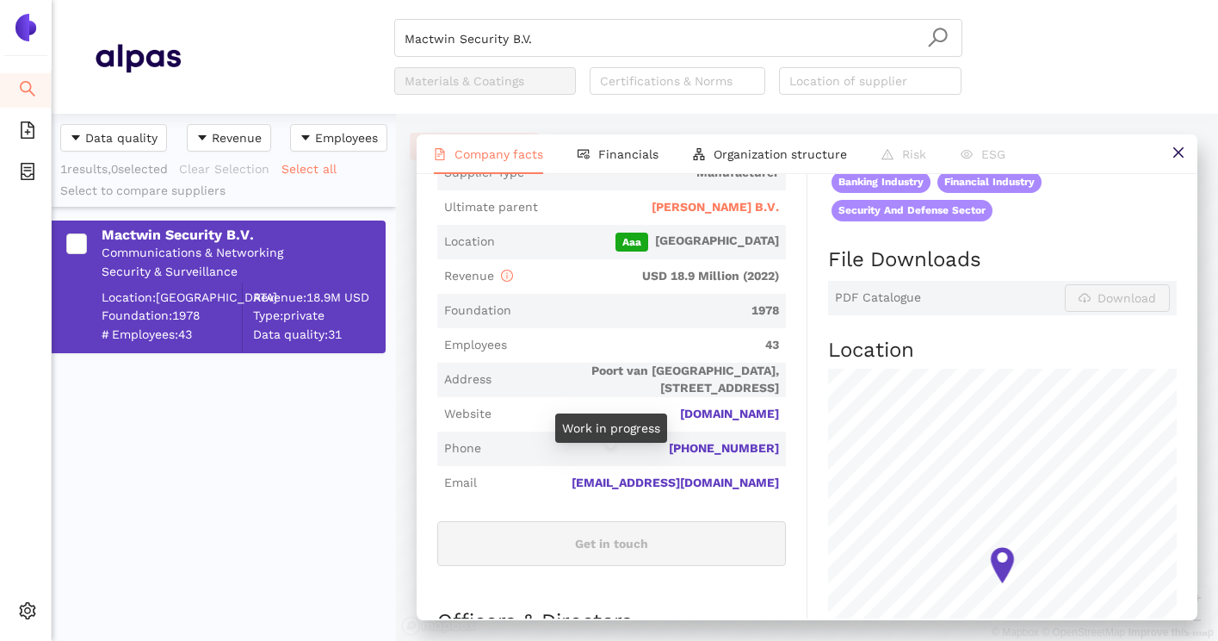
scroll to position [406, 0]
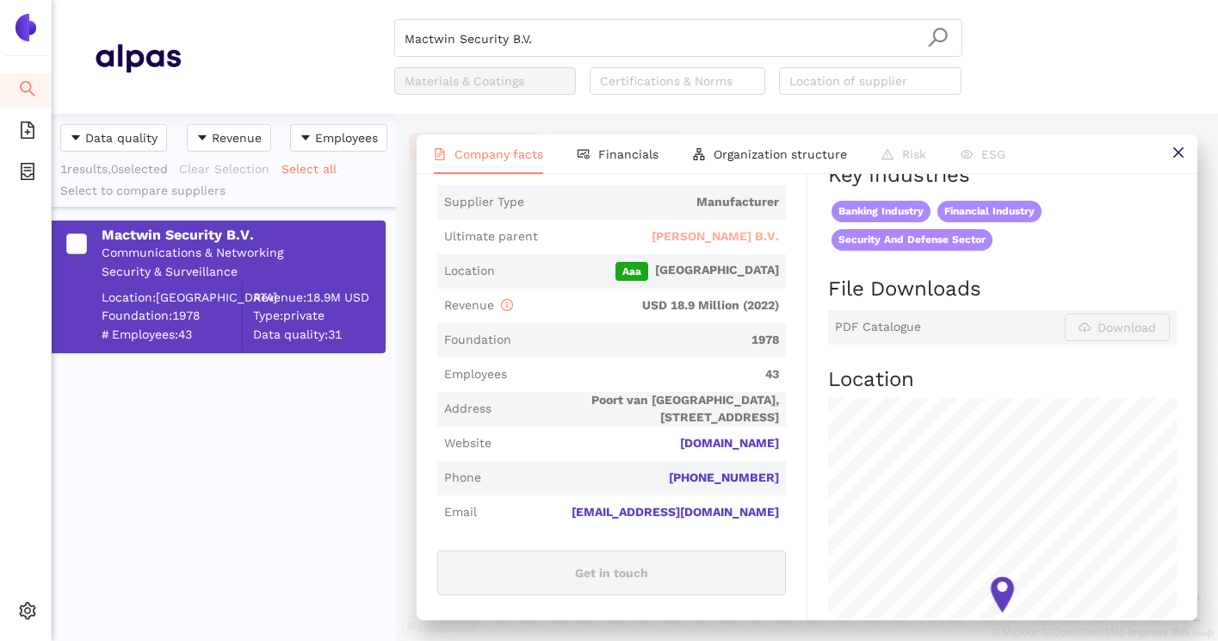
click at [751, 233] on span "Asaro B.V." at bounding box center [715, 236] width 127 height 17
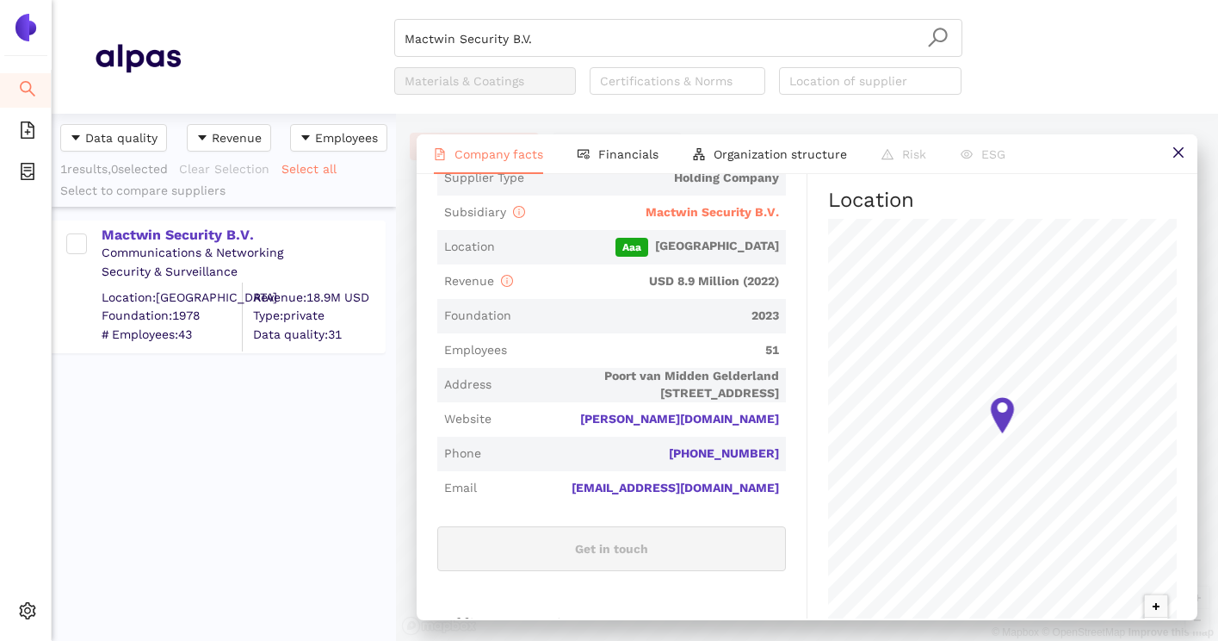
scroll to position [465, 0]
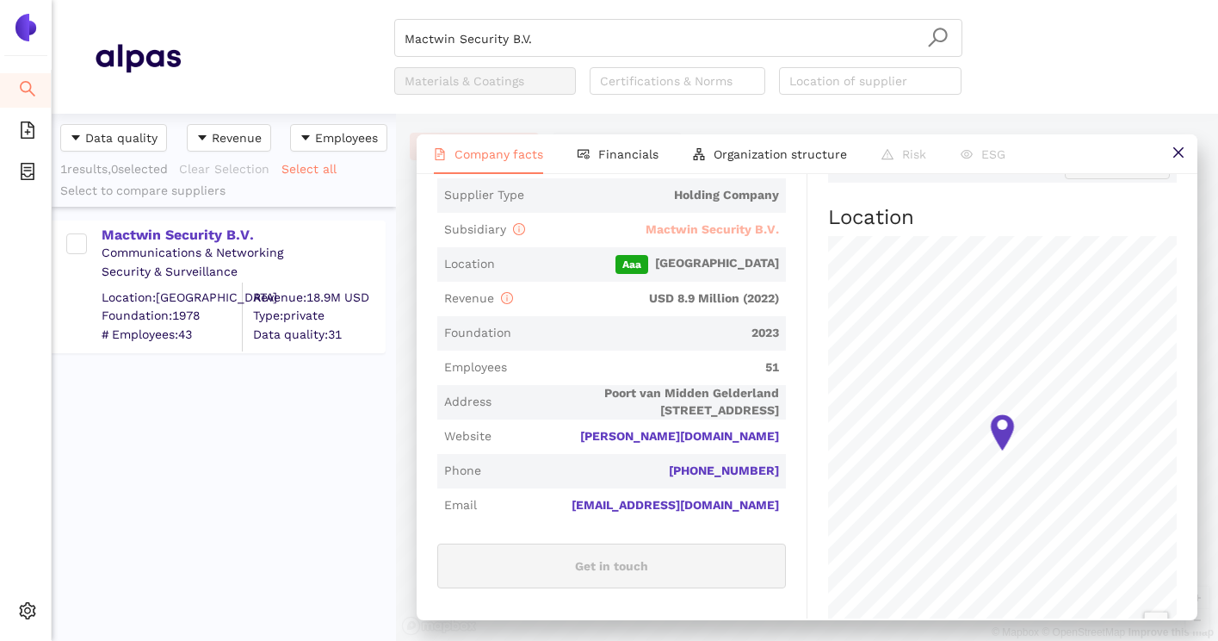
click at [764, 231] on span "Mactwin Security B.V." at bounding box center [712, 229] width 133 height 14
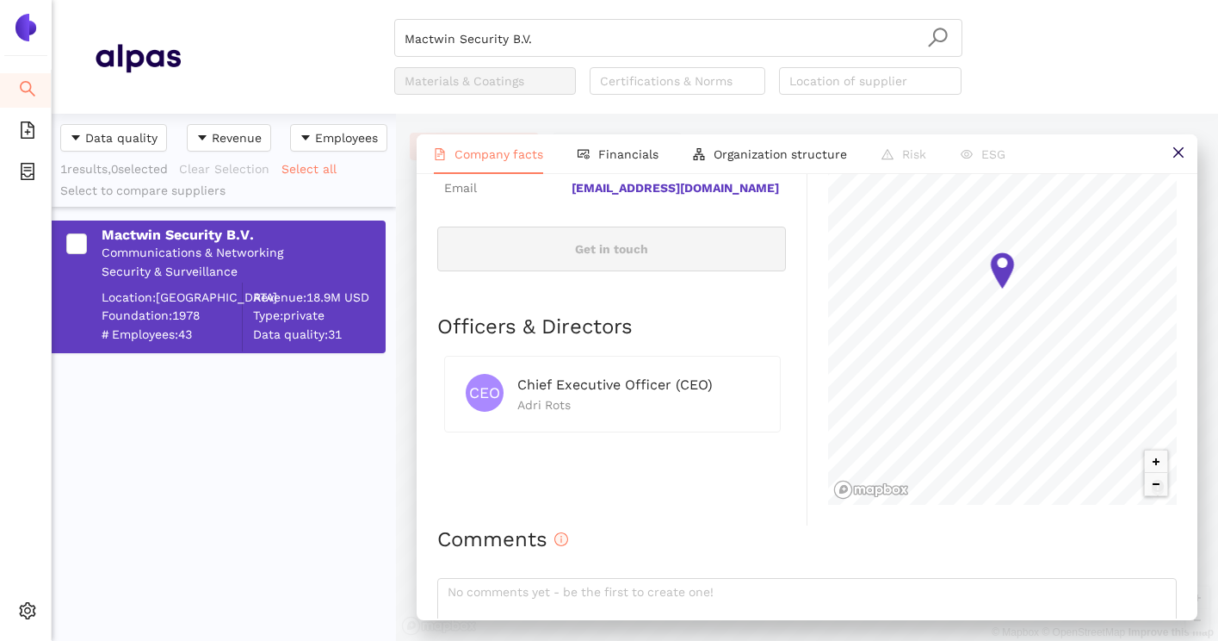
scroll to position [810, 0]
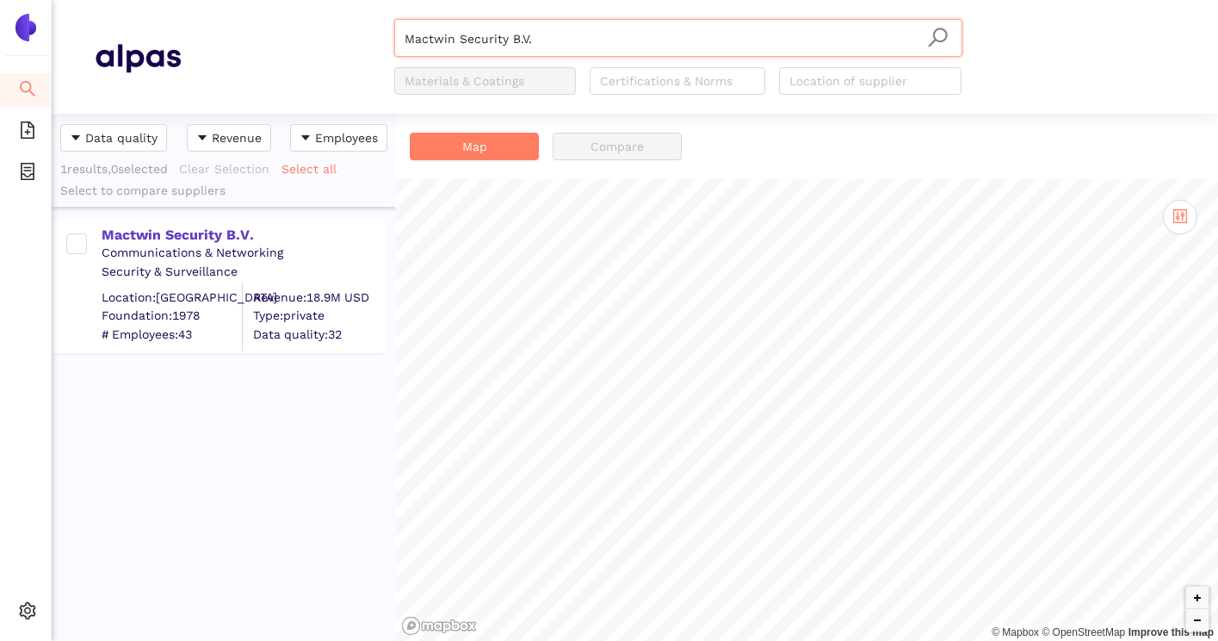
scroll to position [527, 344]
click at [219, 242] on div "Mactwin Security B.V." at bounding box center [243, 235] width 282 height 19
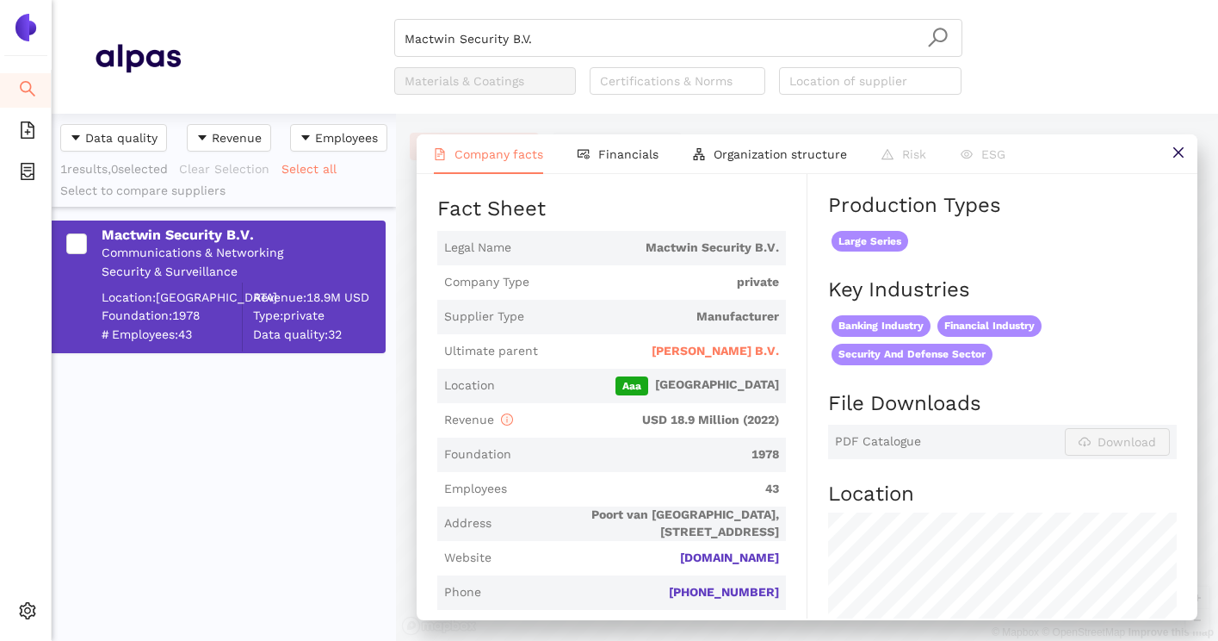
scroll to position [237, 0]
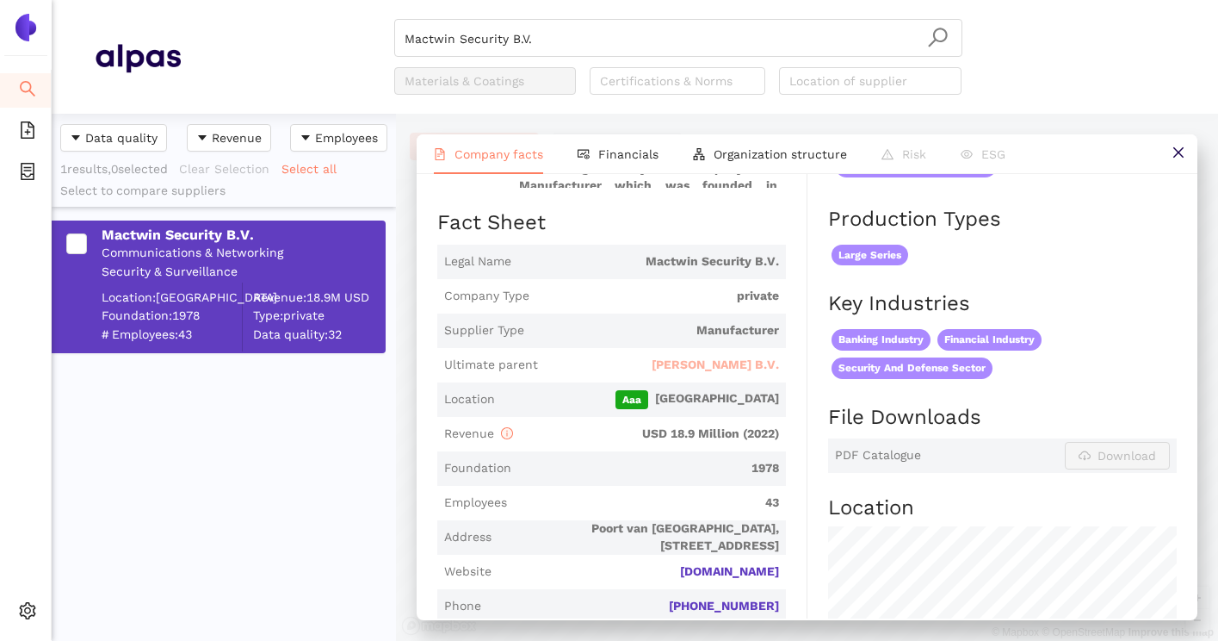
click at [738, 368] on span "Asaro B.V." at bounding box center [715, 364] width 127 height 17
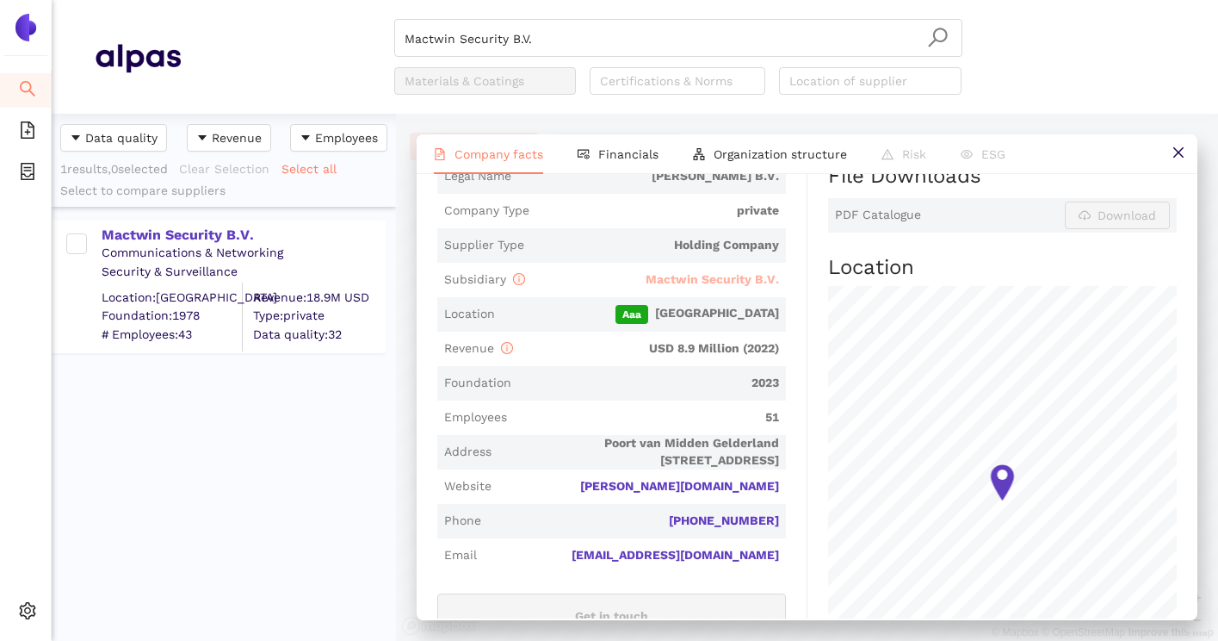
scroll to position [412, 0]
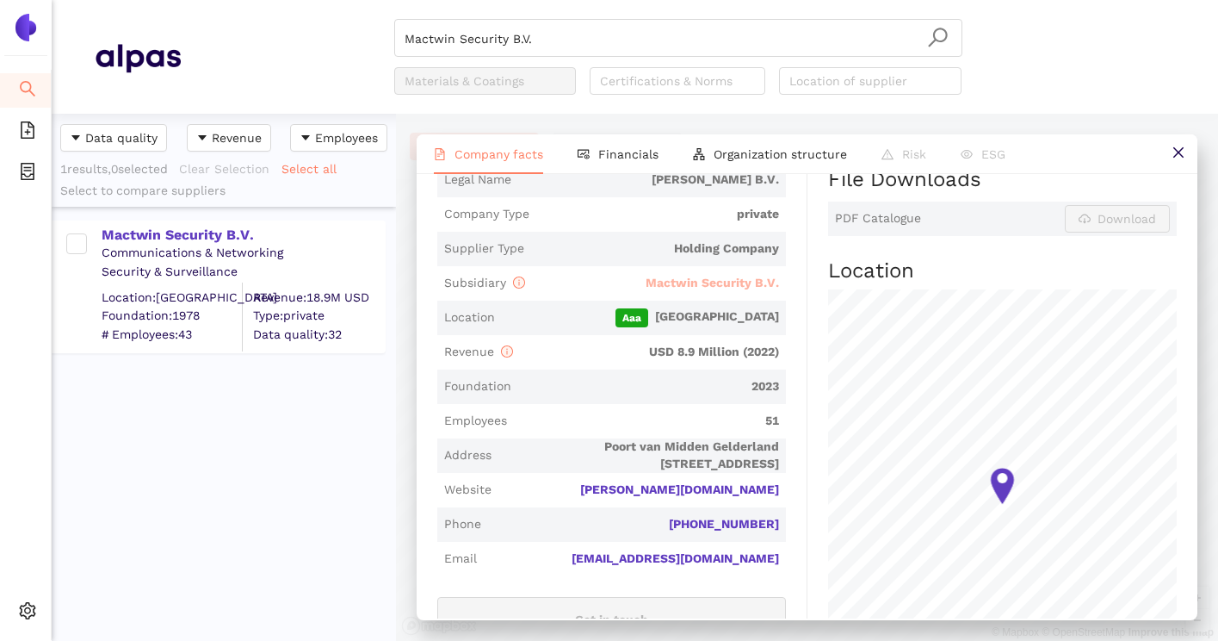
click at [752, 286] on span "Mactwin Security B.V." at bounding box center [712, 283] width 133 height 14
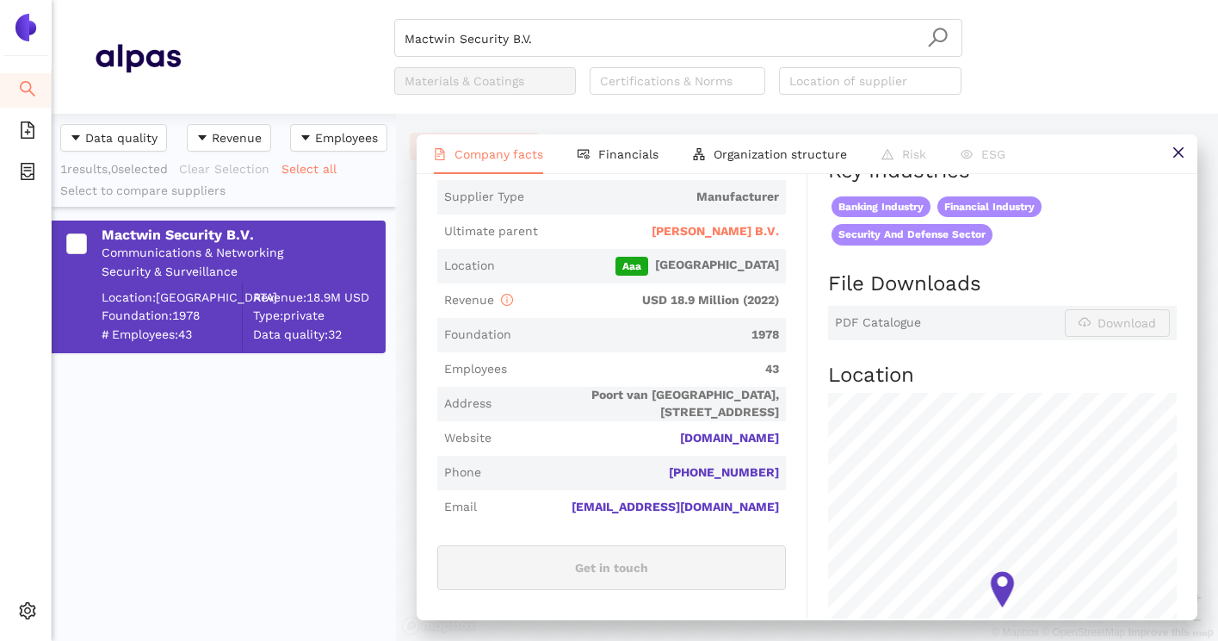
scroll to position [0, 0]
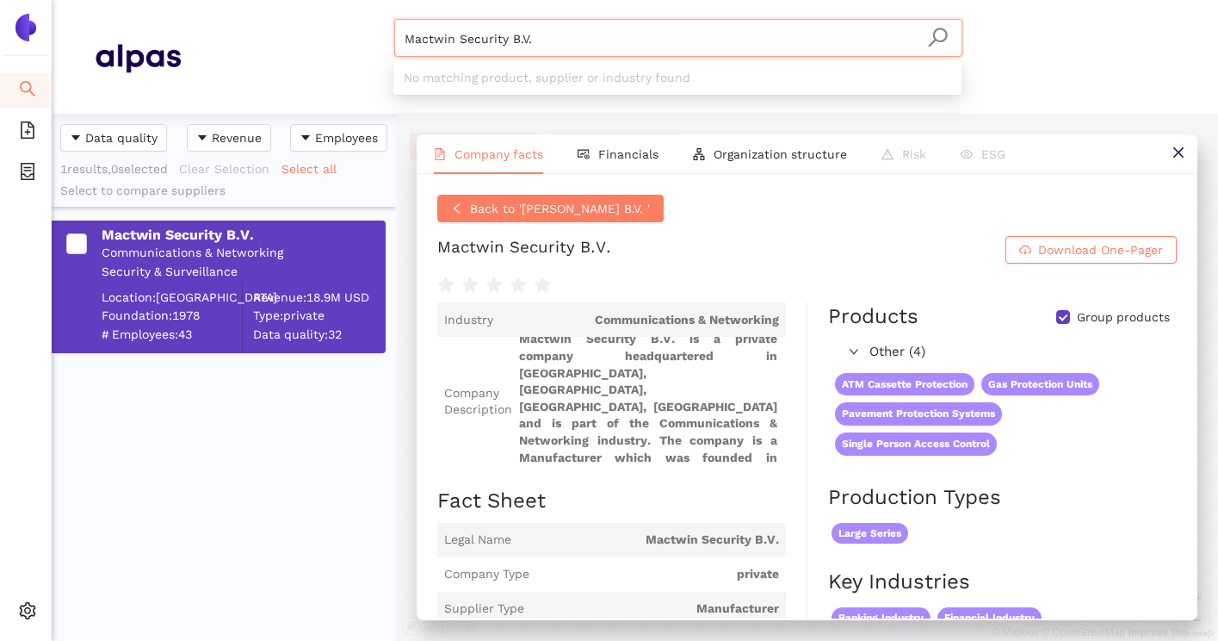
drag, startPoint x: 788, startPoint y: 34, endPoint x: 391, endPoint y: 34, distance: 396.9
click at [391, 34] on div "Mactwin Security B.V. Materials & Coatings Certifications & Norms Location of s…" at bounding box center [678, 57] width 994 height 76
paste input "ZARGES GmbH"
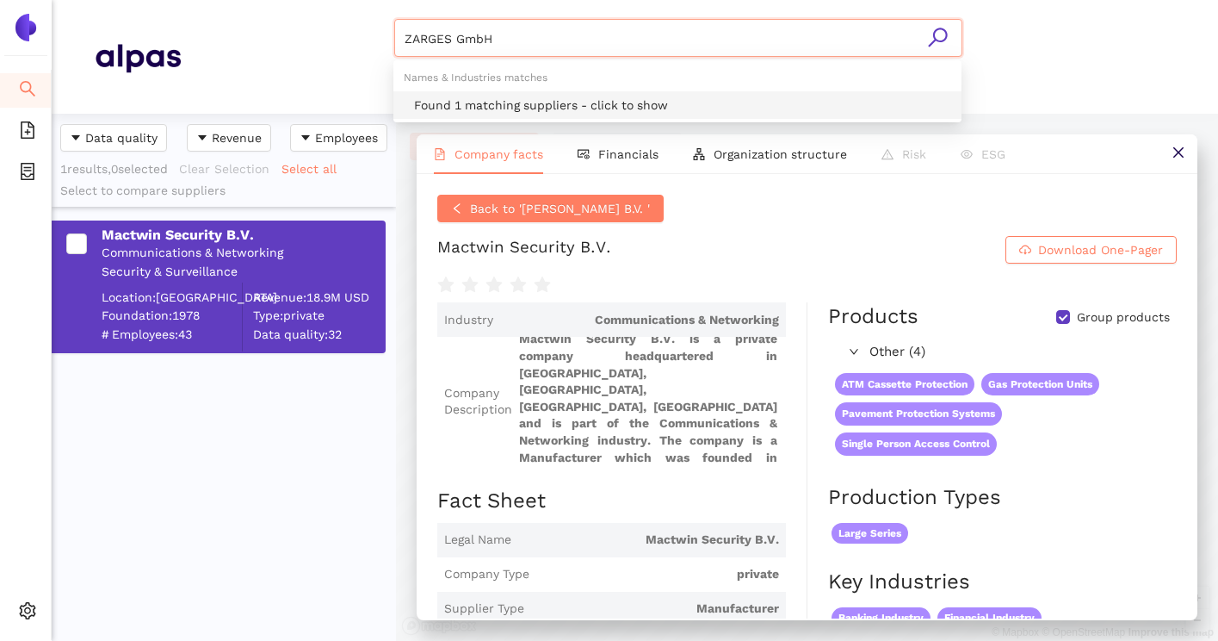
click at [460, 102] on div "Found 1 matching suppliers - click to show" at bounding box center [682, 105] width 537 height 19
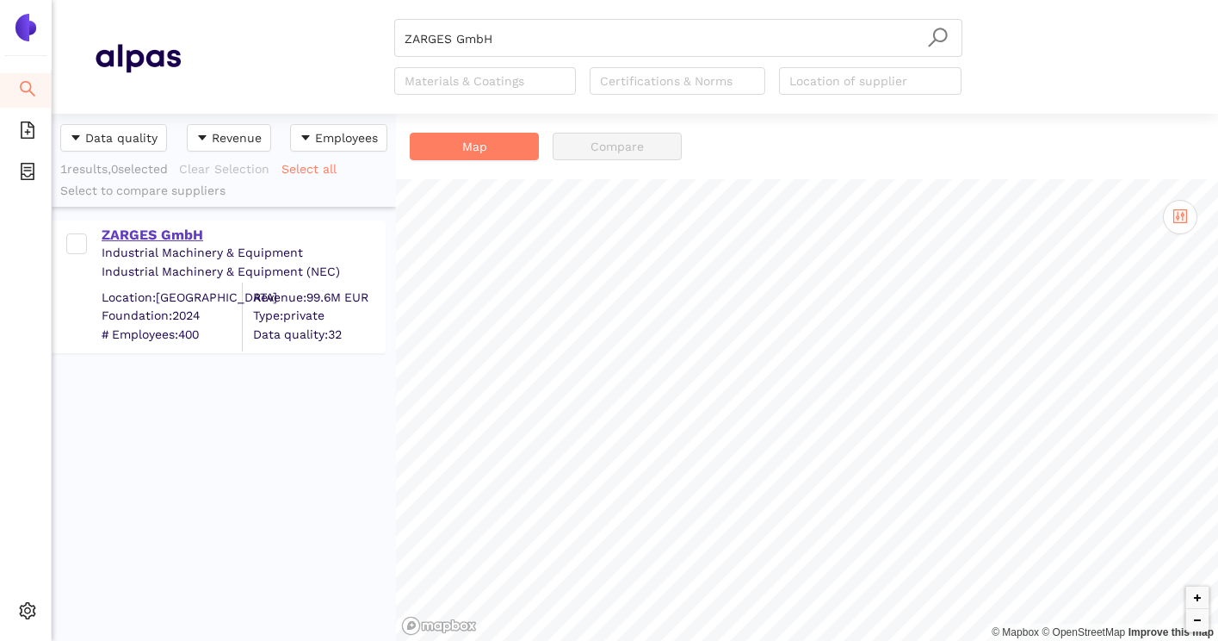
click at [189, 238] on div "ZARGES GmbH" at bounding box center [243, 235] width 282 height 19
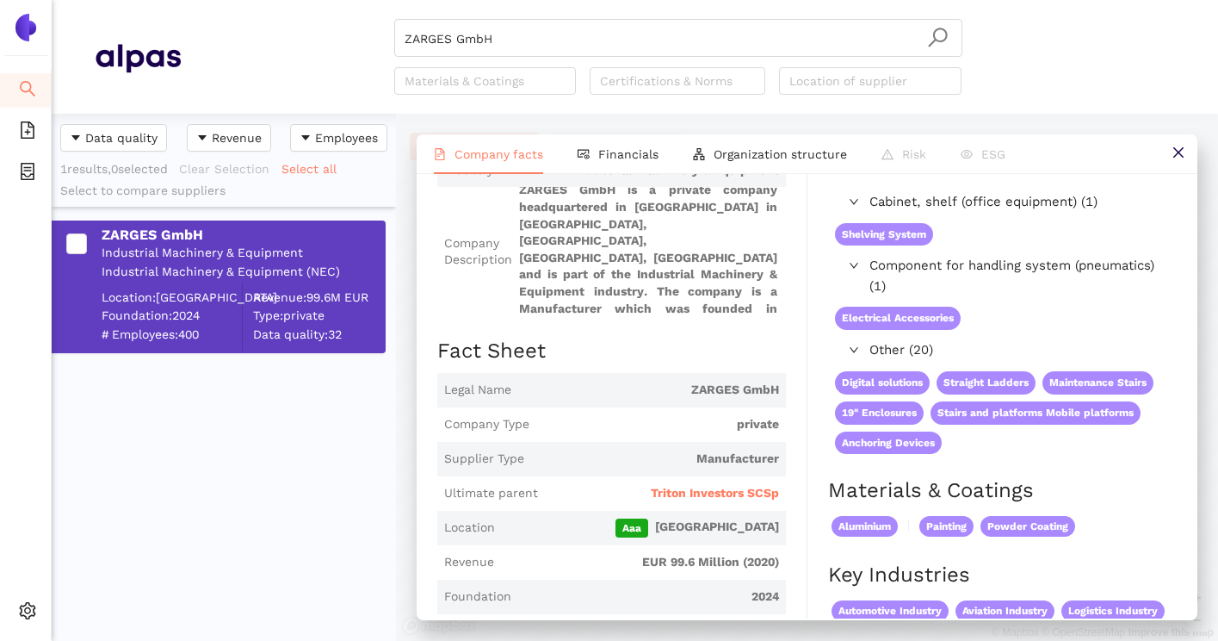
scroll to position [121, 0]
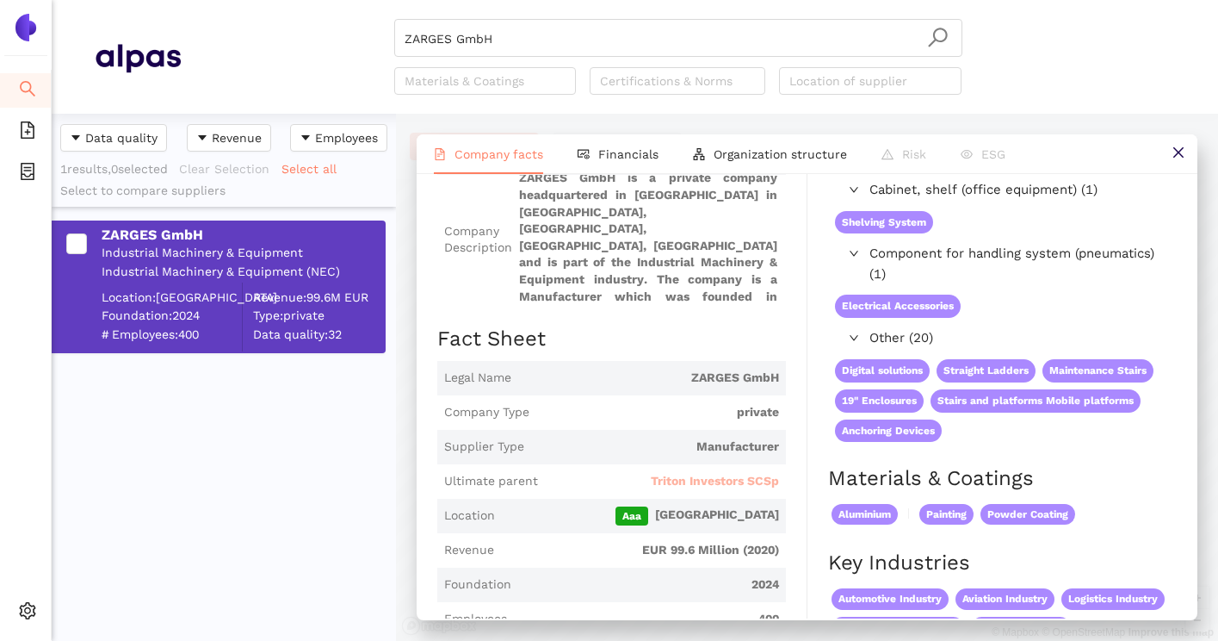
click at [731, 478] on span "Triton Investors SCSp" at bounding box center [715, 481] width 128 height 17
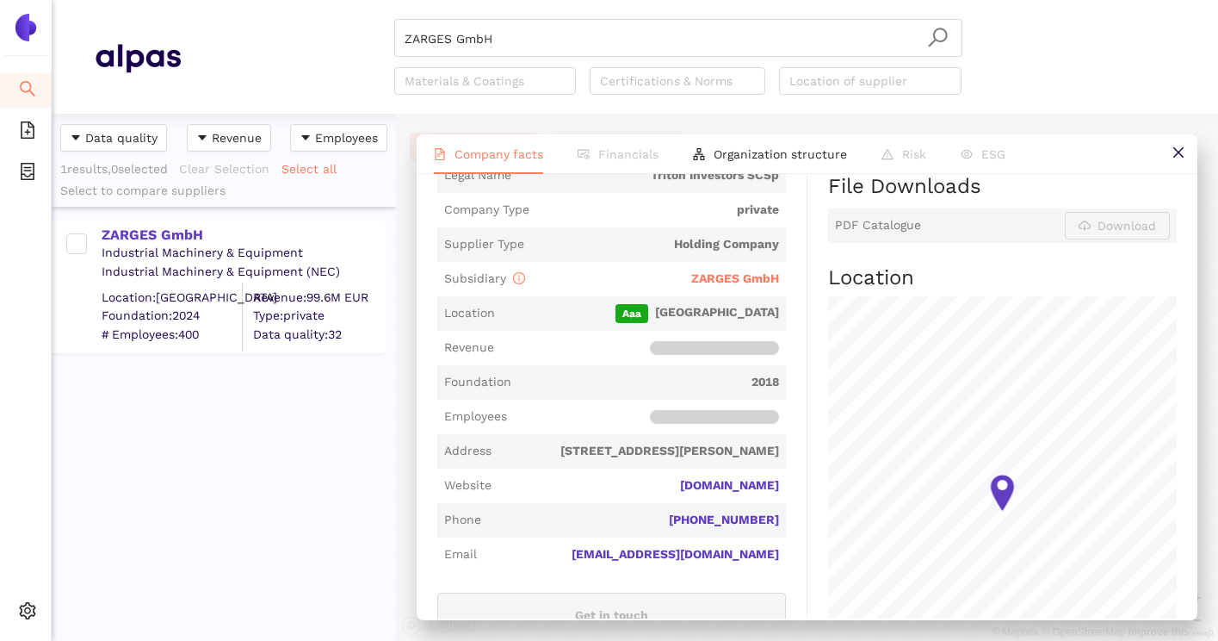
scroll to position [409, 0]
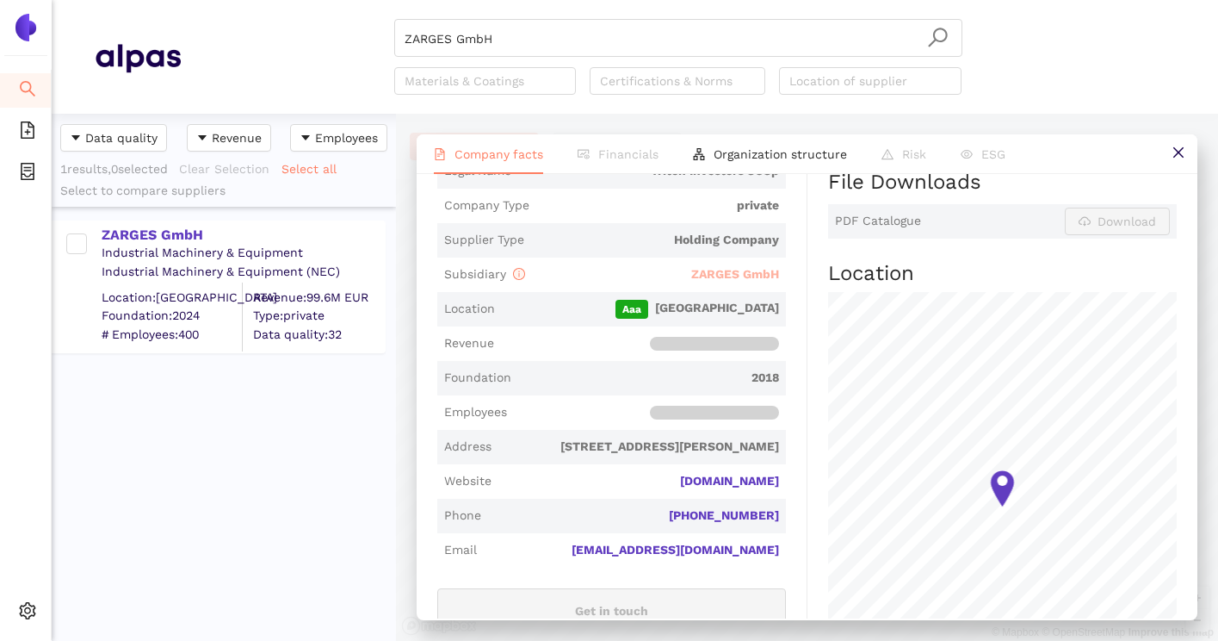
click at [740, 267] on span "ZARGES GmbH" at bounding box center [735, 274] width 88 height 14
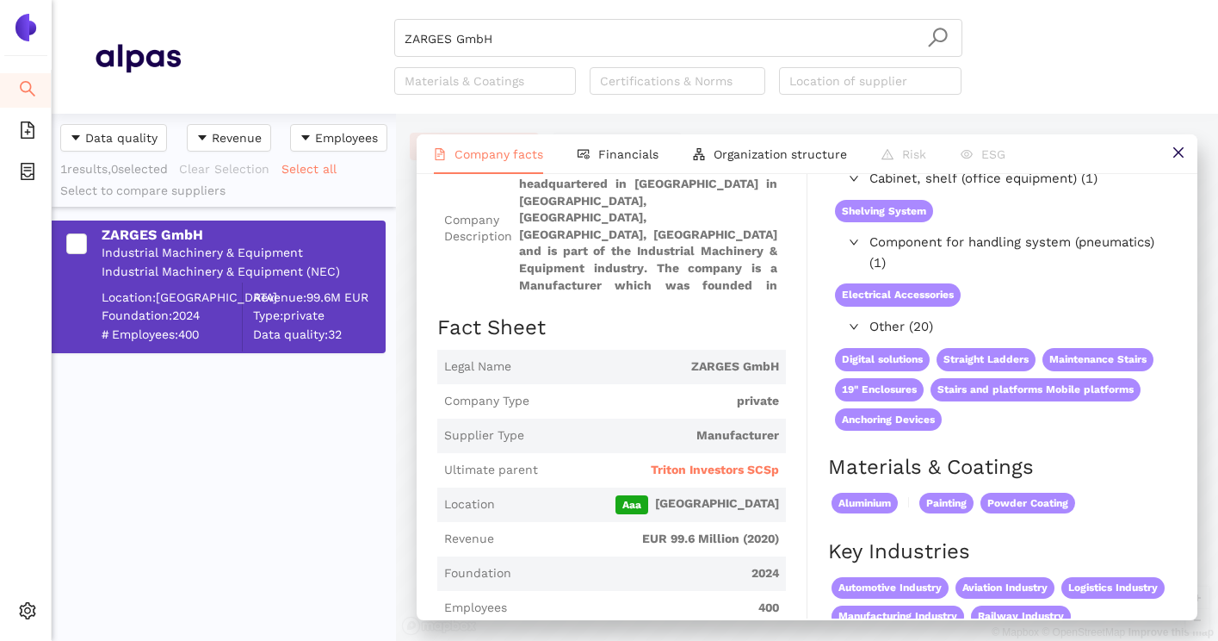
scroll to position [155, 0]
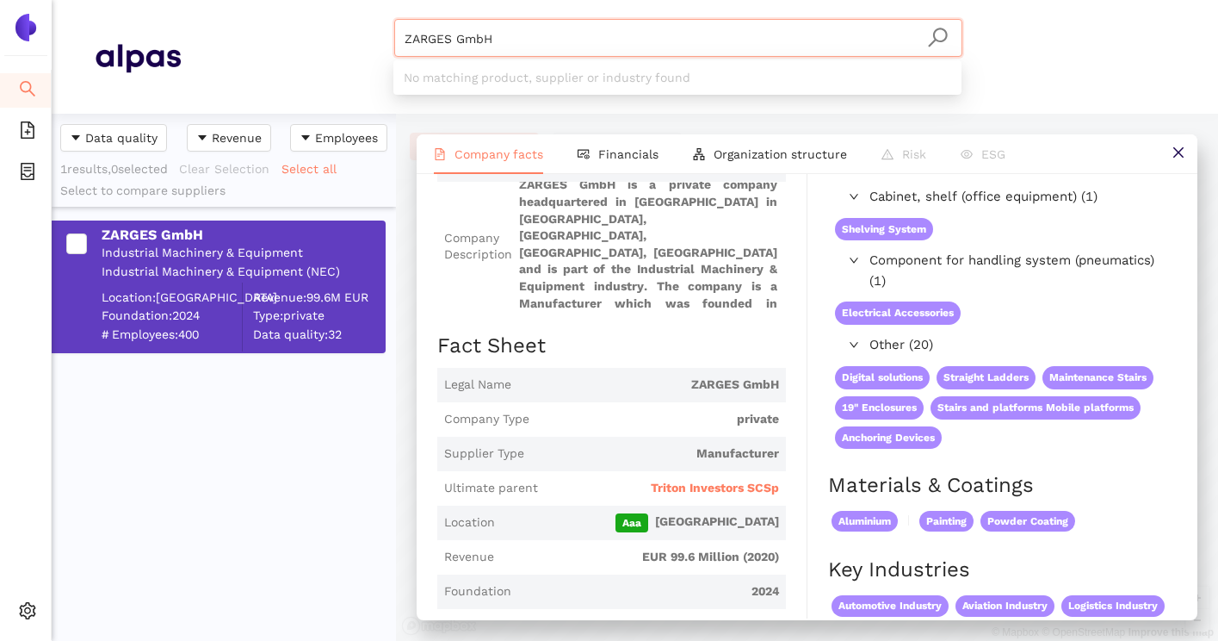
paste input "Versapak Europe"
drag, startPoint x: 573, startPoint y: 32, endPoint x: 401, endPoint y: 32, distance: 171.3
click at [401, 32] on div "Versapak Europe GmbH" at bounding box center [678, 38] width 568 height 38
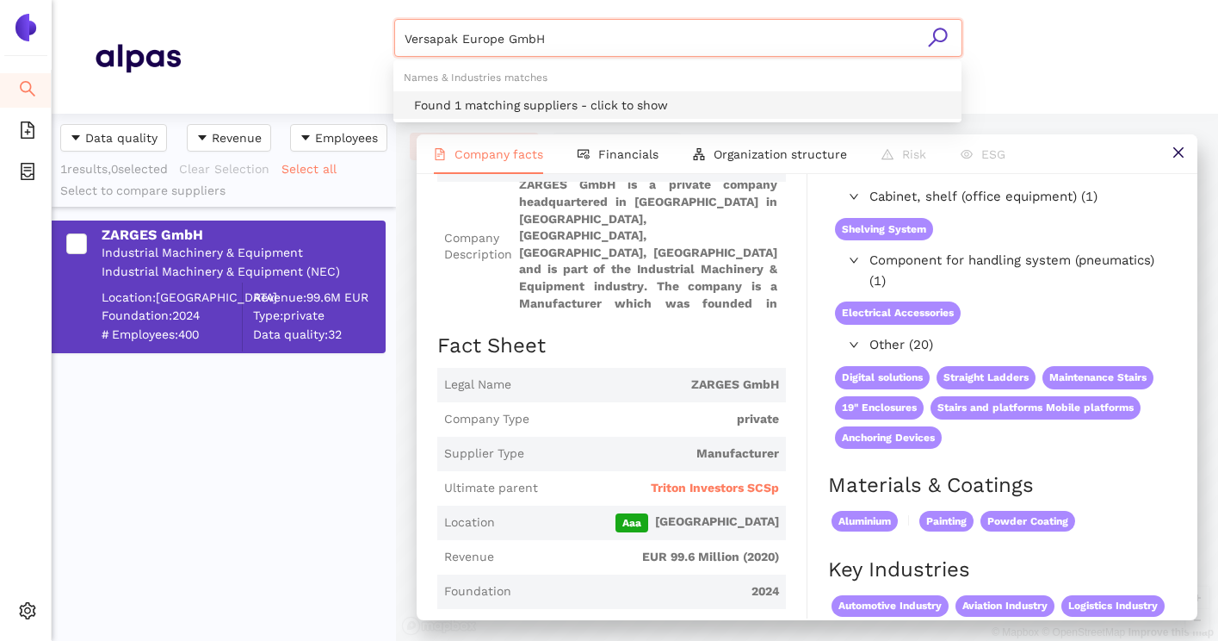
click at [571, 102] on div "Found 1 matching suppliers - click to show" at bounding box center [682, 105] width 537 height 19
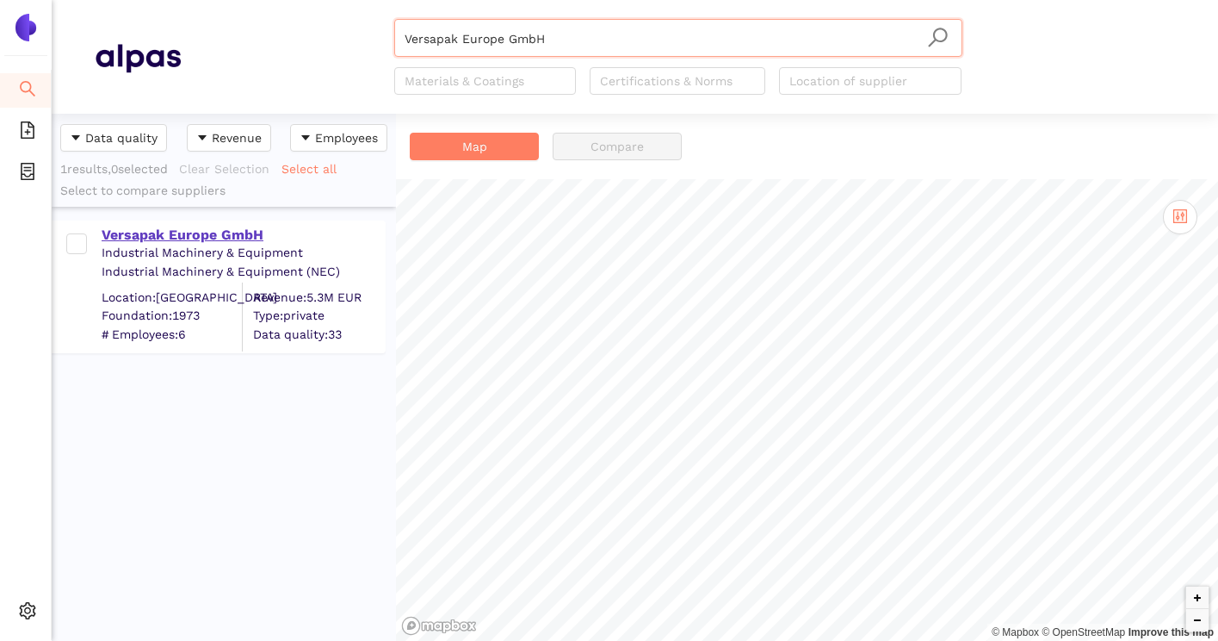
click at [252, 239] on div "Versapak Europe GmbH" at bounding box center [243, 235] width 282 height 19
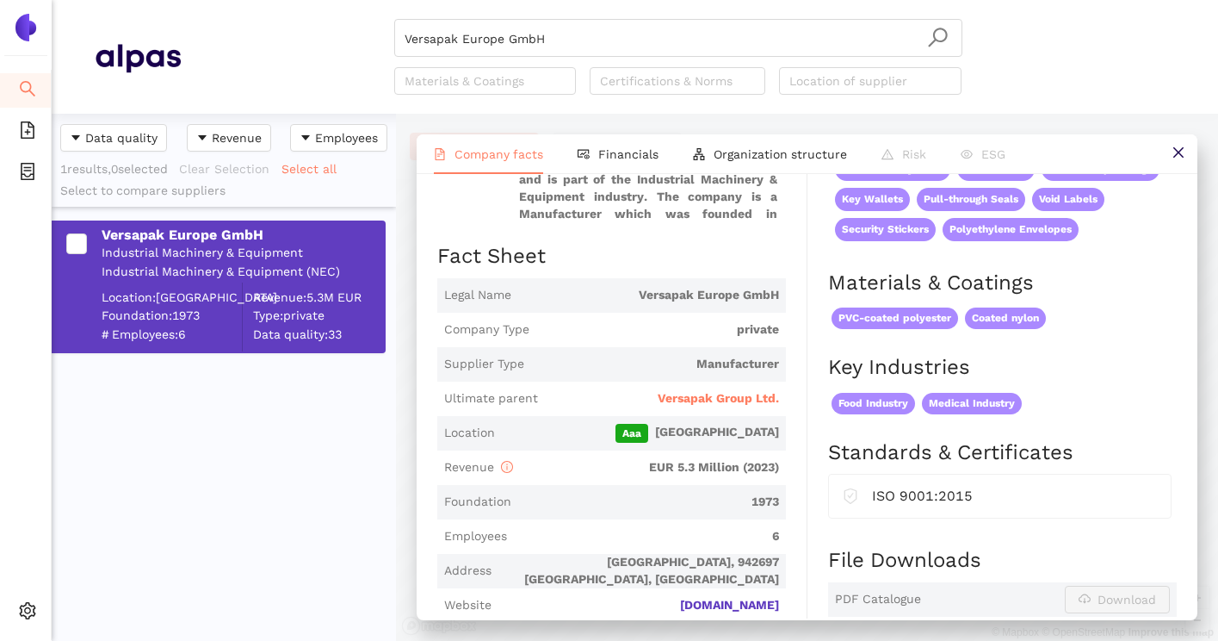
scroll to position [216, 0]
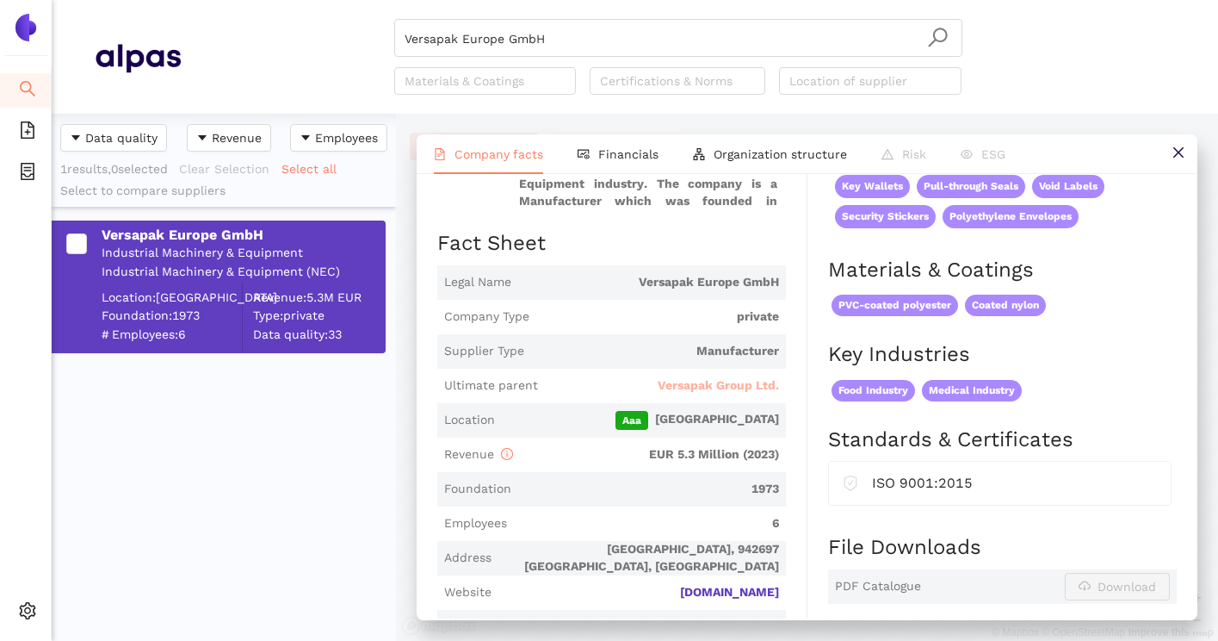
click at [708, 382] on span "Versapak Group Ltd." at bounding box center [718, 385] width 121 height 17
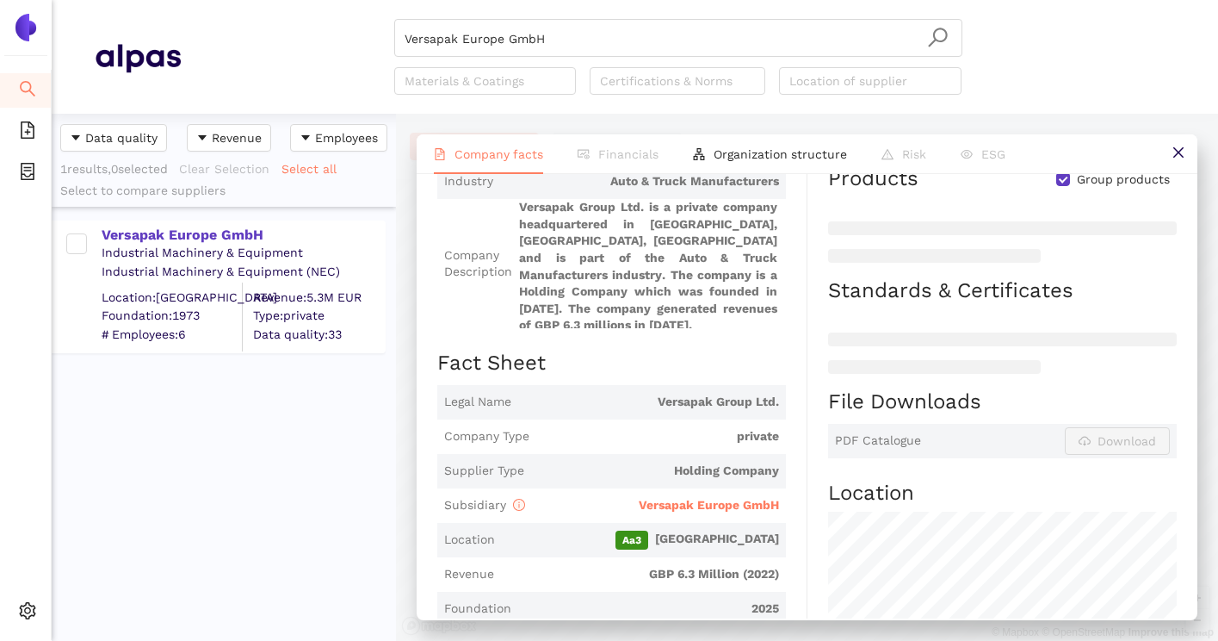
scroll to position [223, 0]
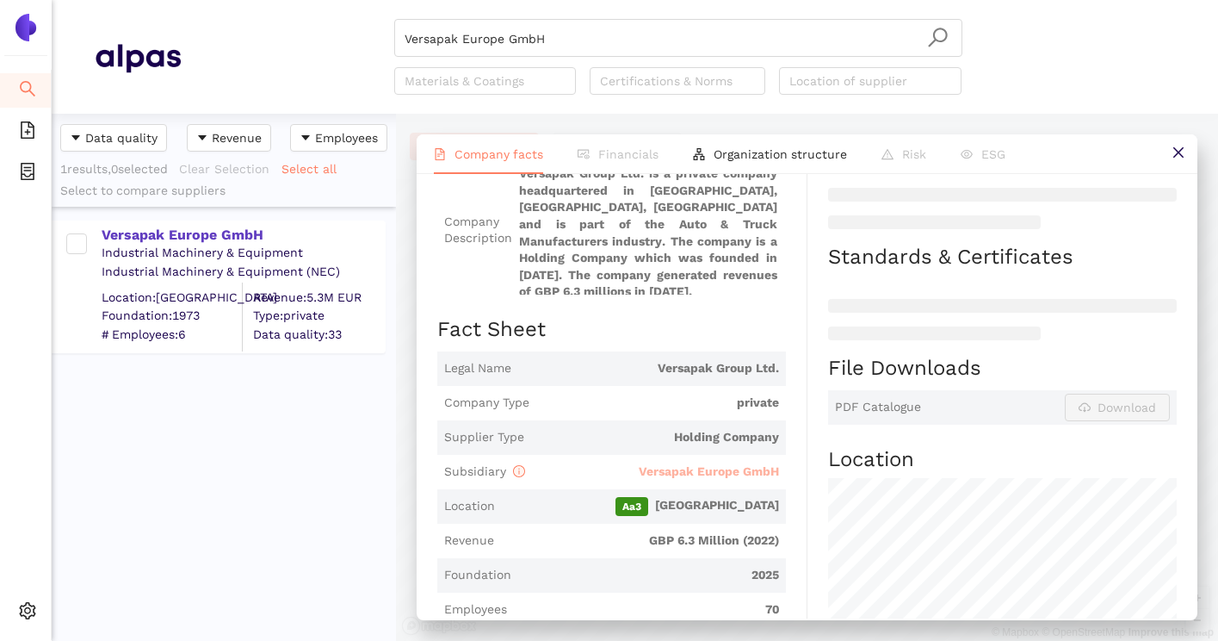
click at [725, 464] on span "Versapak Europe GmbH" at bounding box center [709, 471] width 140 height 14
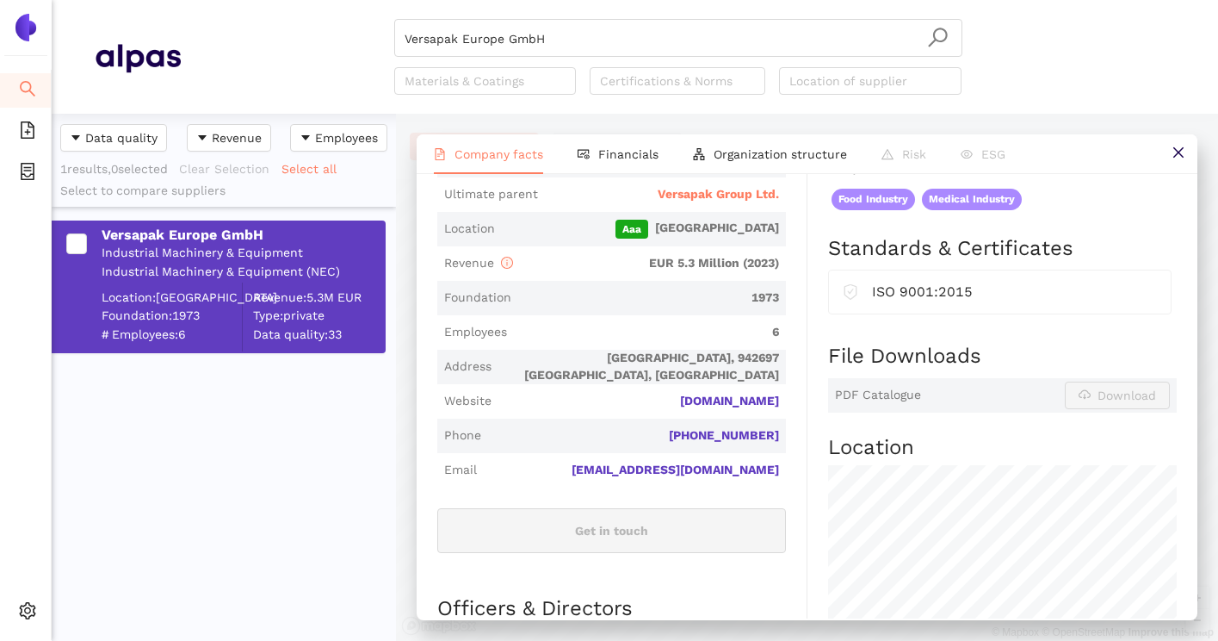
scroll to position [447, 0]
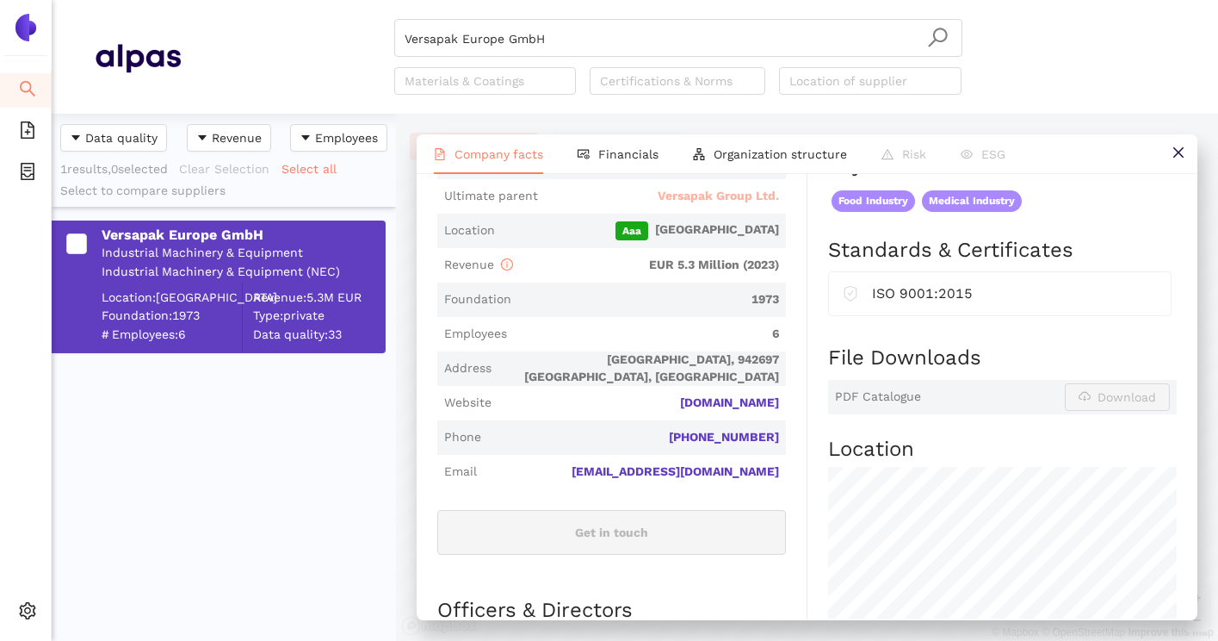
click at [746, 198] on span "Versapak Group Ltd." at bounding box center [718, 196] width 121 height 17
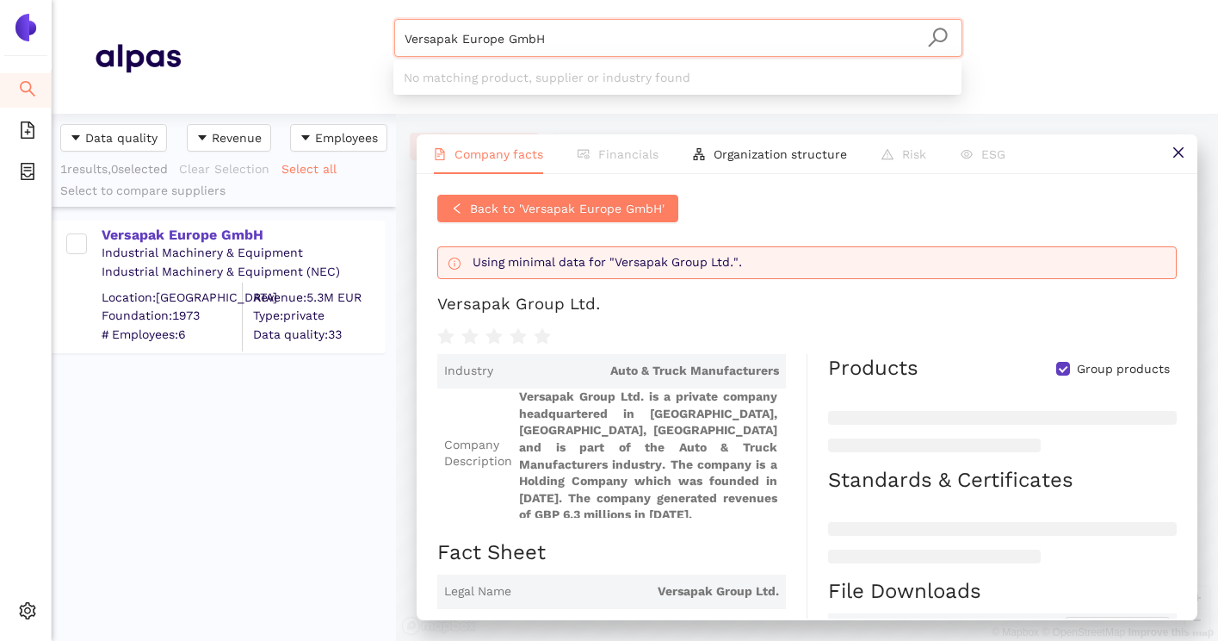
drag, startPoint x: 801, startPoint y: 48, endPoint x: 386, endPoint y: 36, distance: 415.2
click at [386, 36] on div "Versapak Europe GmbH Materials & Coatings Certifications & Norms Location of su…" at bounding box center [678, 57] width 994 height 76
paste input "SP Sicherheitsprodukte Vertriebs-"
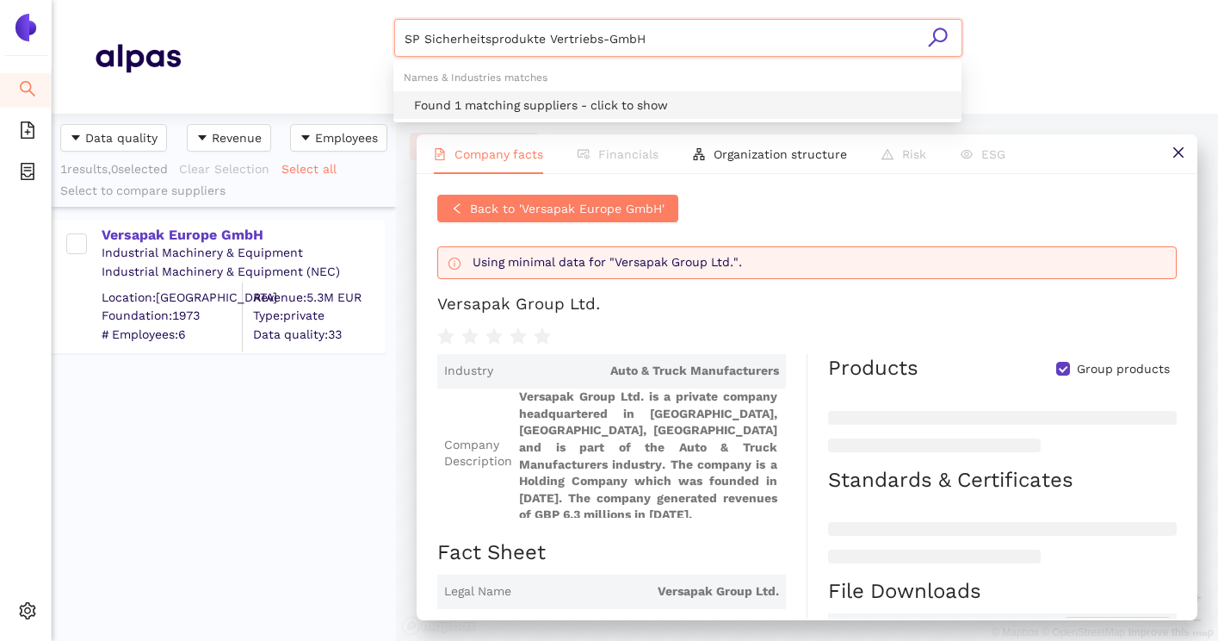
click at [554, 107] on div "Found 1 matching suppliers - click to show" at bounding box center [682, 105] width 537 height 19
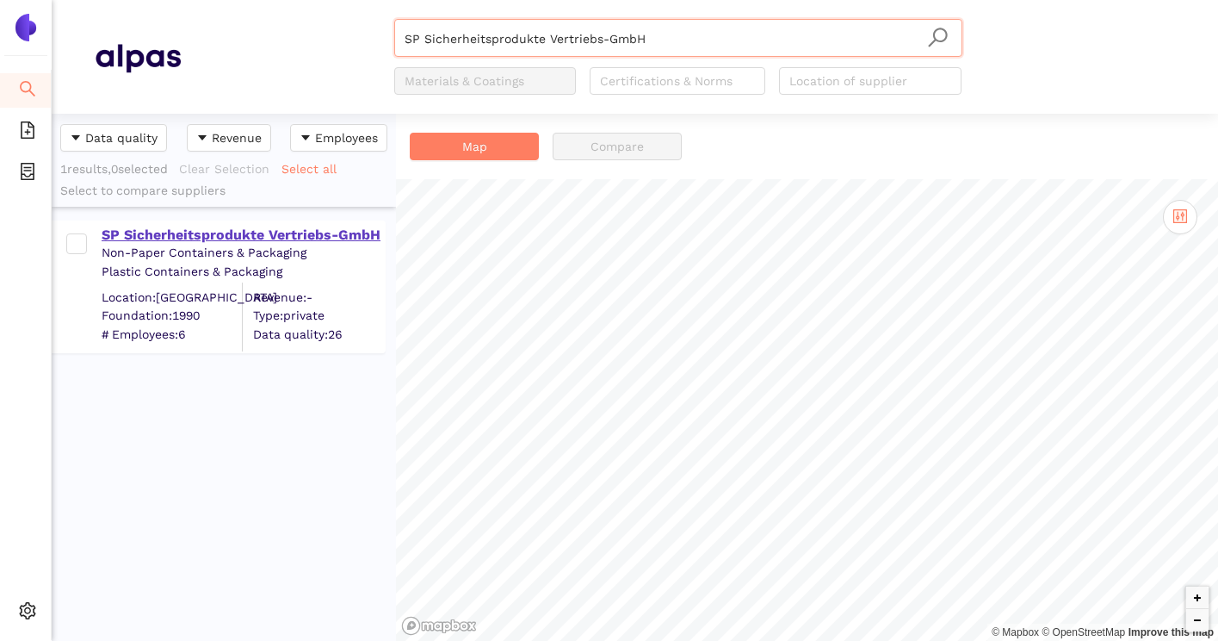
click at [282, 231] on div "SP Sicherheitsprodukte Vertriebs-GmbH" at bounding box center [243, 235] width 282 height 19
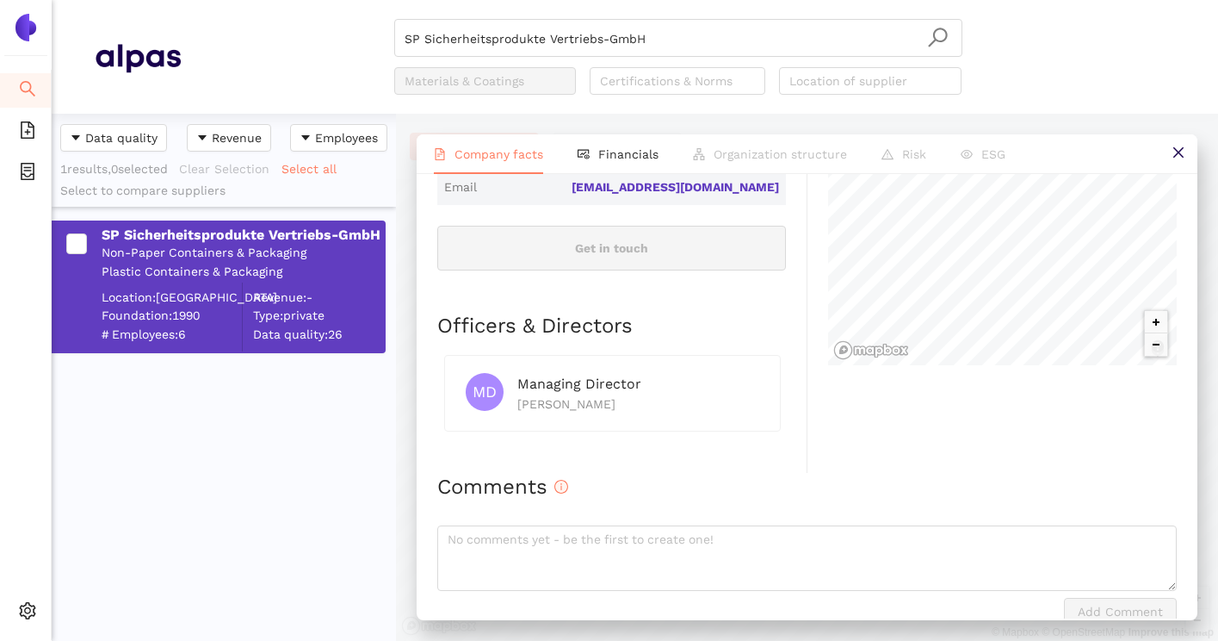
scroll to position [658, 0]
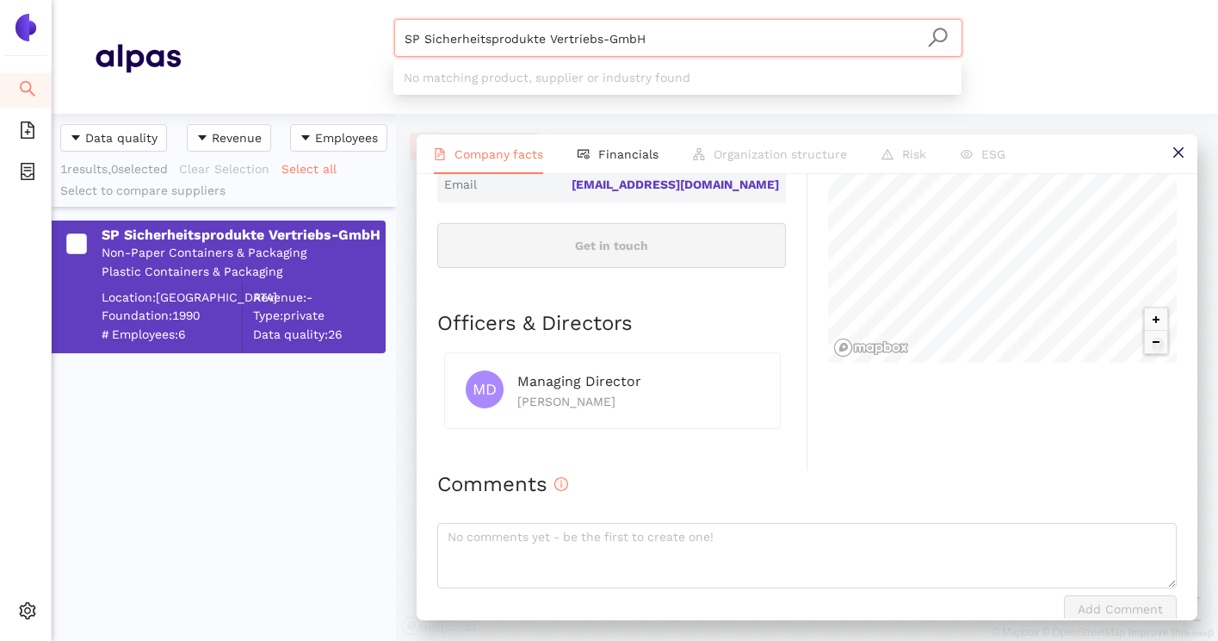
drag, startPoint x: 715, startPoint y: 40, endPoint x: 385, endPoint y: 36, distance: 330.6
click at [385, 36] on div "SP Sicherheitsprodukte Vertriebs-GmbH Materials & Coatings Certifications & Nor…" at bounding box center [678, 57] width 994 height 76
paste input "itec Dienstleistungs"
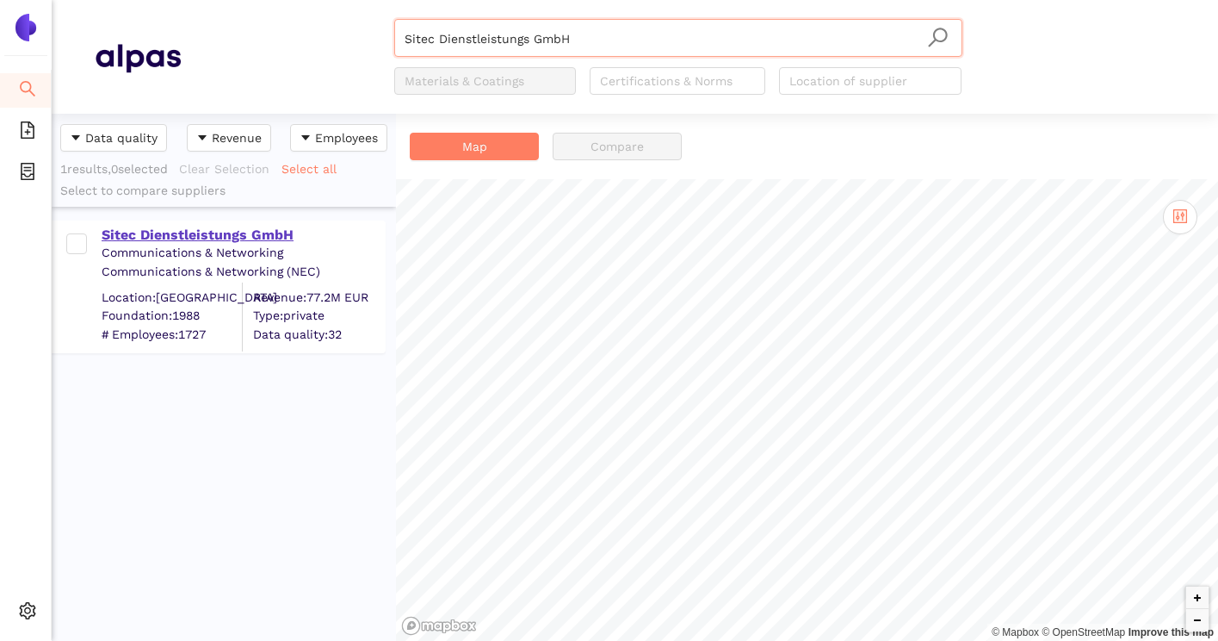
type input "Sitec Dienstleistungs GmbH"
click at [221, 242] on div "Sitec Dienstleistungs GmbH" at bounding box center [243, 235] width 282 height 19
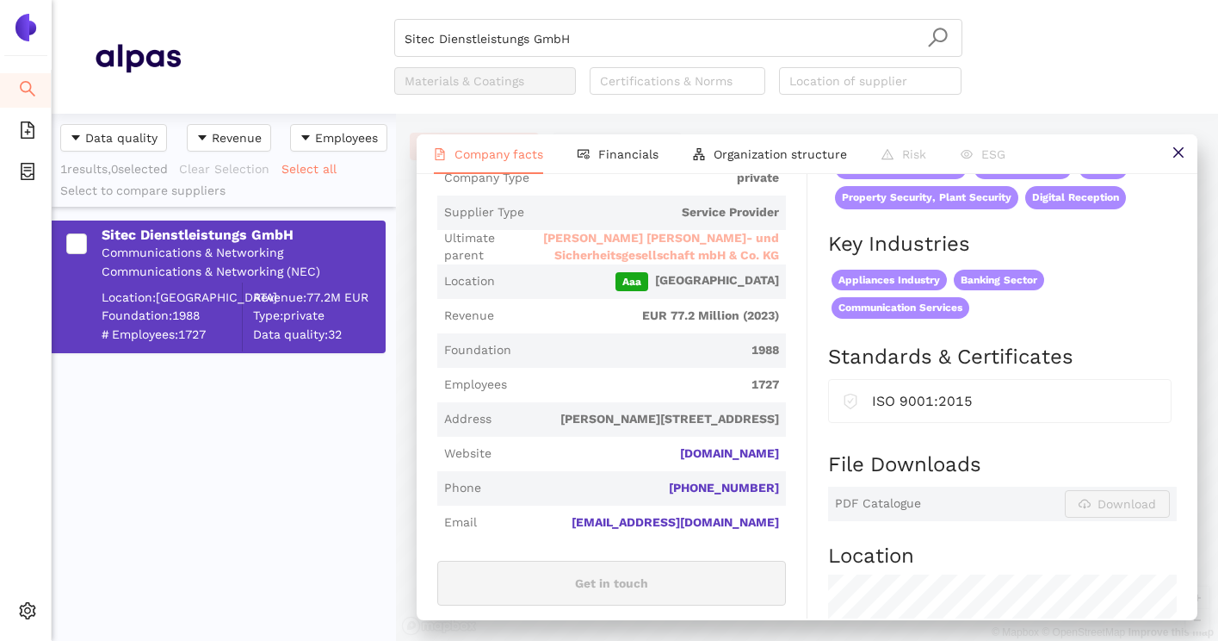
scroll to position [330, 0]
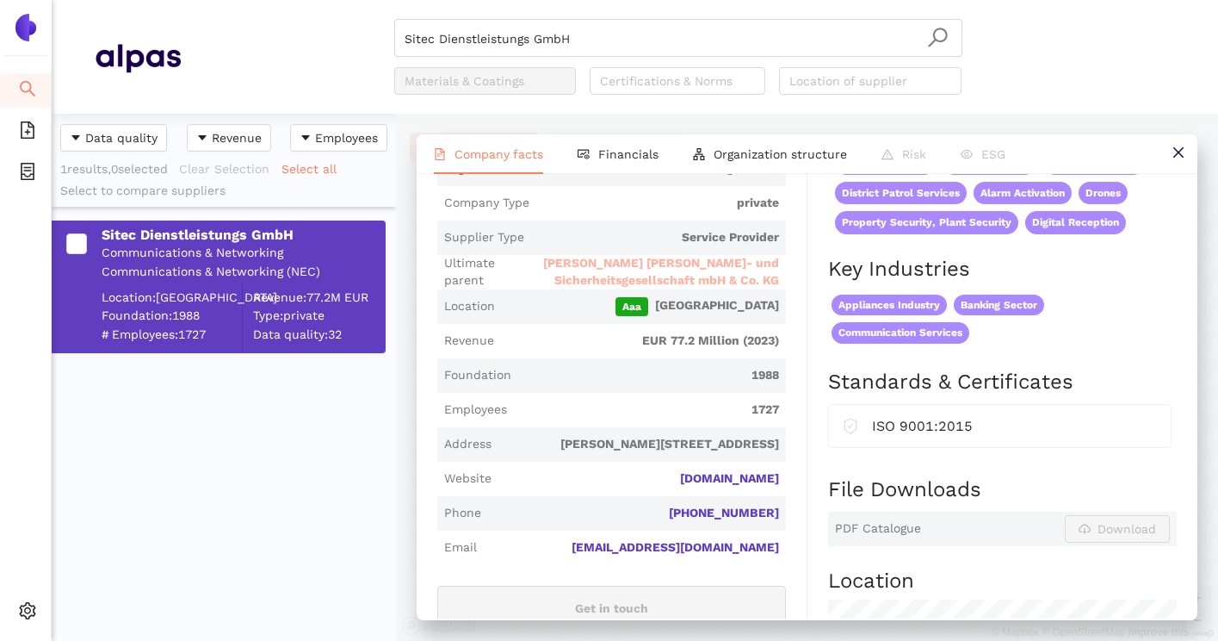
click at [719, 273] on span "Kieler Wach- und Sicherheitsgesellschaft mbH & Co. KG" at bounding box center [642, 272] width 273 height 34
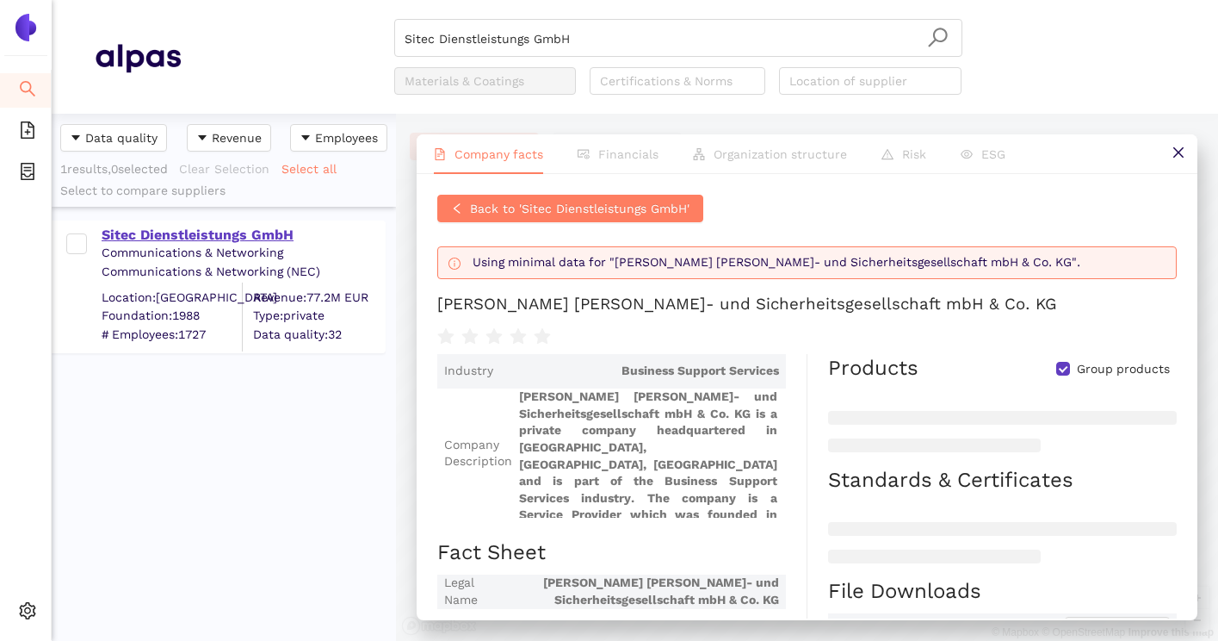
click at [263, 235] on div "Sitec Dienstleistungs GmbH" at bounding box center [243, 235] width 282 height 19
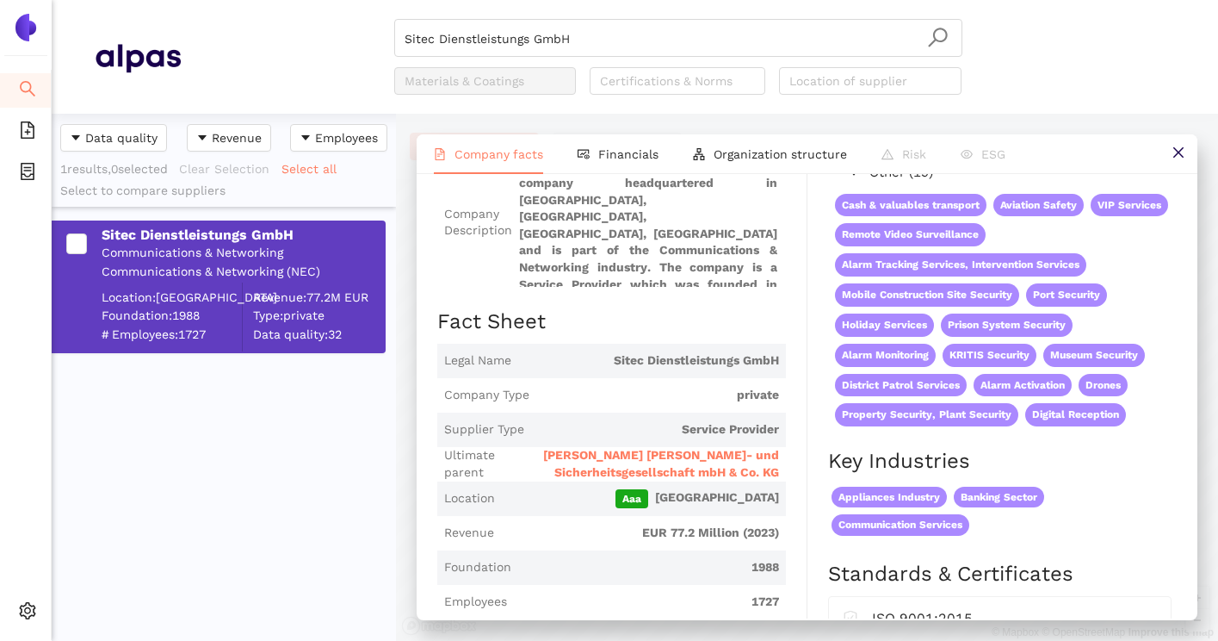
scroll to position [168, 0]
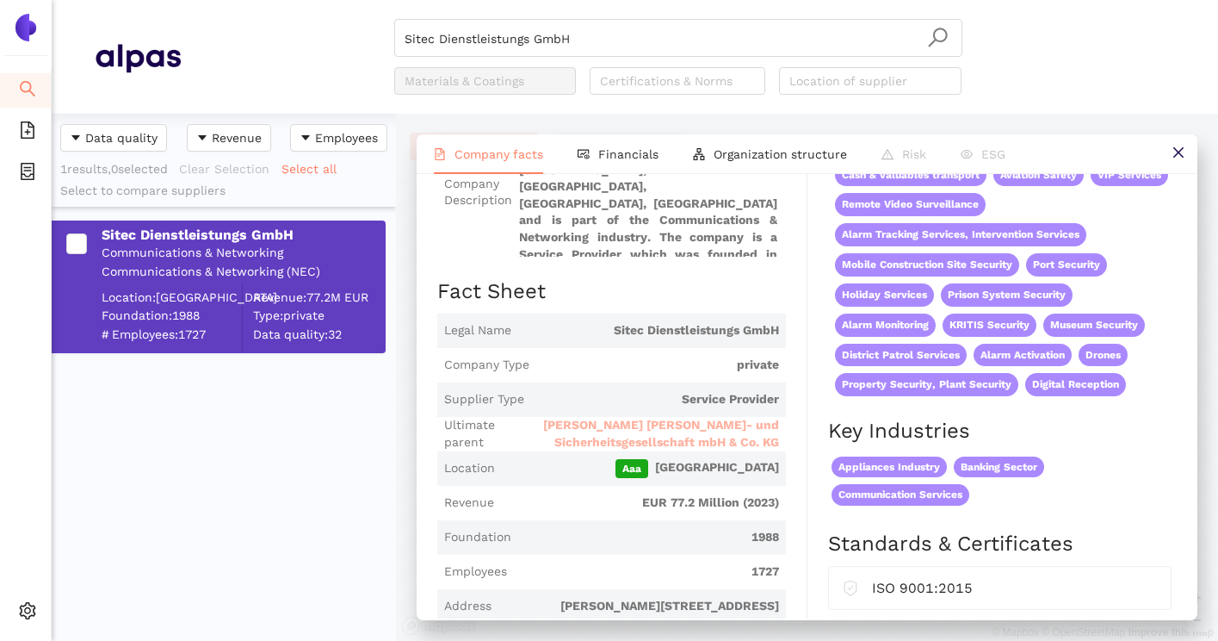
click at [644, 430] on span "Kieler Wach- und Sicherheitsgesellschaft mbH & Co. KG" at bounding box center [642, 434] width 273 height 34
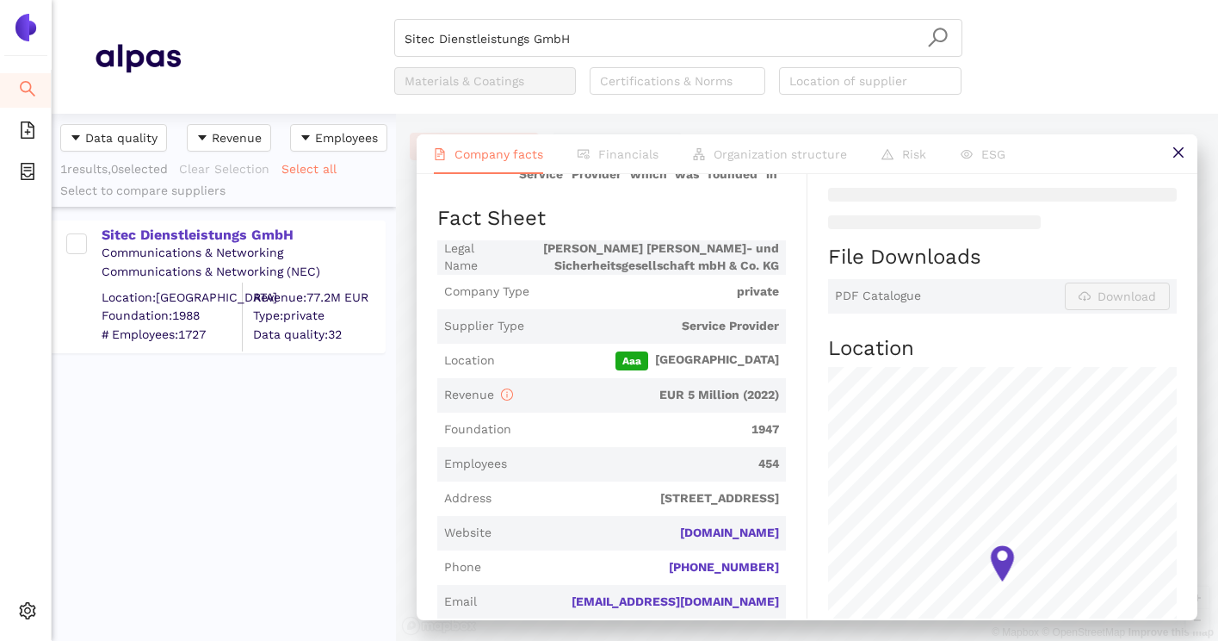
scroll to position [341, 0]
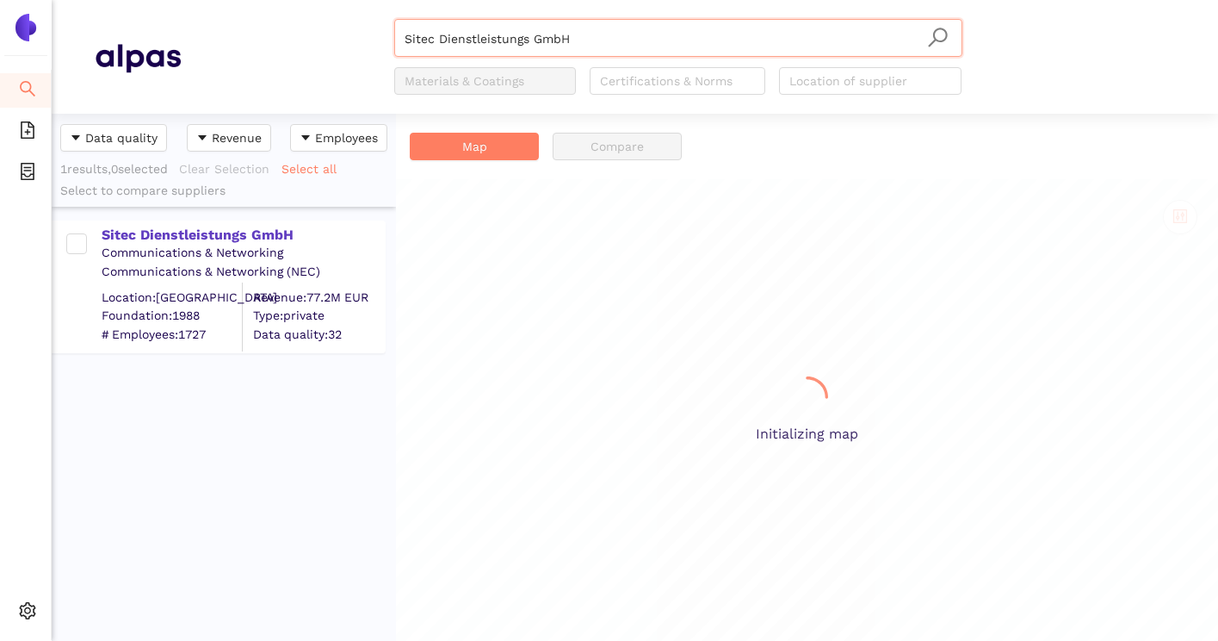
scroll to position [527, 344]
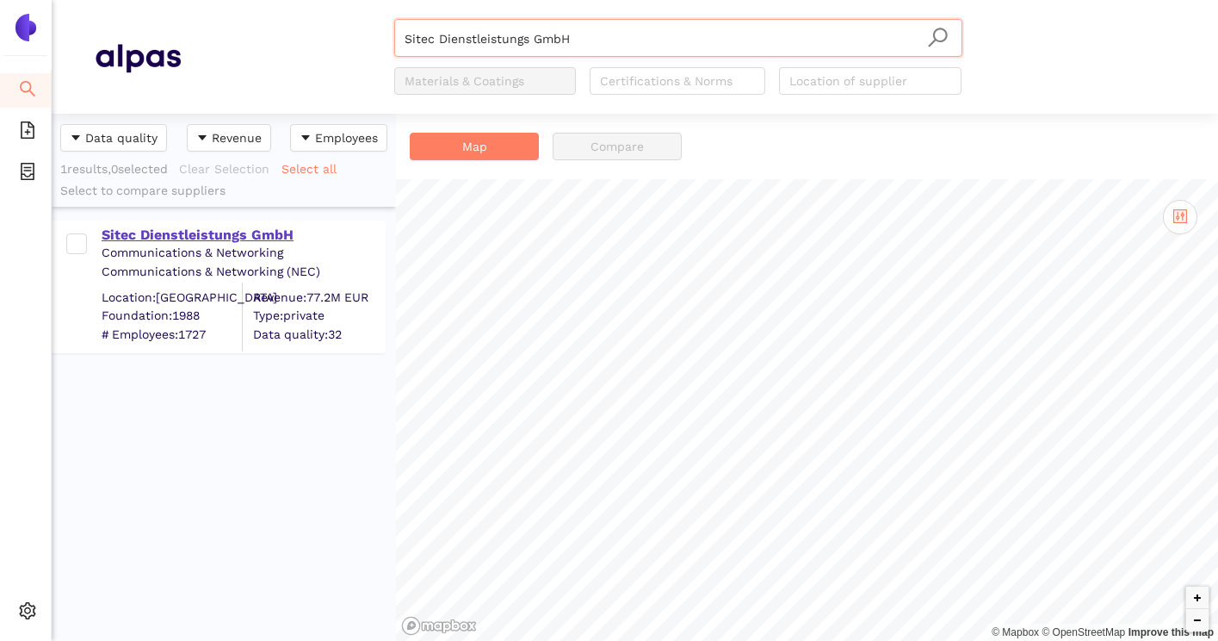
click at [241, 240] on div "Sitec Dienstleistungs GmbH" at bounding box center [243, 235] width 282 height 19
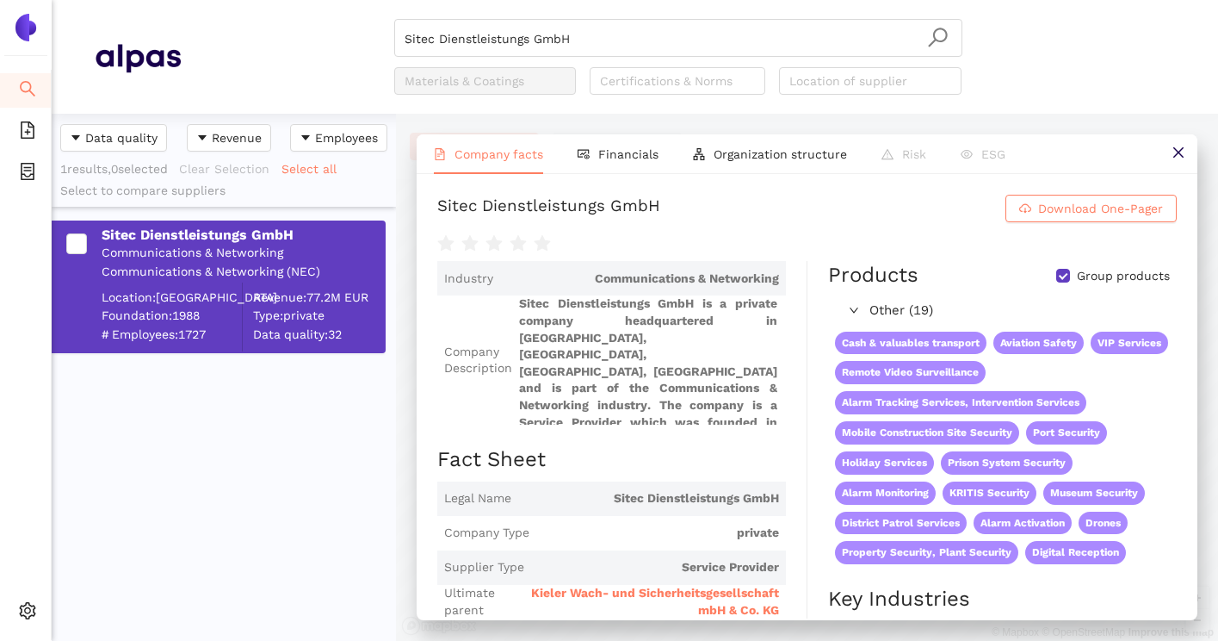
scroll to position [108, 0]
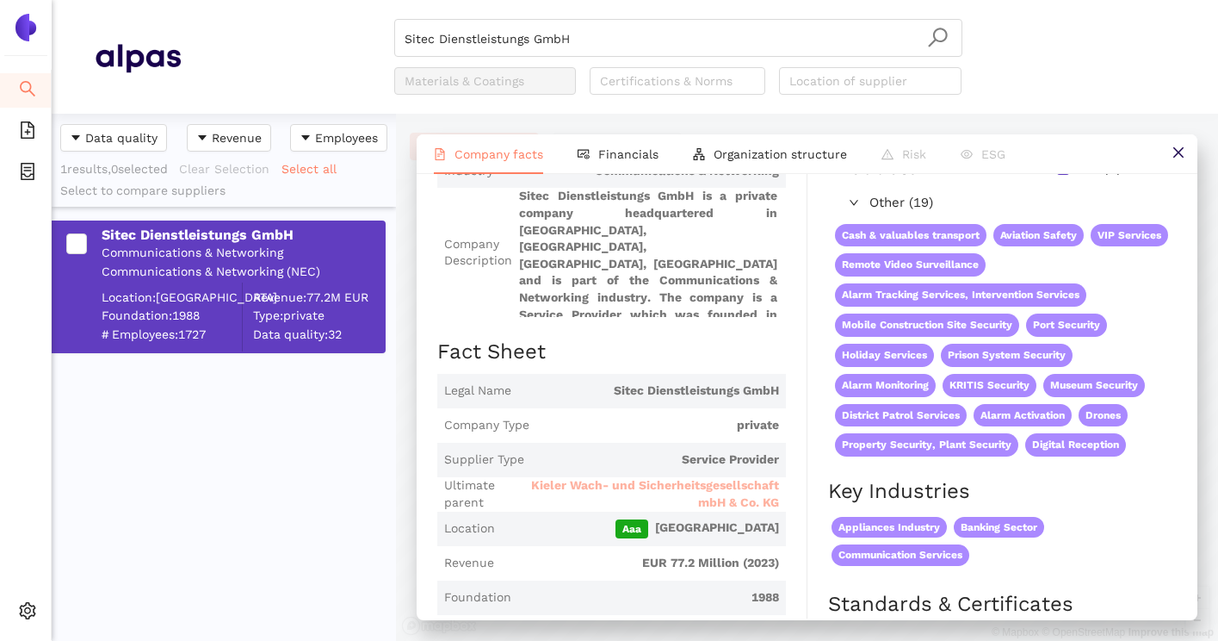
click at [673, 489] on span "Kieler Wach- und Sicherheitsgesellschaft mbH & Co. KG" at bounding box center [651, 494] width 256 height 34
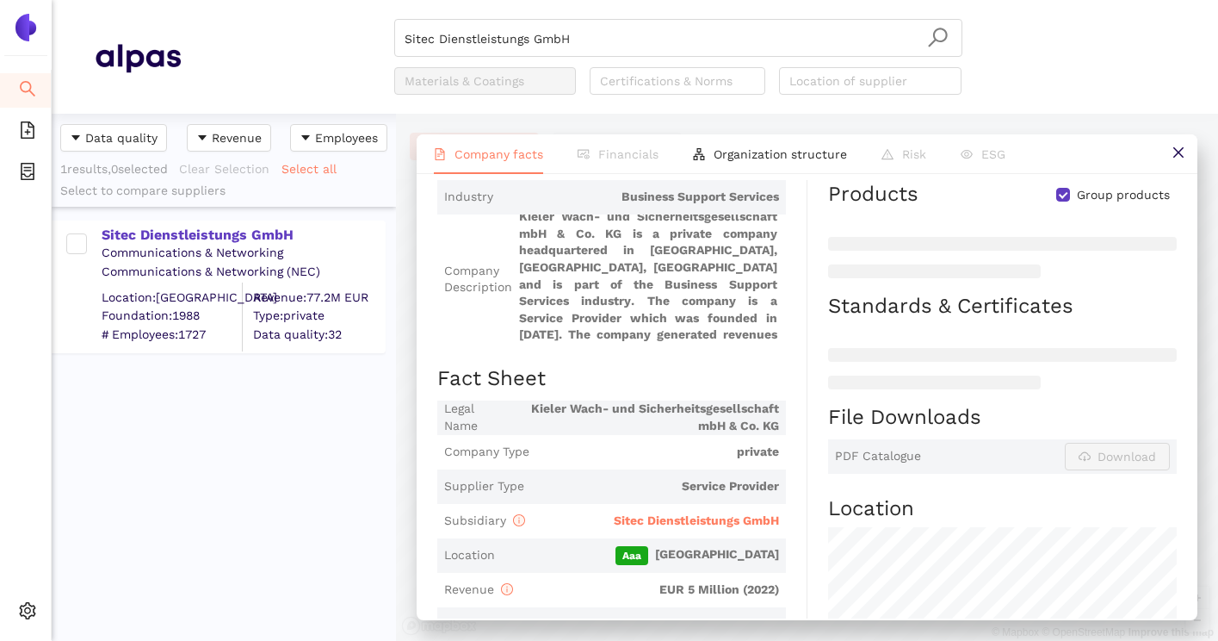
scroll to position [194, 0]
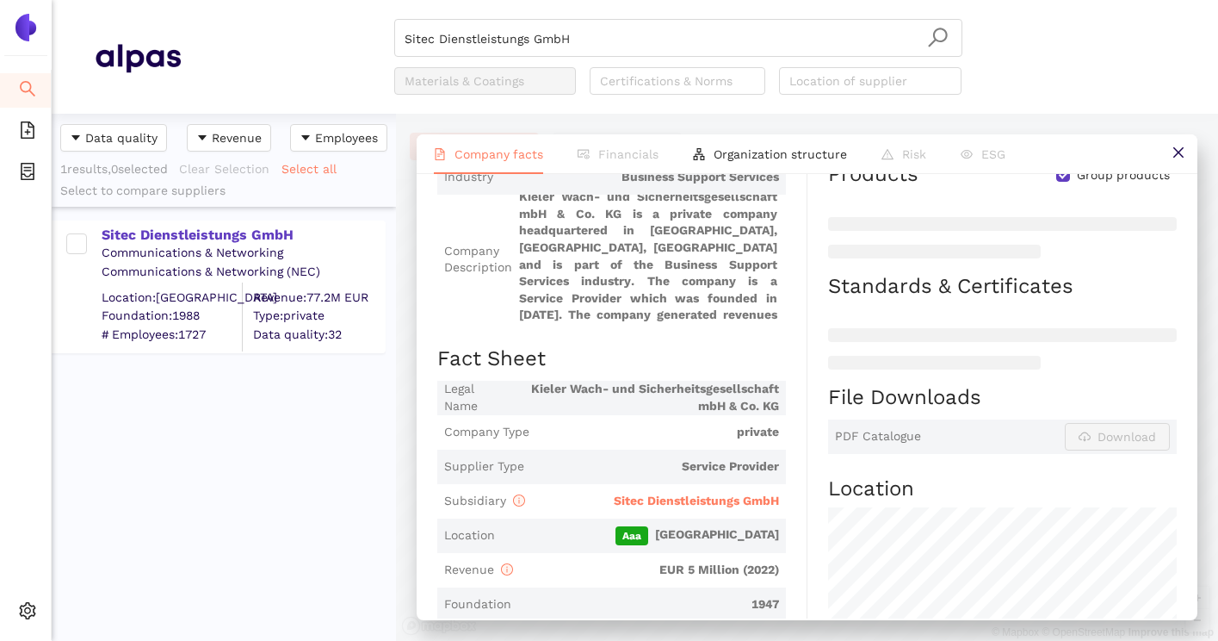
click at [673, 489] on span "Sitec Dienstleistungs GmbH" at bounding box center [655, 501] width 247 height 24
click at [678, 500] on span "Sitec Dienstleistungs GmbH" at bounding box center [696, 500] width 165 height 14
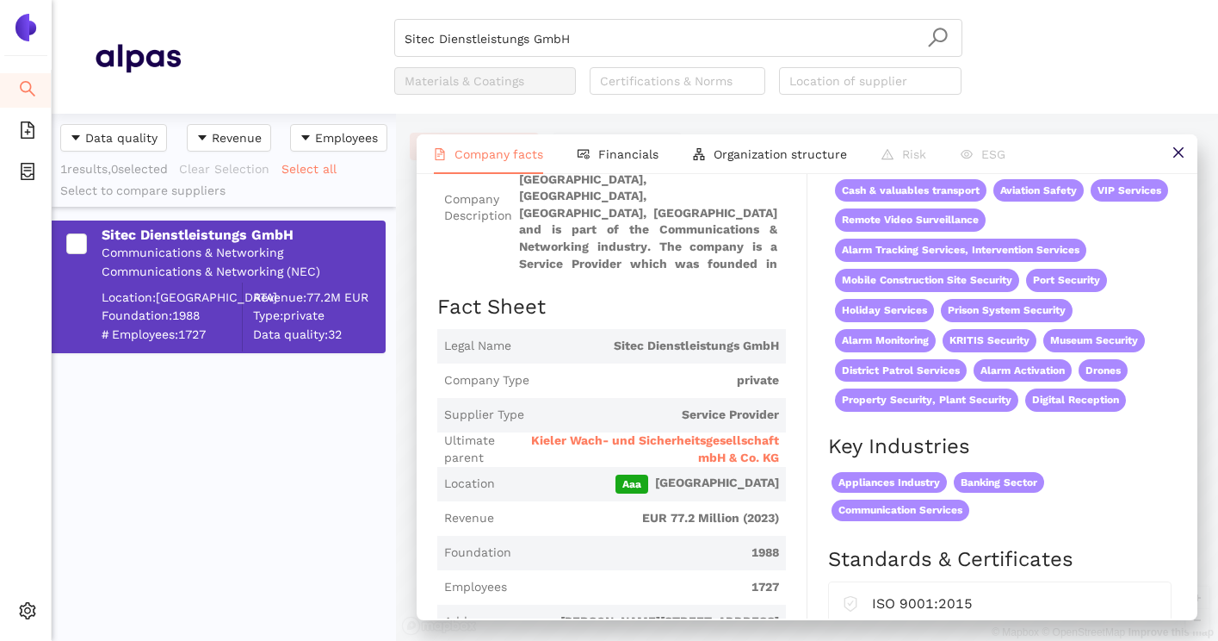
scroll to position [0, 0]
